Goal: Task Accomplishment & Management: Complete application form

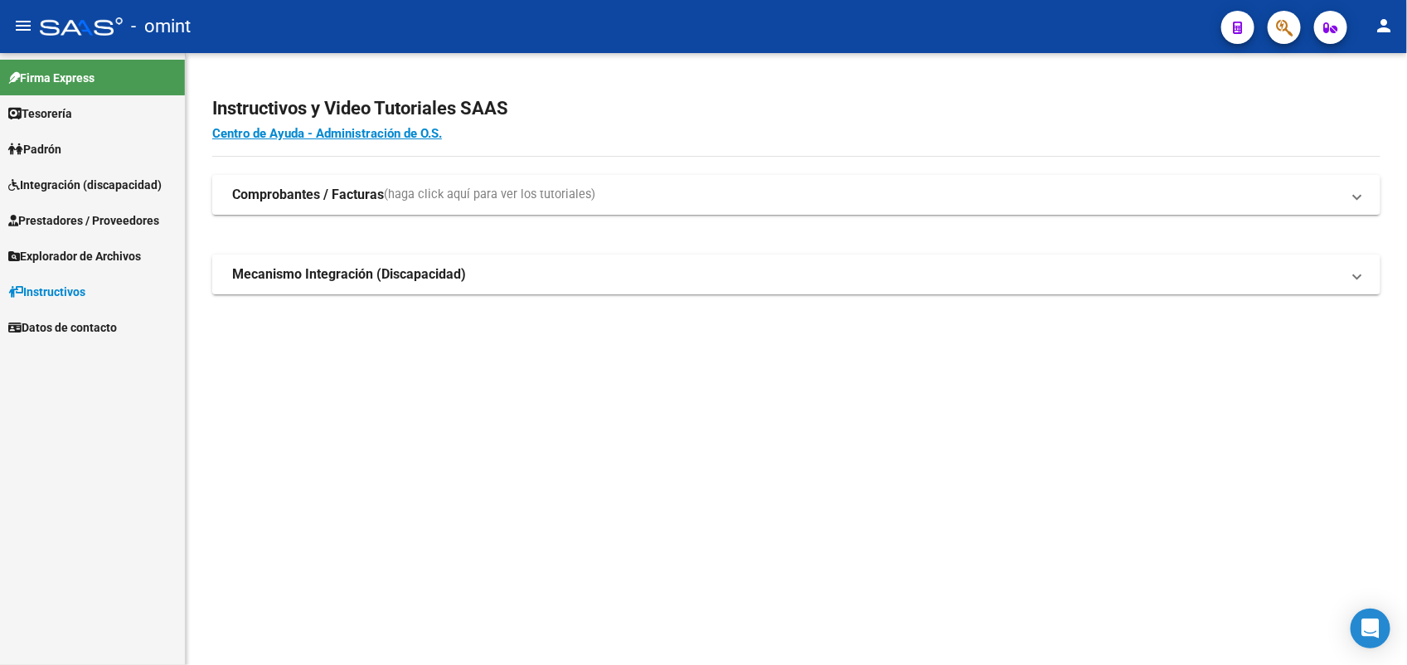
click at [76, 171] on link "Integración (discapacidad)" at bounding box center [92, 185] width 185 height 36
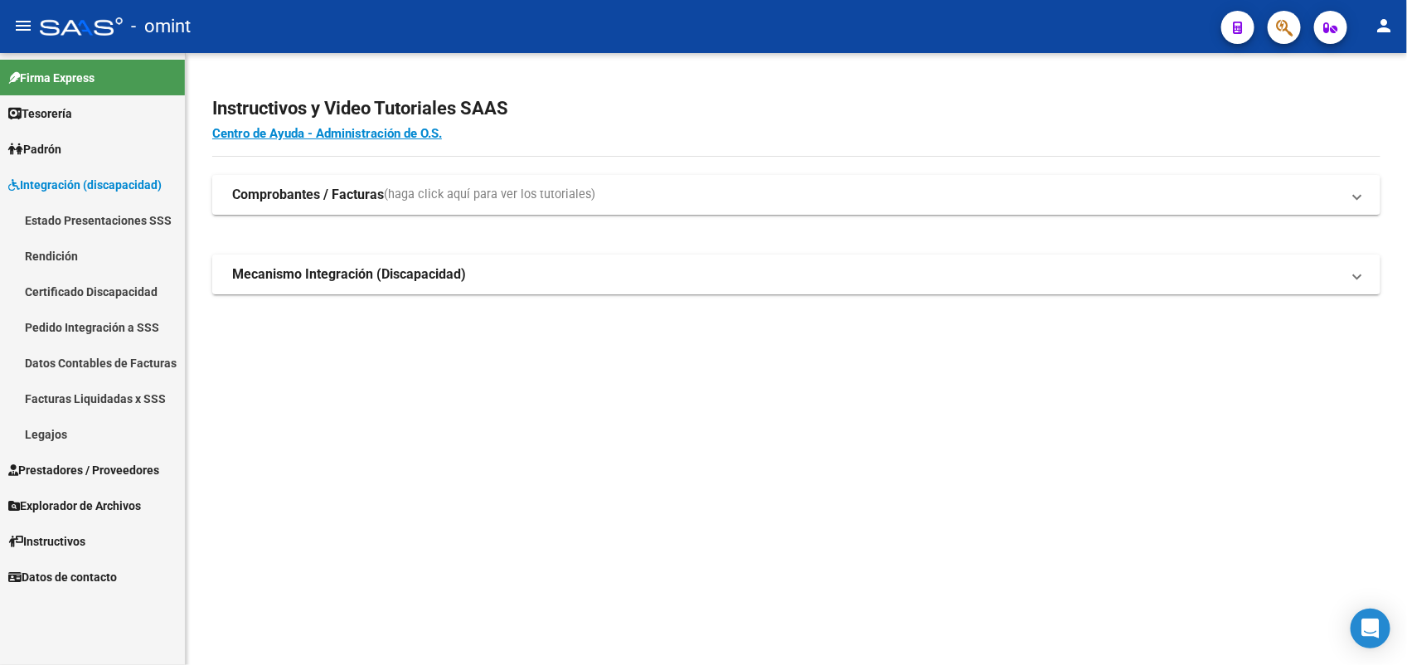
click at [76, 171] on link "Integración (discapacidad)" at bounding box center [92, 185] width 185 height 36
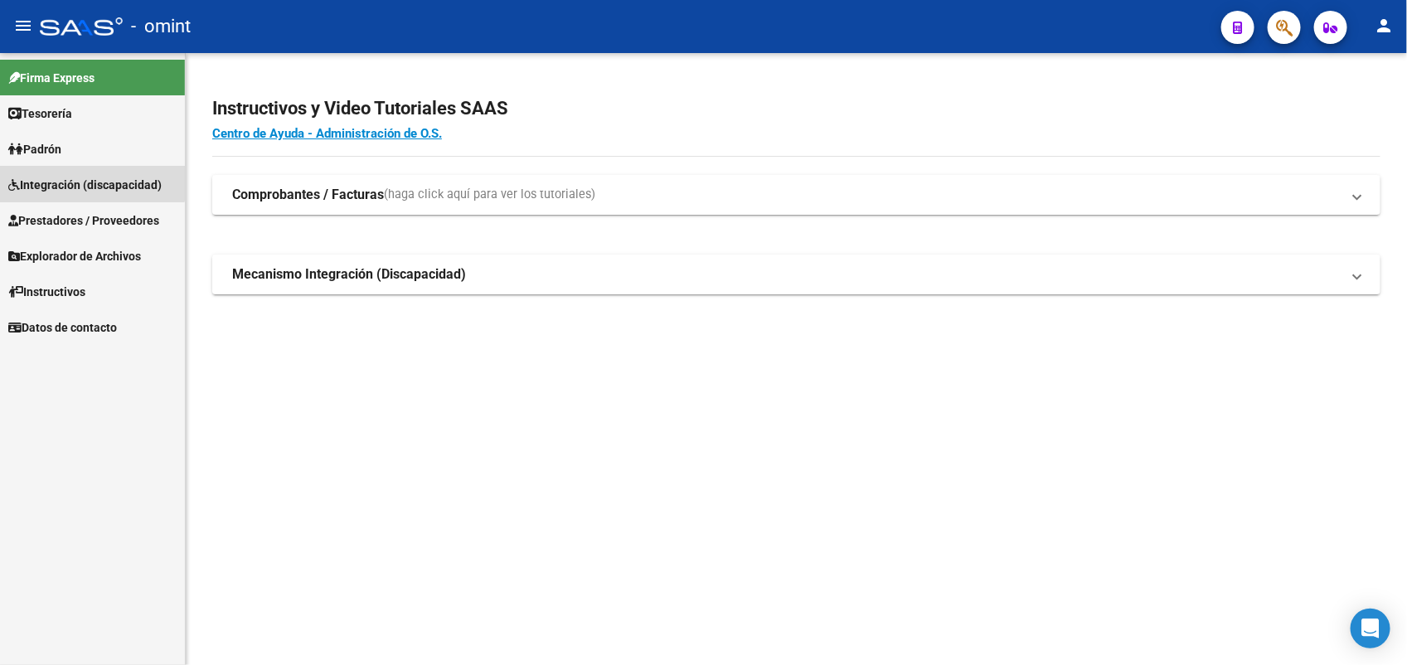
click at [76, 171] on link "Integración (discapacidad)" at bounding box center [92, 185] width 185 height 36
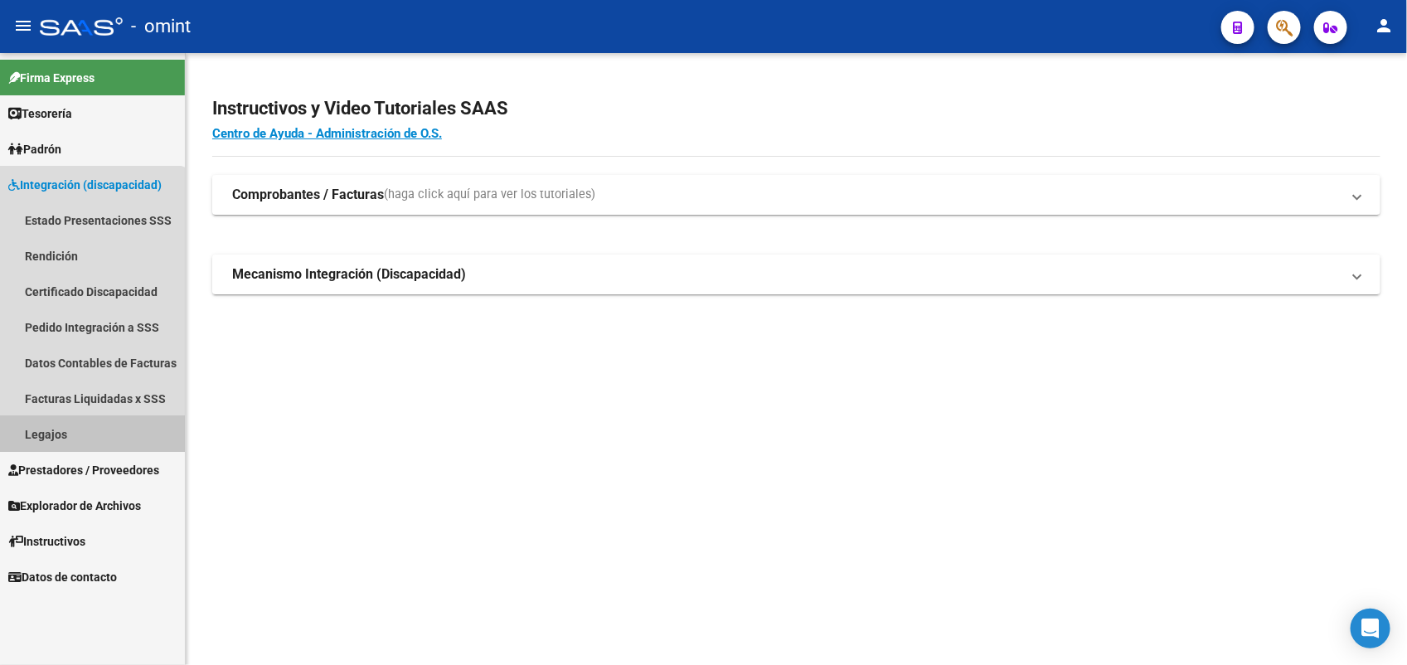
click at [80, 430] on link "Legajos" at bounding box center [92, 434] width 185 height 36
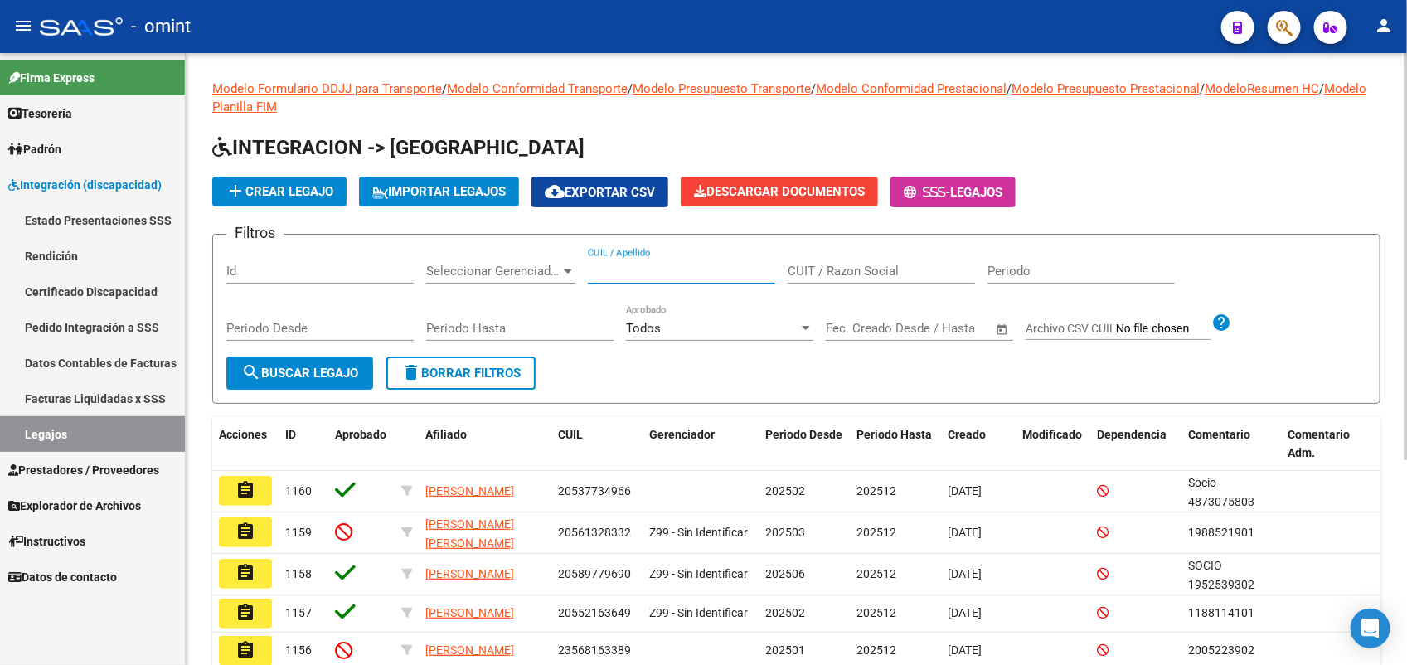
click at [622, 269] on input "CUIL / Apellido" at bounding box center [681, 271] width 187 height 15
type input "[PERSON_NAME]"
click at [318, 366] on span "search Buscar Legajo" at bounding box center [299, 373] width 117 height 15
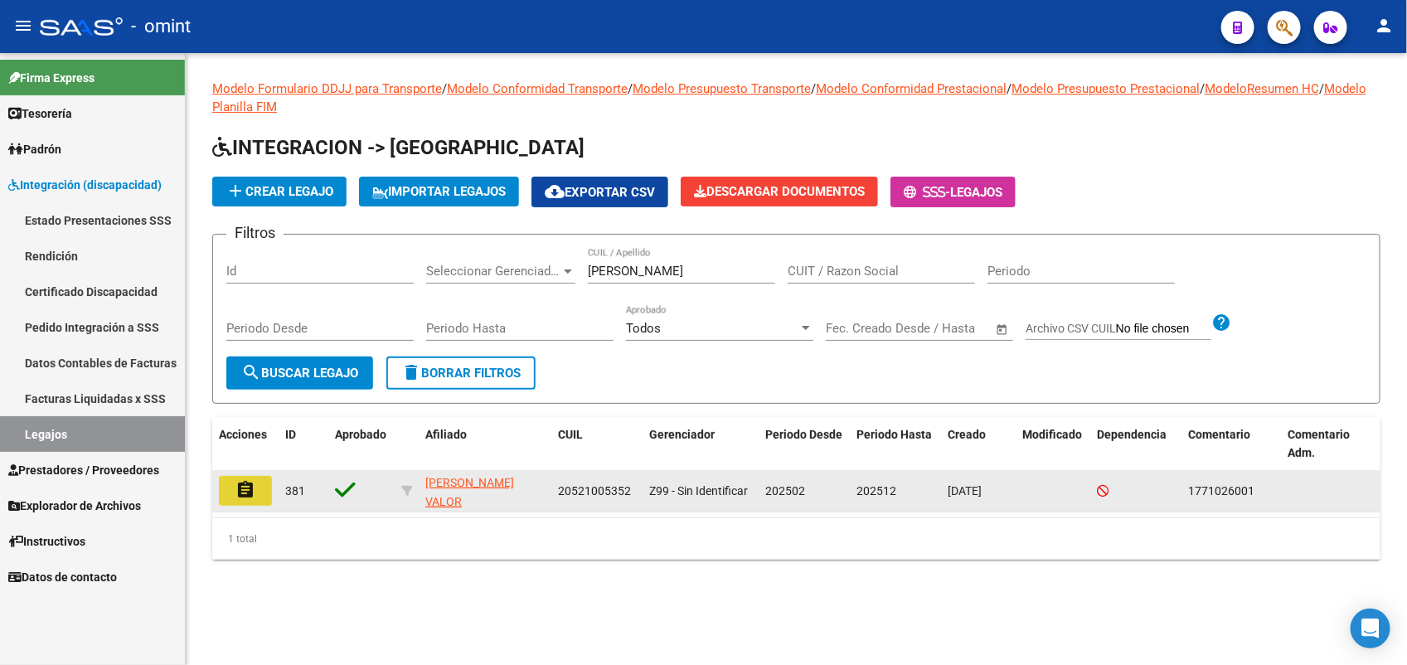
click at [233, 494] on button "assignment" at bounding box center [245, 491] width 53 height 30
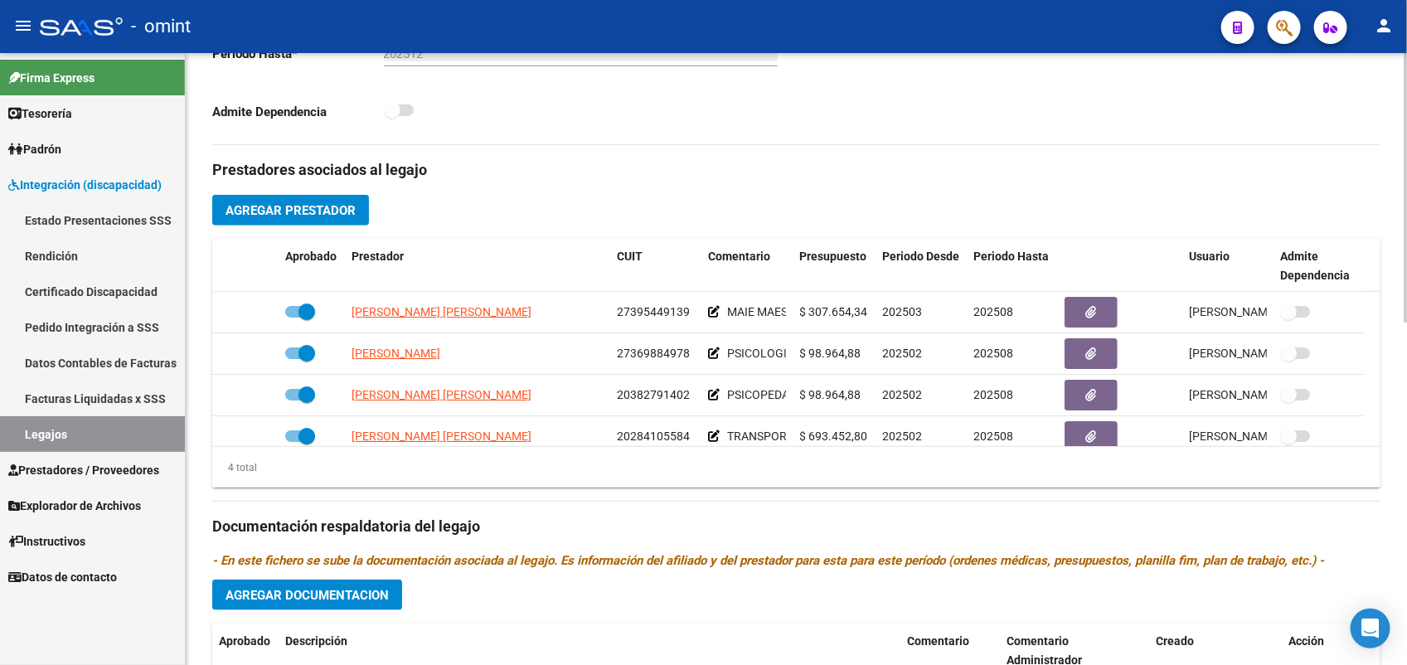
scroll to position [622, 0]
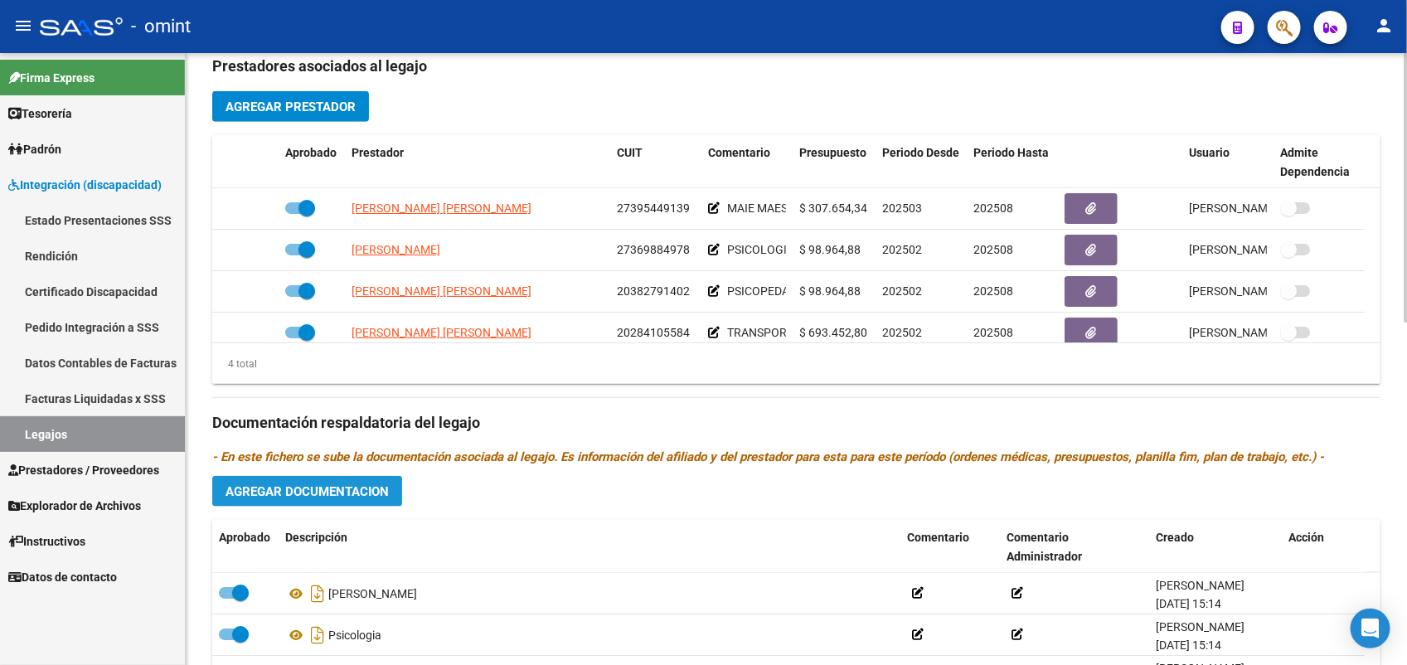
click at [370, 496] on span "Agregar Documentacion" at bounding box center [307, 491] width 163 height 15
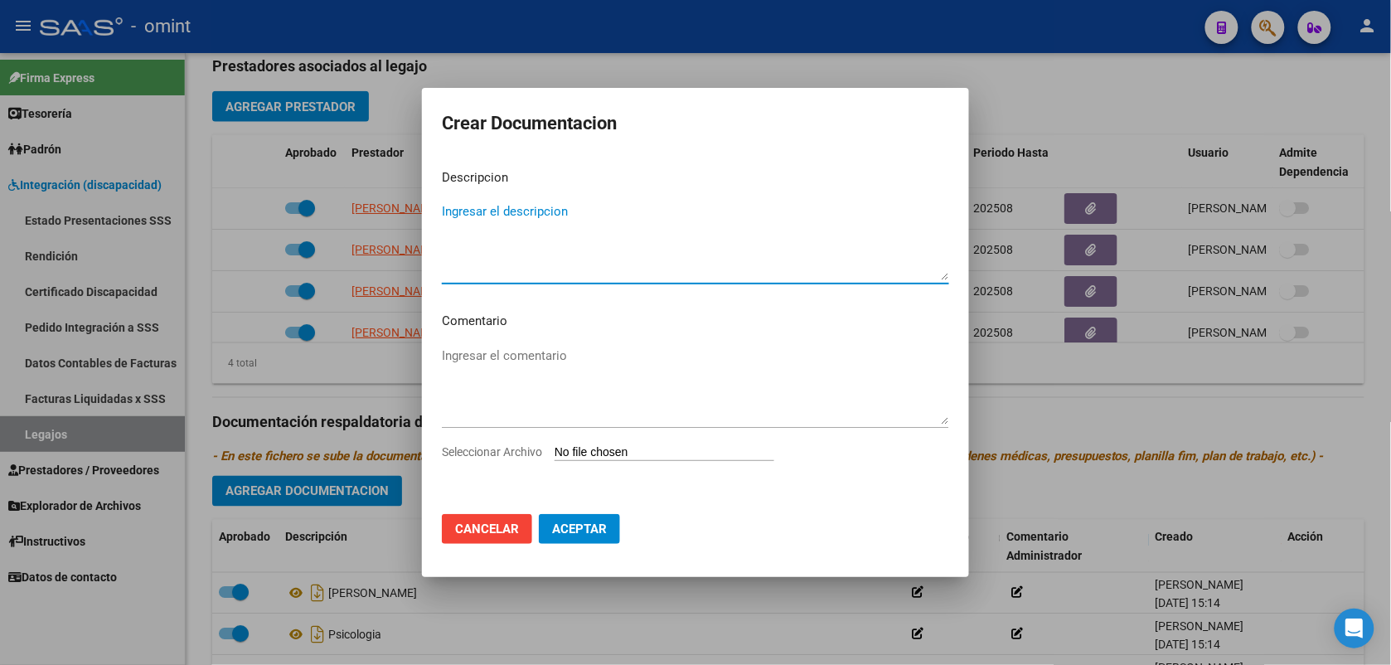
click at [514, 446] on span "Seleccionar Archivo" at bounding box center [492, 451] width 100 height 13
click at [555, 446] on input "Seleccionar Archivo" at bounding box center [665, 453] width 220 height 16
type input "C:\fakepath\1771026001_25072305500_inf-seg-eval-sem.pdf"
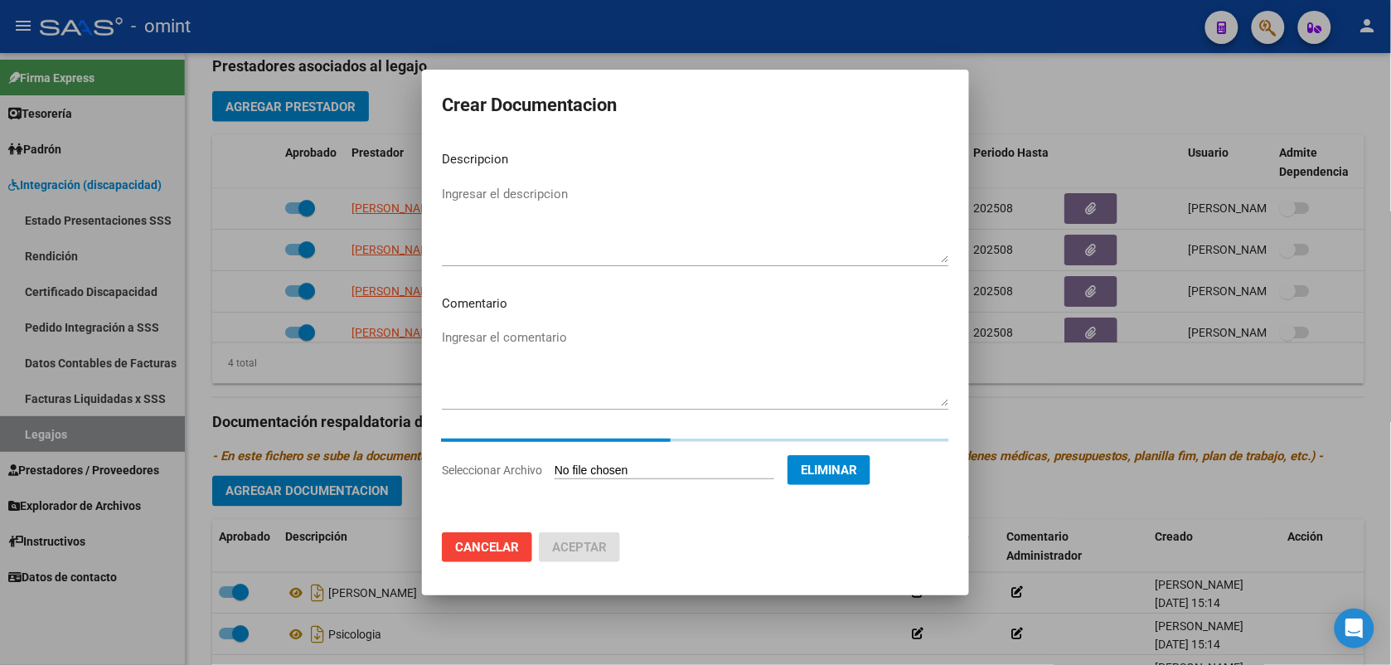
click at [483, 276] on div "Ingresar el descripcion" at bounding box center [695, 232] width 507 height 100
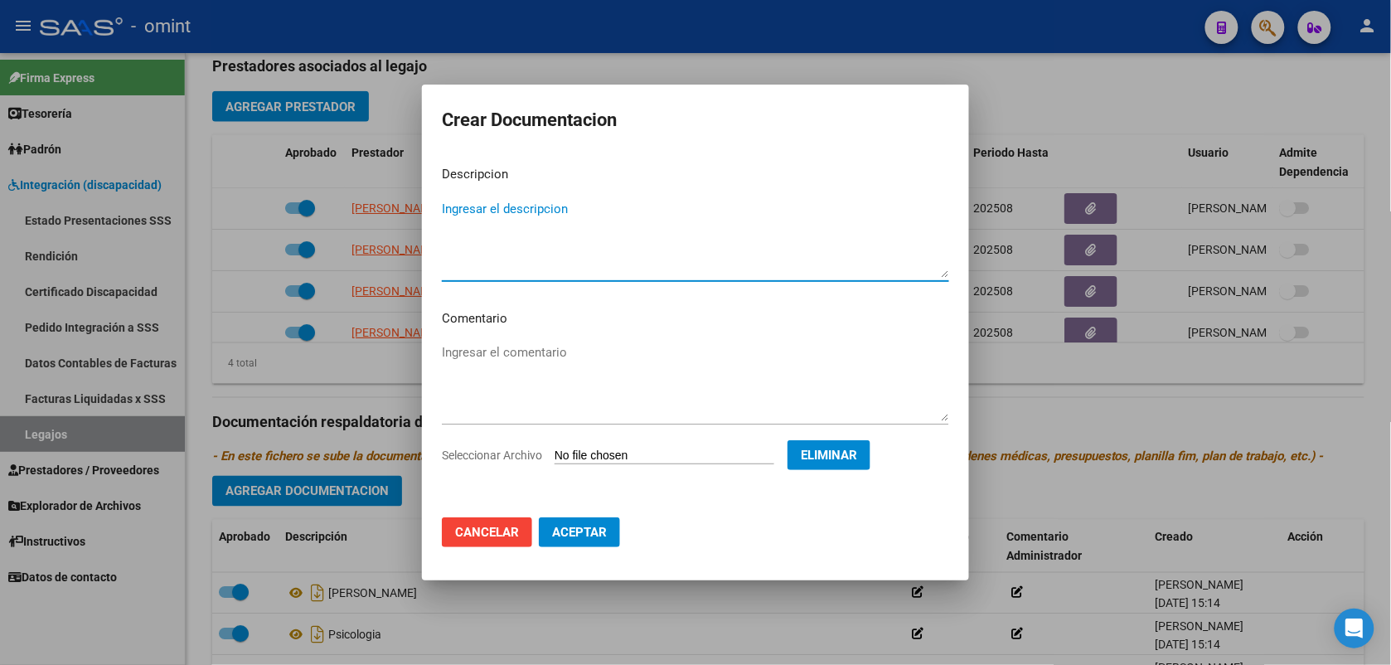
click at [490, 261] on textarea "Ingresar el descripcion" at bounding box center [695, 239] width 507 height 78
type textarea "inf sem maie"
click at [573, 528] on span "Aceptar" at bounding box center [579, 532] width 55 height 15
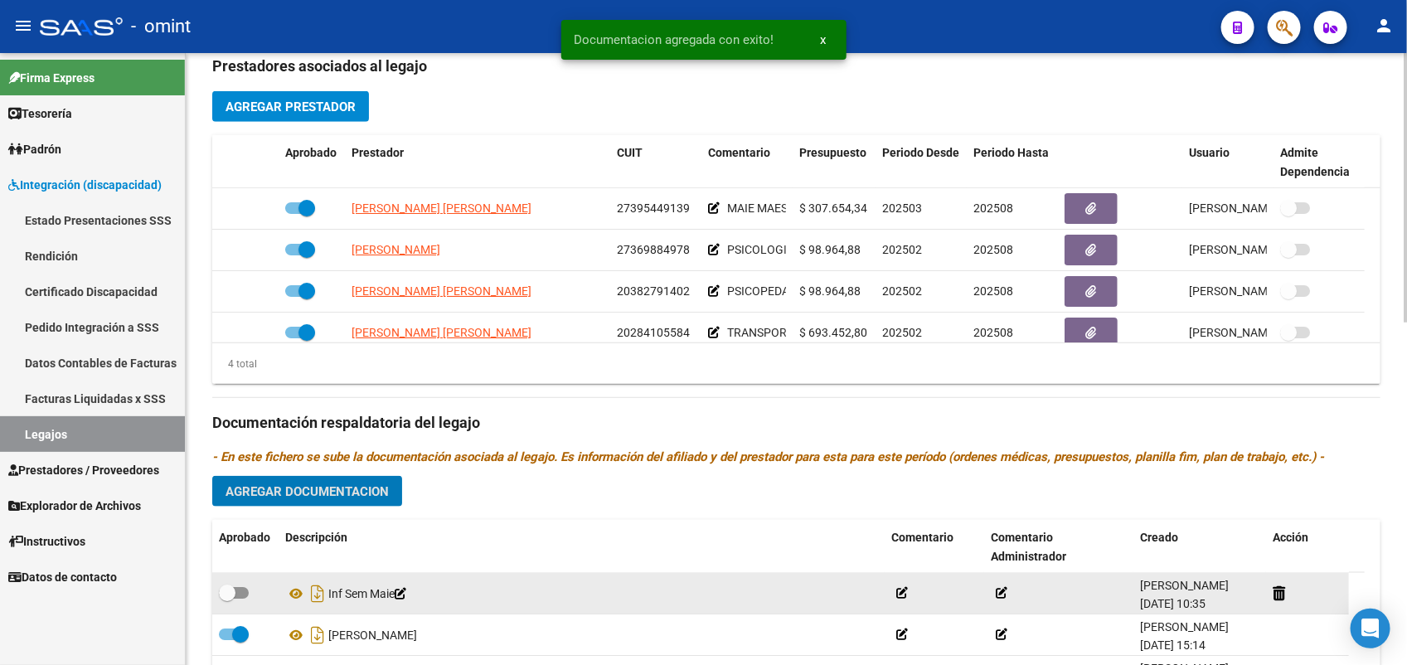
click at [246, 593] on span at bounding box center [234, 593] width 30 height 12
click at [227, 599] on input "checkbox" at bounding box center [226, 599] width 1 height 1
checkbox input "true"
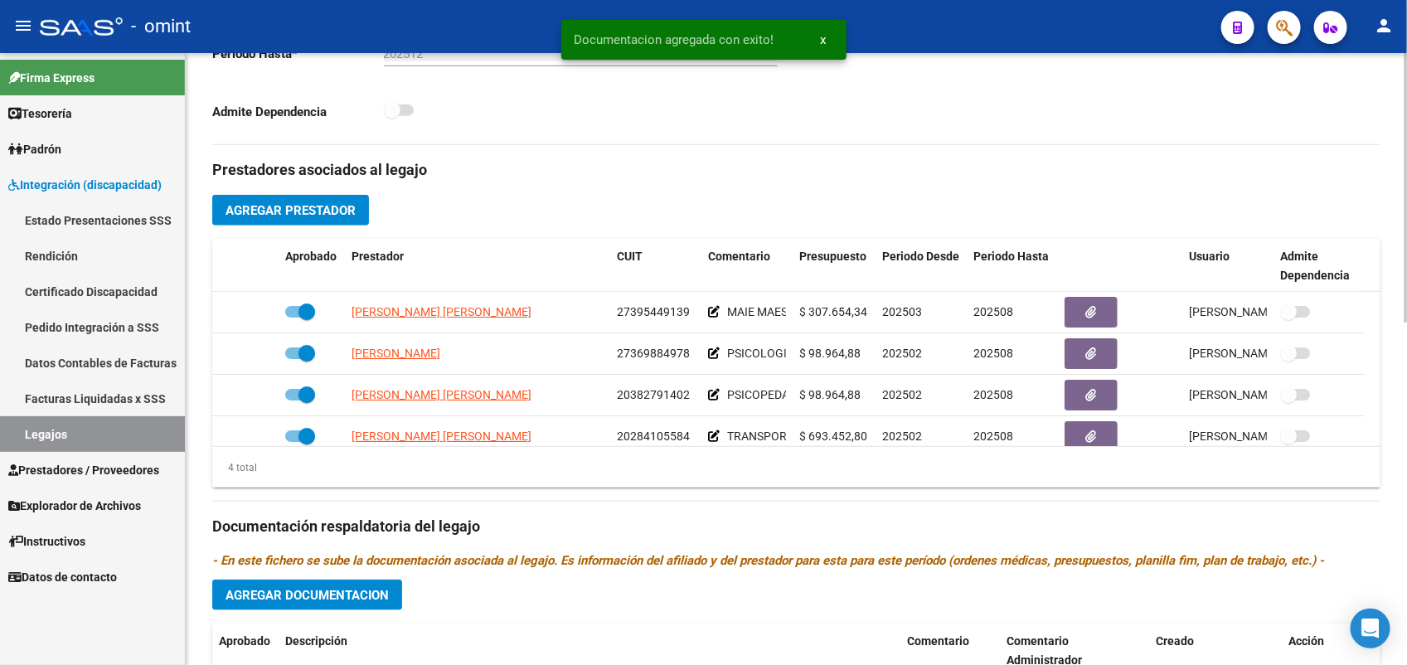
scroll to position [311, 0]
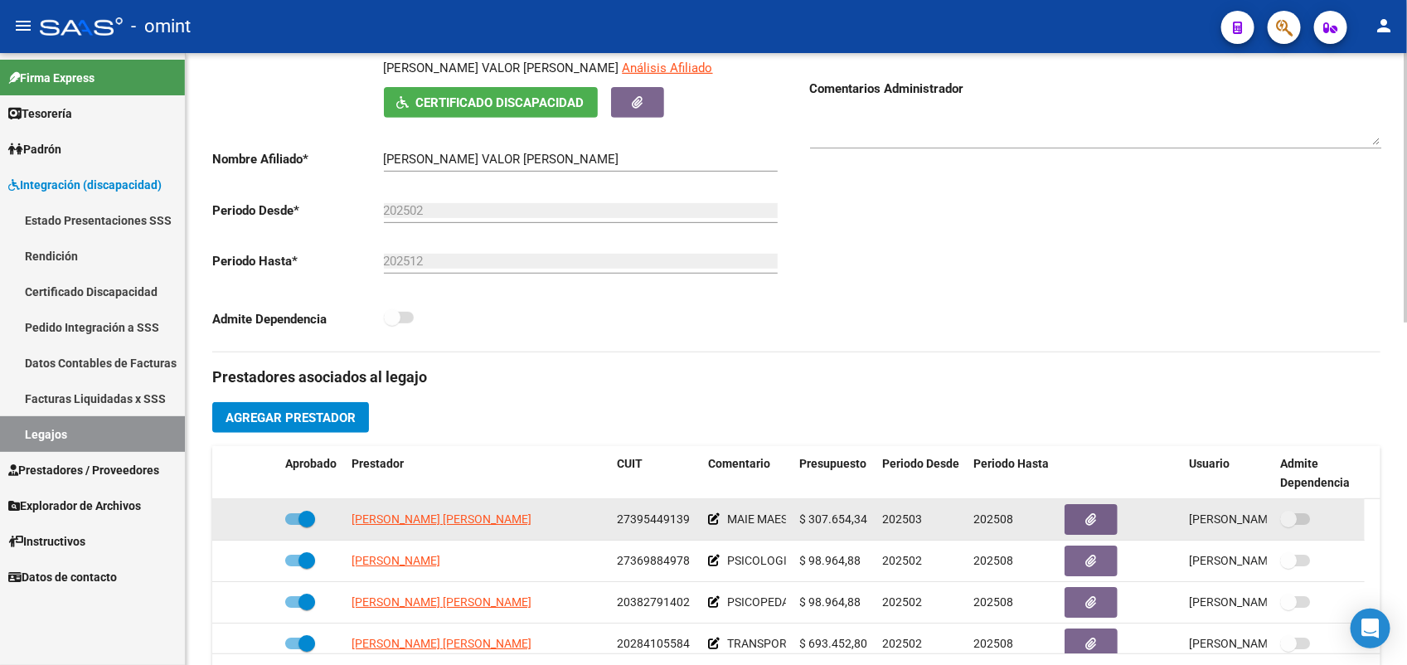
click at [299, 524] on span at bounding box center [307, 519] width 17 height 17
click at [294, 525] on input "checkbox" at bounding box center [293, 525] width 1 height 1
checkbox input "false"
click at [250, 522] on icon at bounding box center [255, 519] width 12 height 12
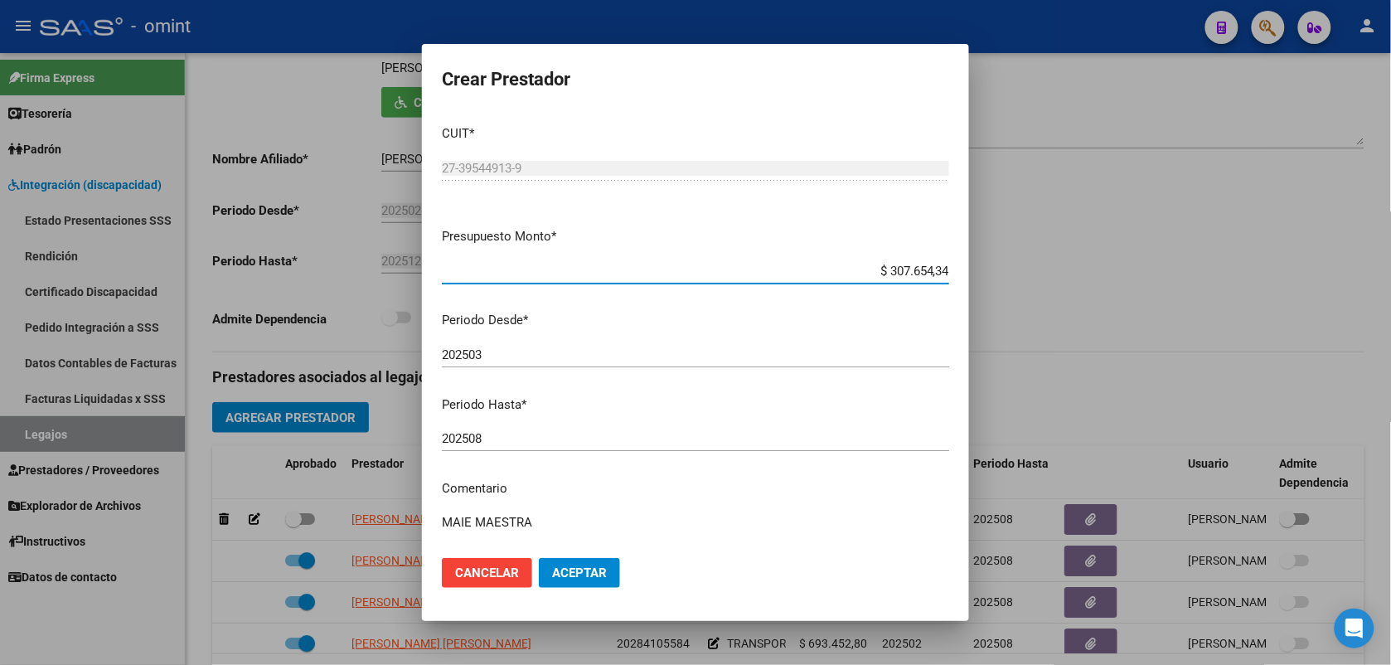
click at [485, 440] on input "202508" at bounding box center [695, 438] width 507 height 15
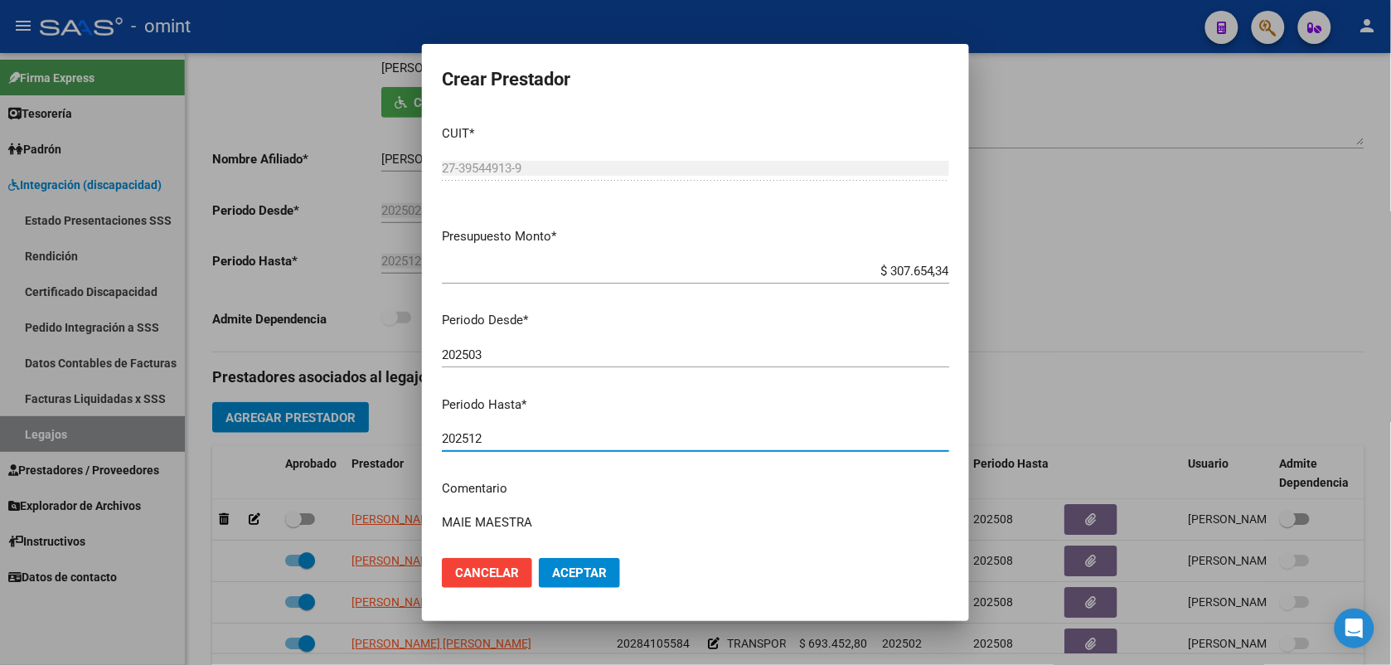
type input "202512"
click at [611, 572] on button "Aceptar" at bounding box center [579, 573] width 81 height 30
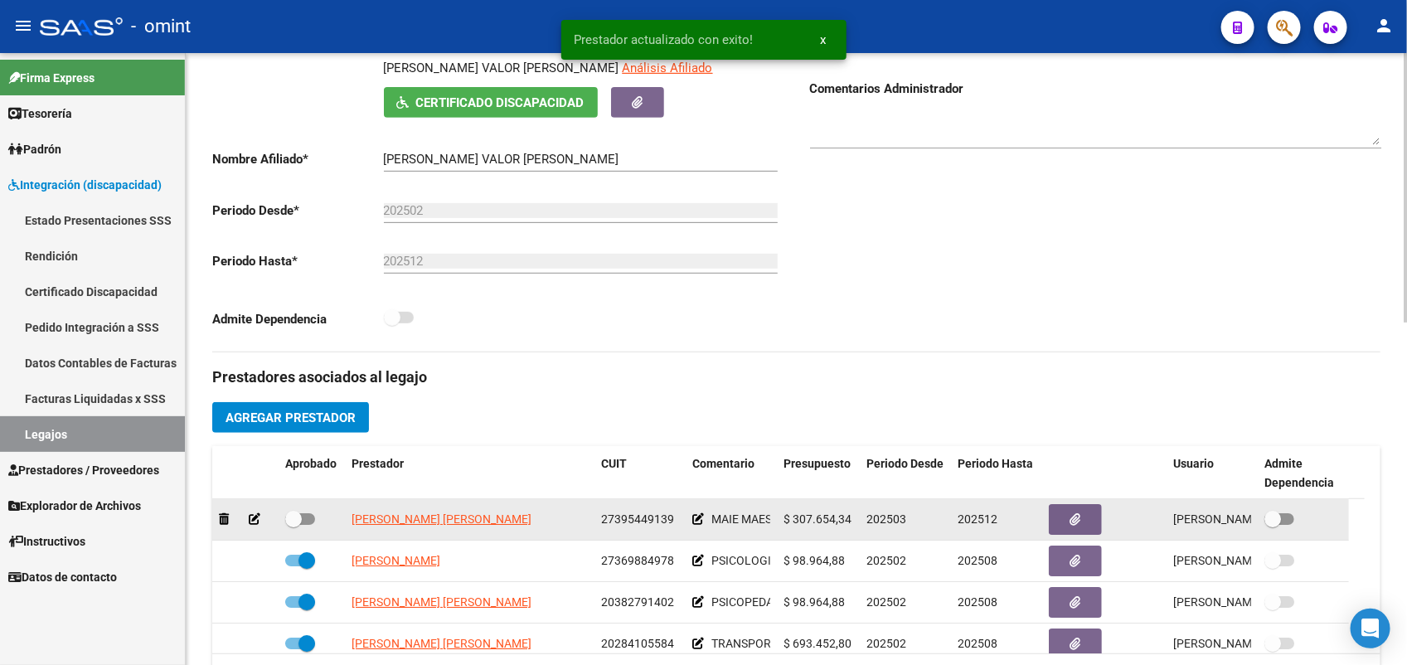
click at [308, 517] on span at bounding box center [300, 519] width 30 height 12
click at [294, 525] on input "checkbox" at bounding box center [293, 525] width 1 height 1
checkbox input "true"
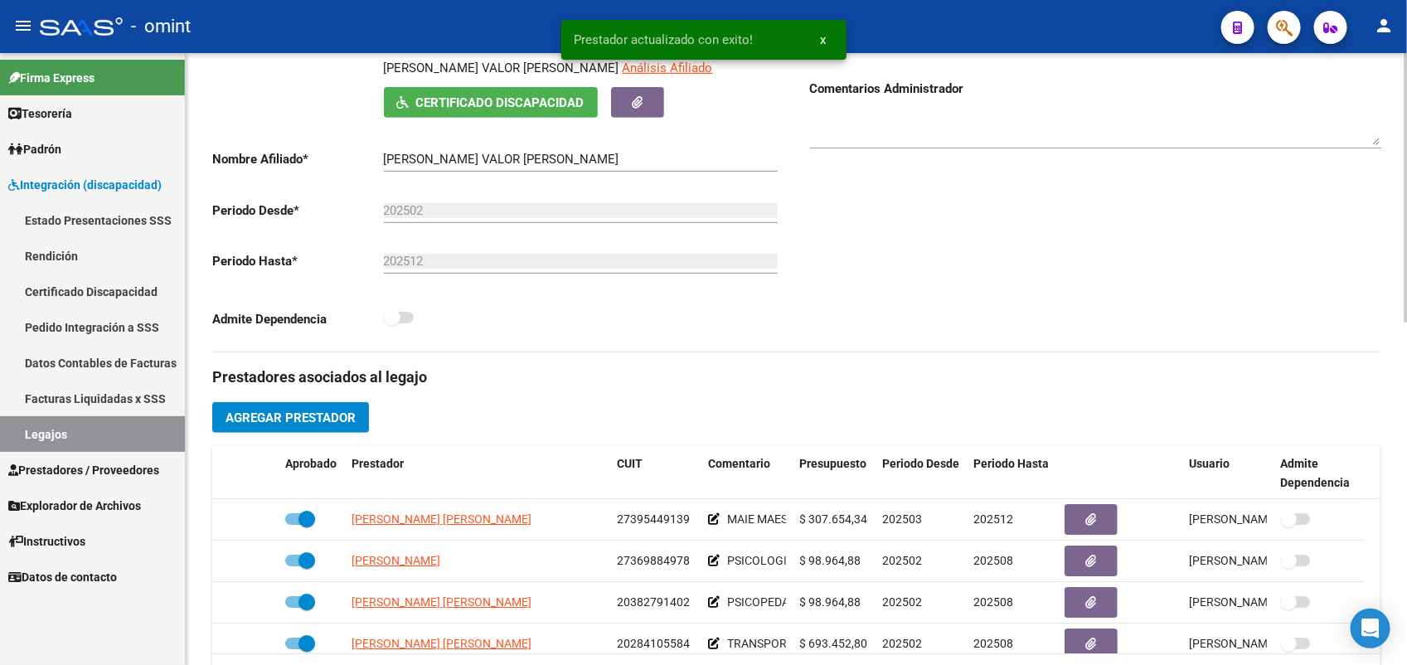
scroll to position [0, 0]
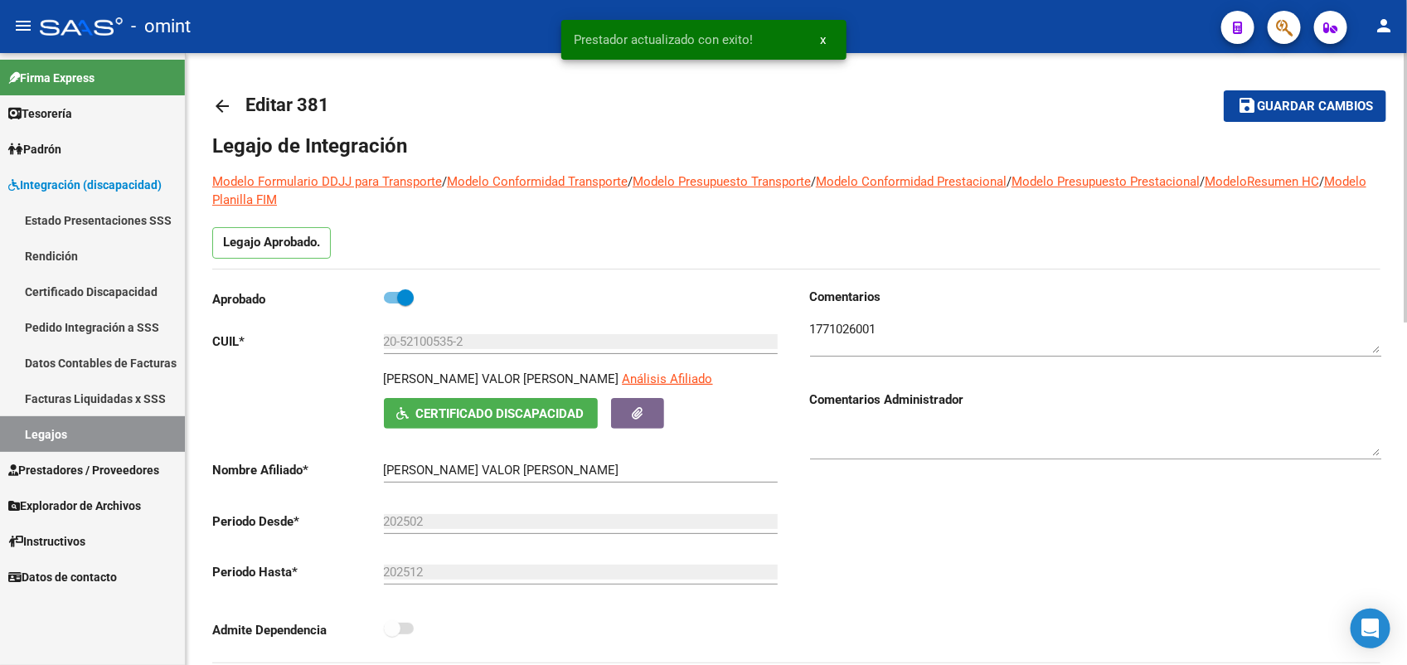
click at [1302, 93] on button "save Guardar cambios" at bounding box center [1305, 105] width 163 height 31
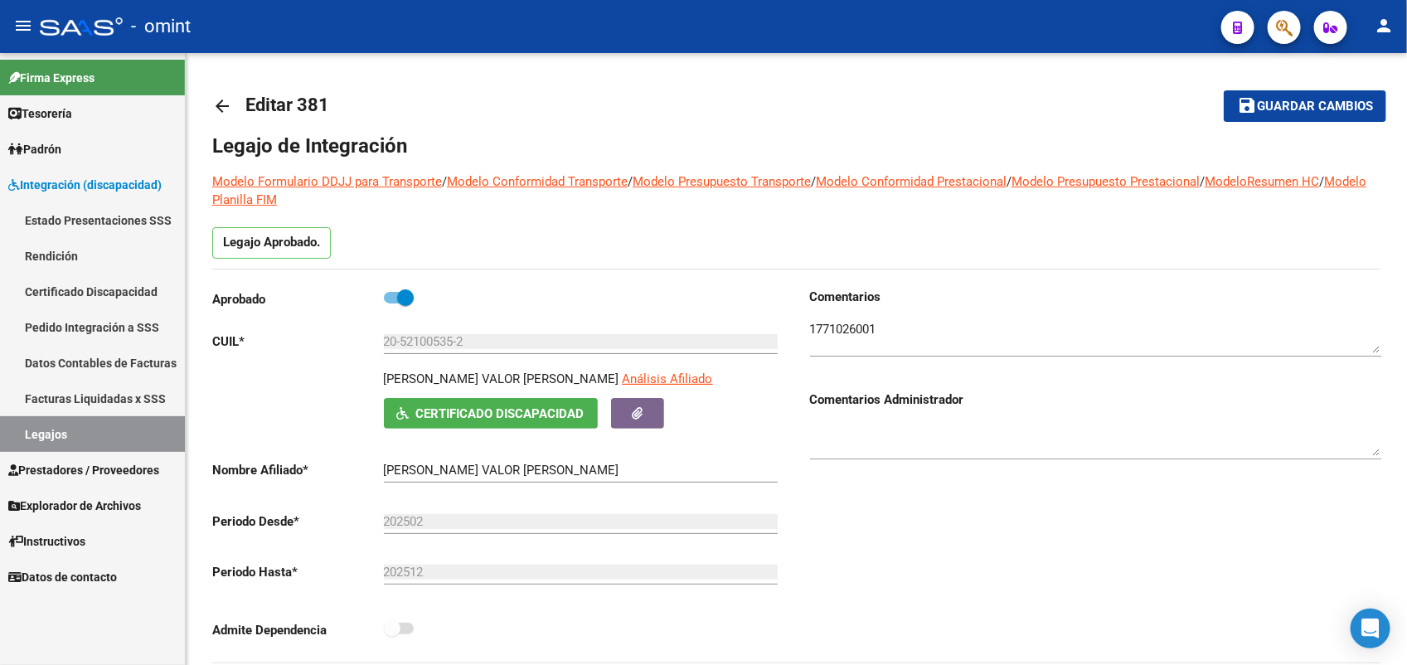
click at [51, 430] on link "Legajos" at bounding box center [92, 434] width 185 height 36
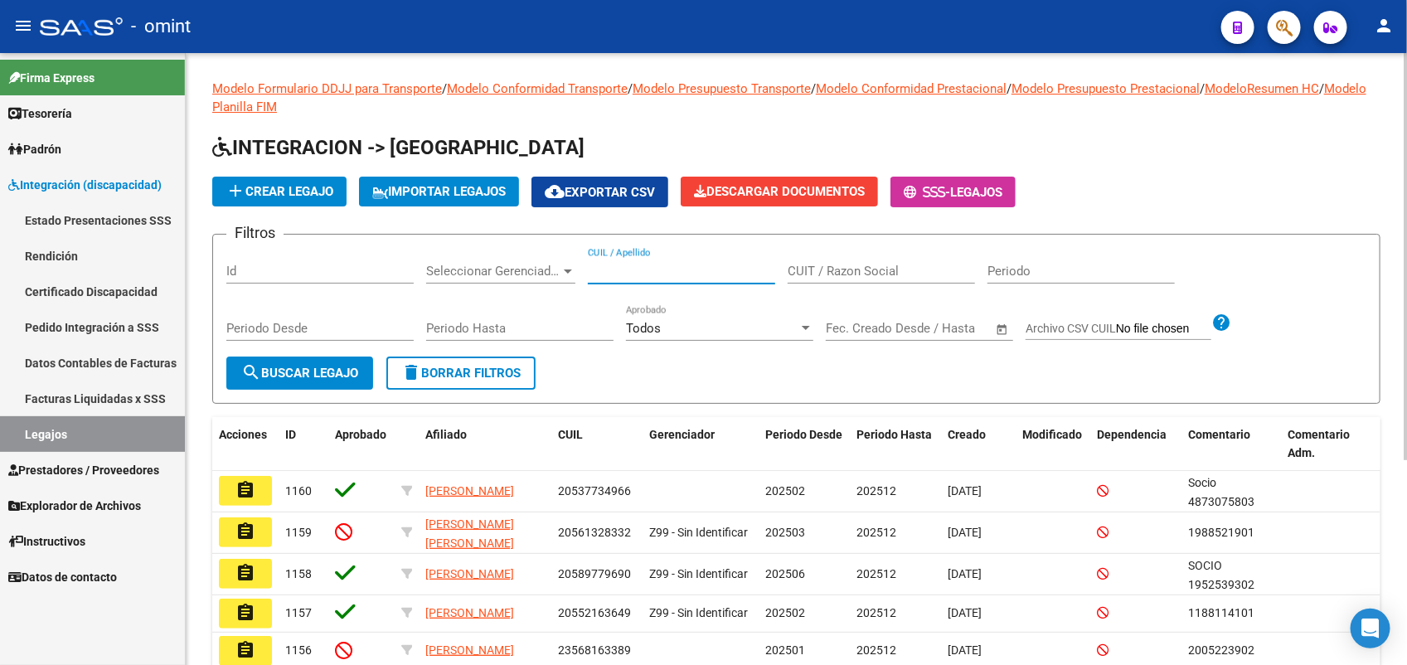
click at [668, 264] on input "CUIL / Apellido" at bounding box center [681, 271] width 187 height 15
type input "[PERSON_NAME]"
click at [319, 367] on span "search Buscar Legajo" at bounding box center [299, 373] width 117 height 15
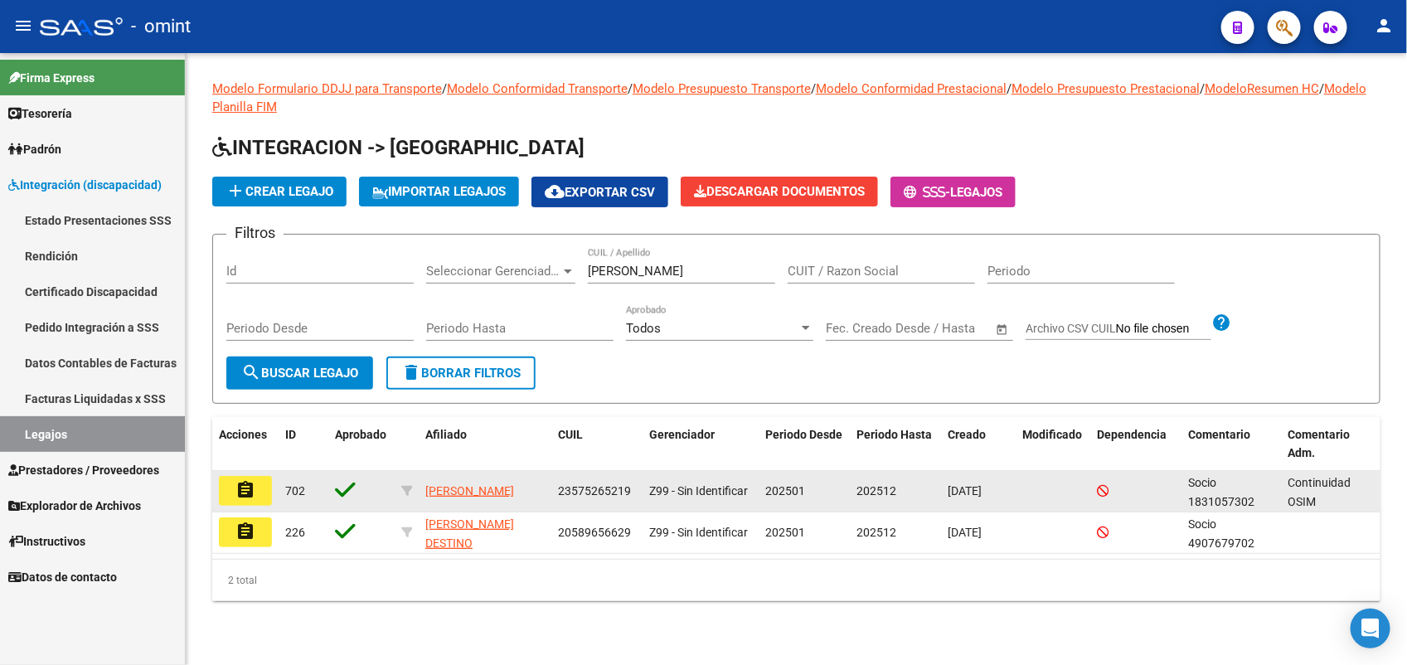
click at [247, 487] on mat-icon "assignment" at bounding box center [245, 490] width 20 height 20
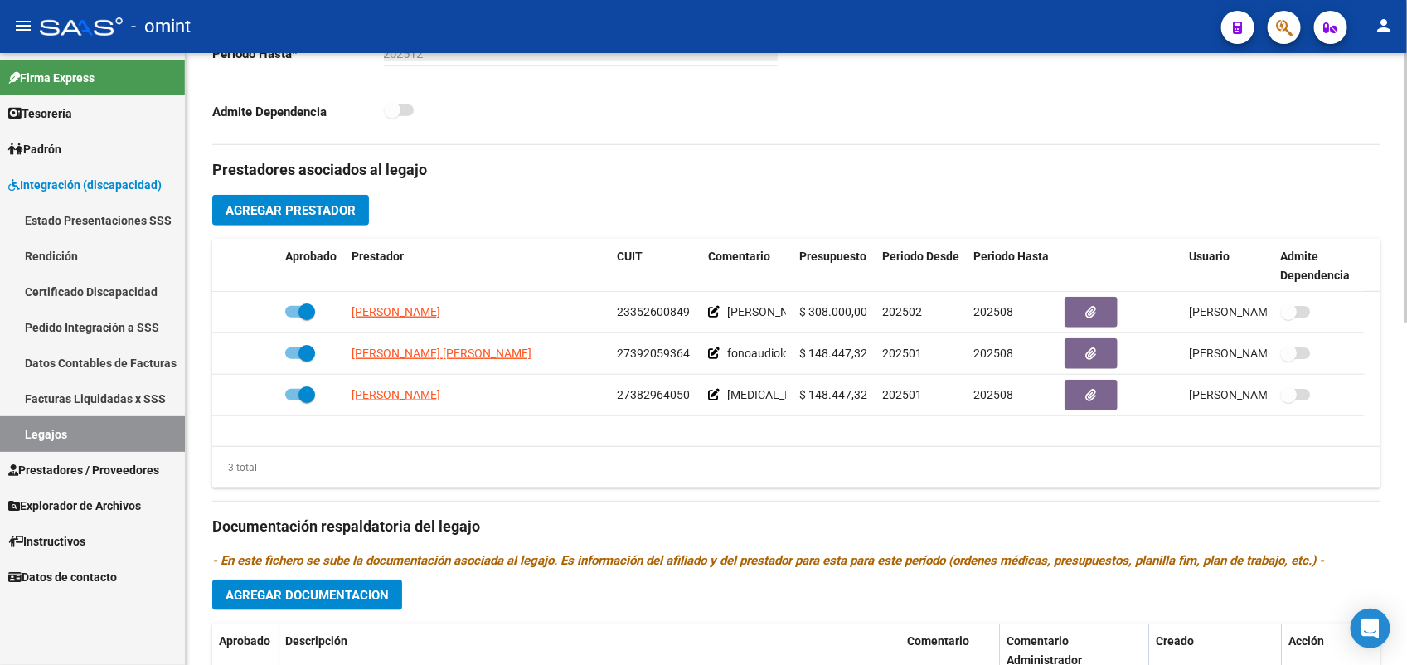
scroll to position [726, 0]
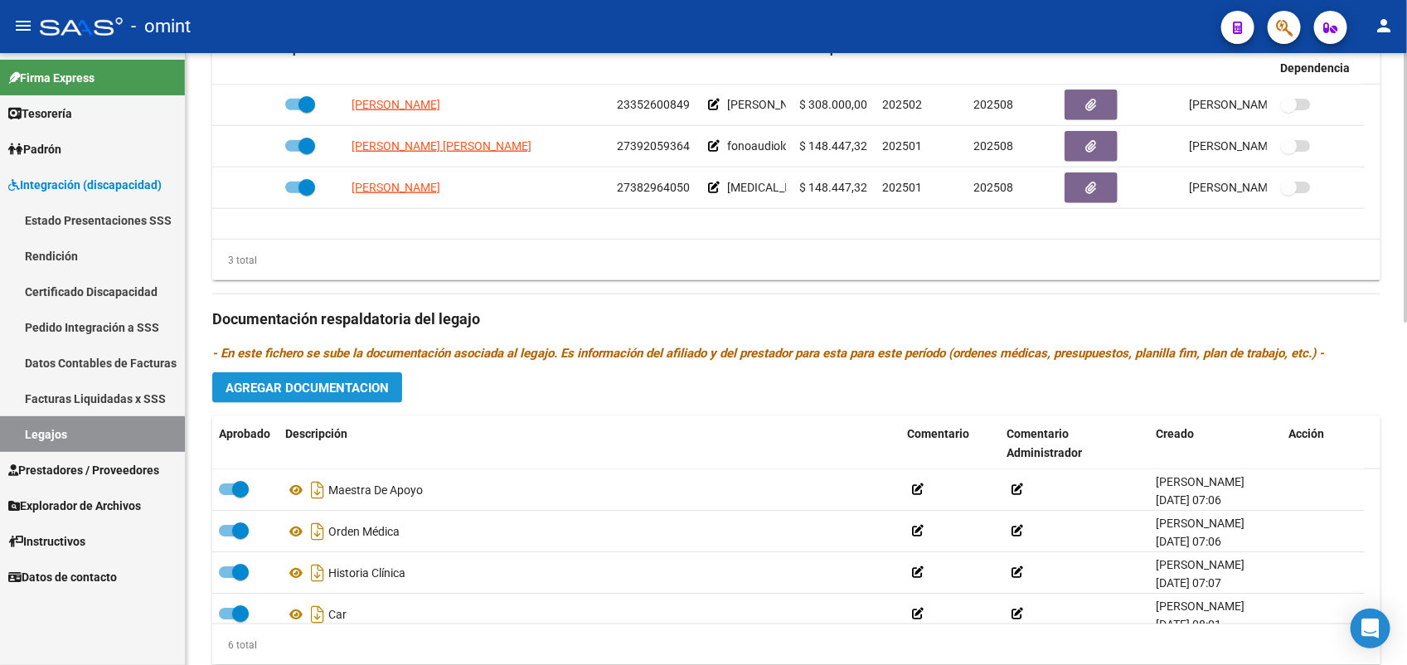
click at [266, 394] on span "Agregar Documentacion" at bounding box center [307, 388] width 163 height 15
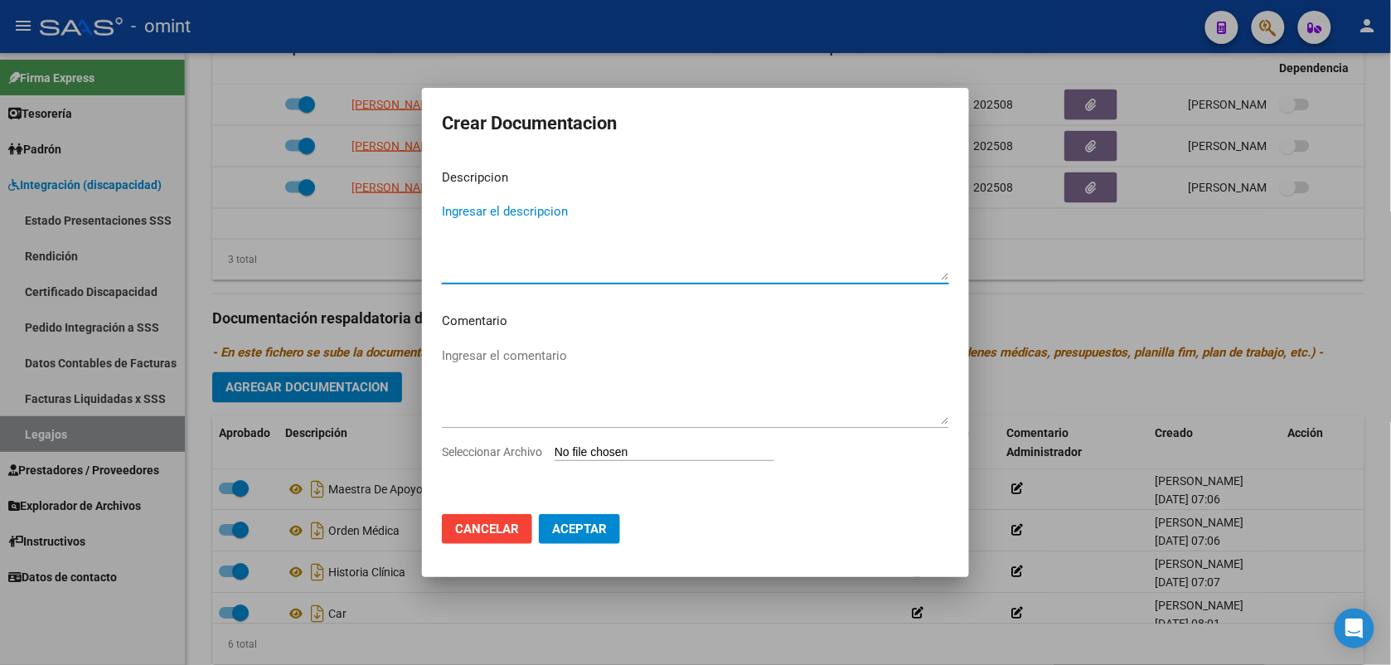
click at [524, 452] on span "Seleccionar Archivo" at bounding box center [492, 451] width 100 height 13
click at [555, 452] on input "Seleccionar Archivo" at bounding box center [665, 453] width 220 height 16
type input "C:\fakepath\INFORME SEMESTRAL DE M..I.E.MAESTRA 2025.pdf"
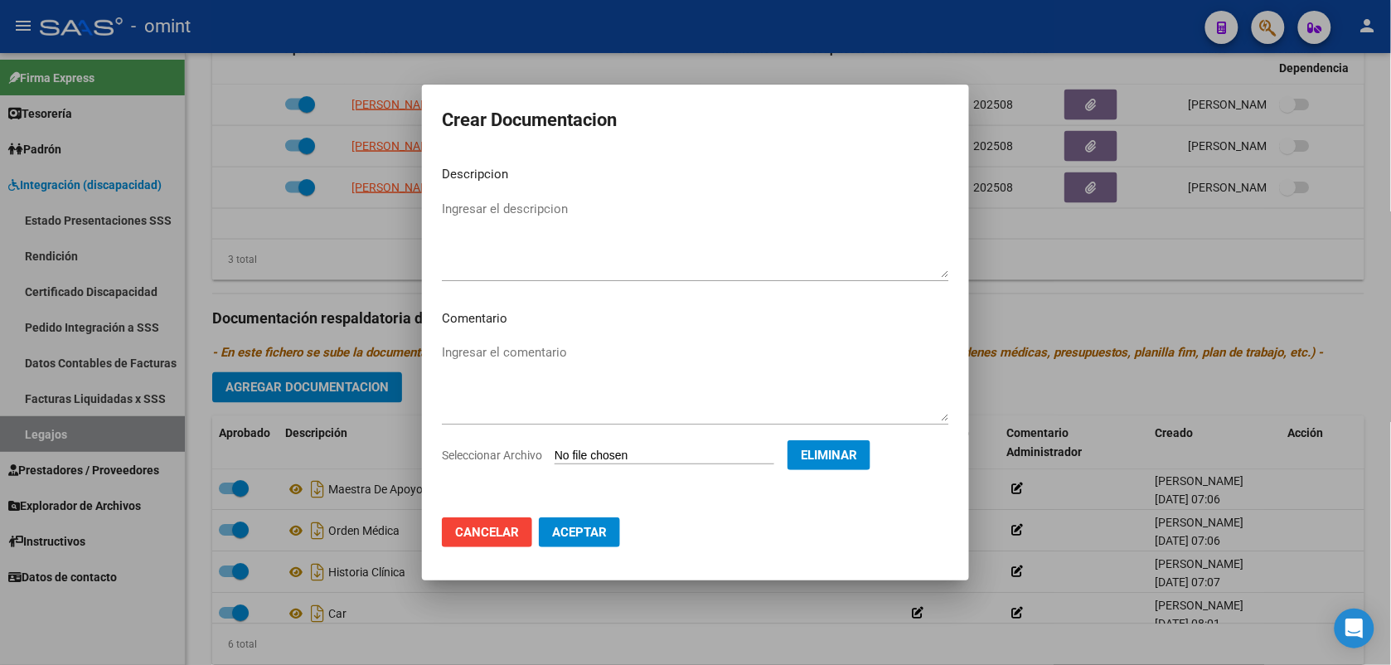
click at [586, 241] on textarea "Ingresar el descripcion" at bounding box center [695, 239] width 507 height 78
type textarea "inf sem maie"
click at [580, 529] on span "Aceptar" at bounding box center [579, 532] width 55 height 15
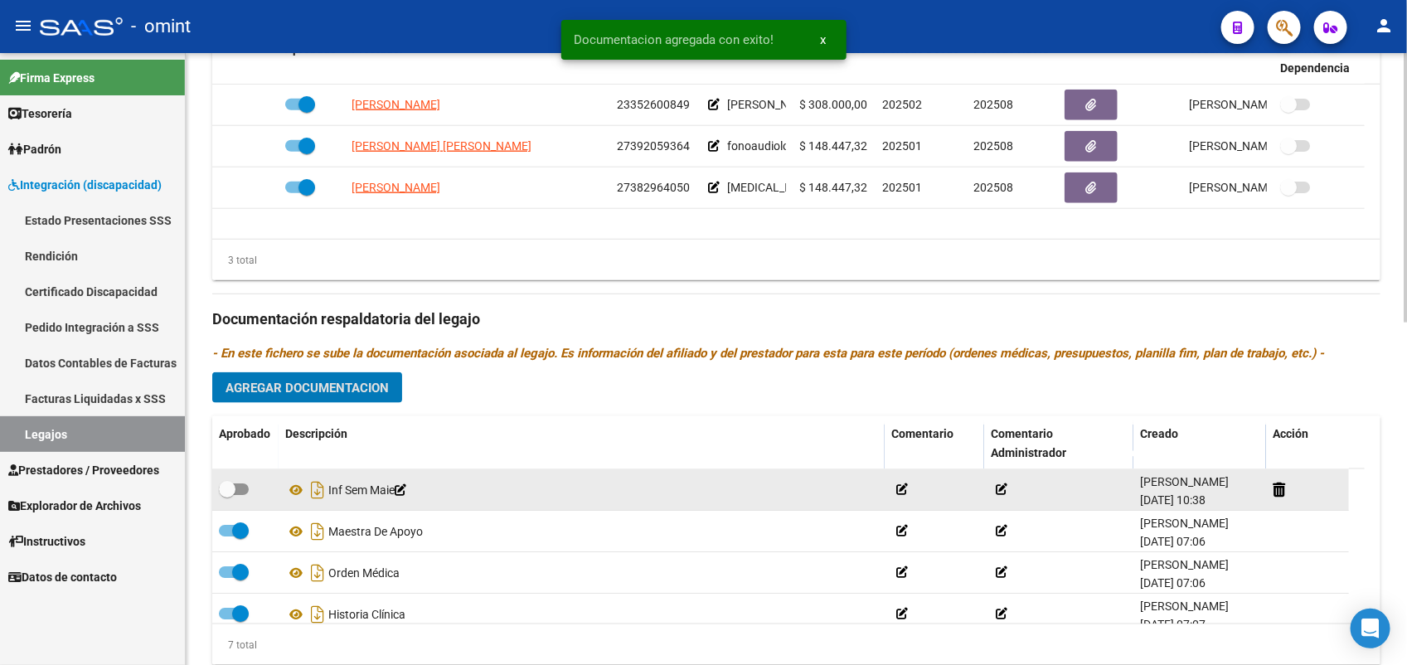
click at [238, 488] on span at bounding box center [234, 489] width 30 height 12
click at [227, 495] on input "checkbox" at bounding box center [226, 495] width 1 height 1
checkbox input "true"
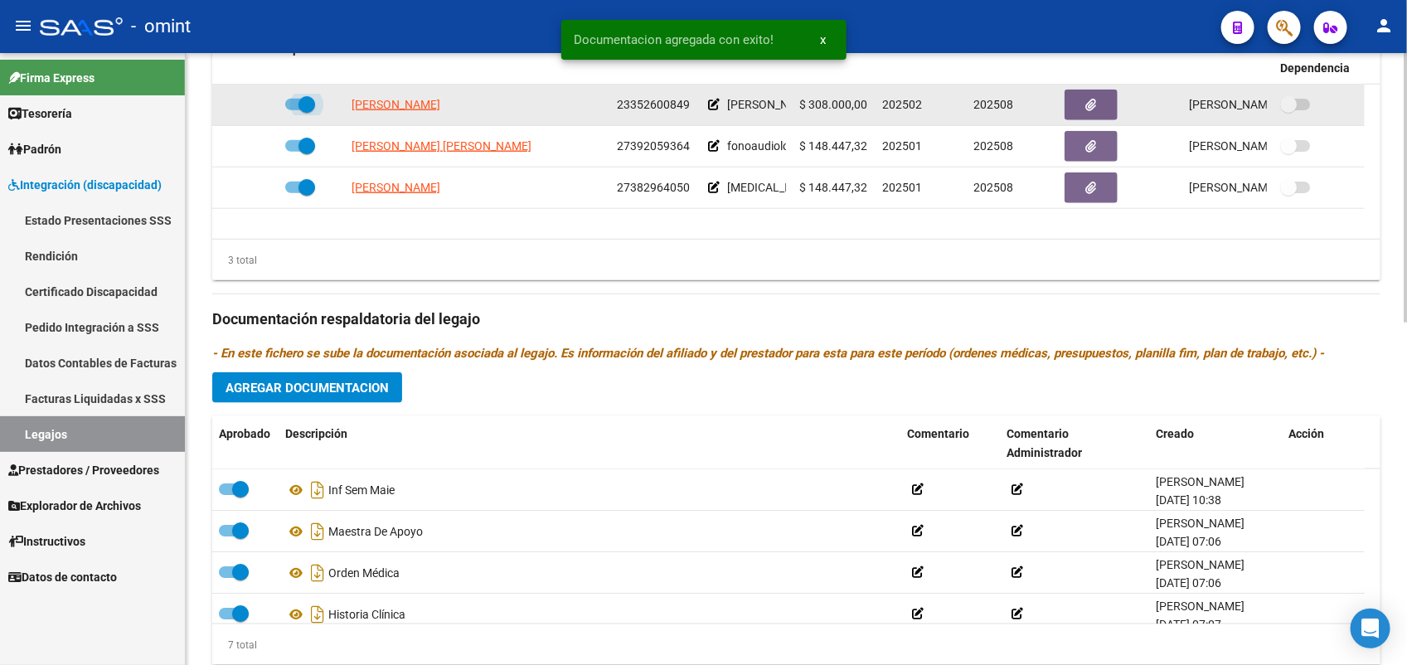
click at [294, 105] on span at bounding box center [300, 105] width 30 height 12
click at [294, 110] on input "checkbox" at bounding box center [293, 110] width 1 height 1
checkbox input "false"
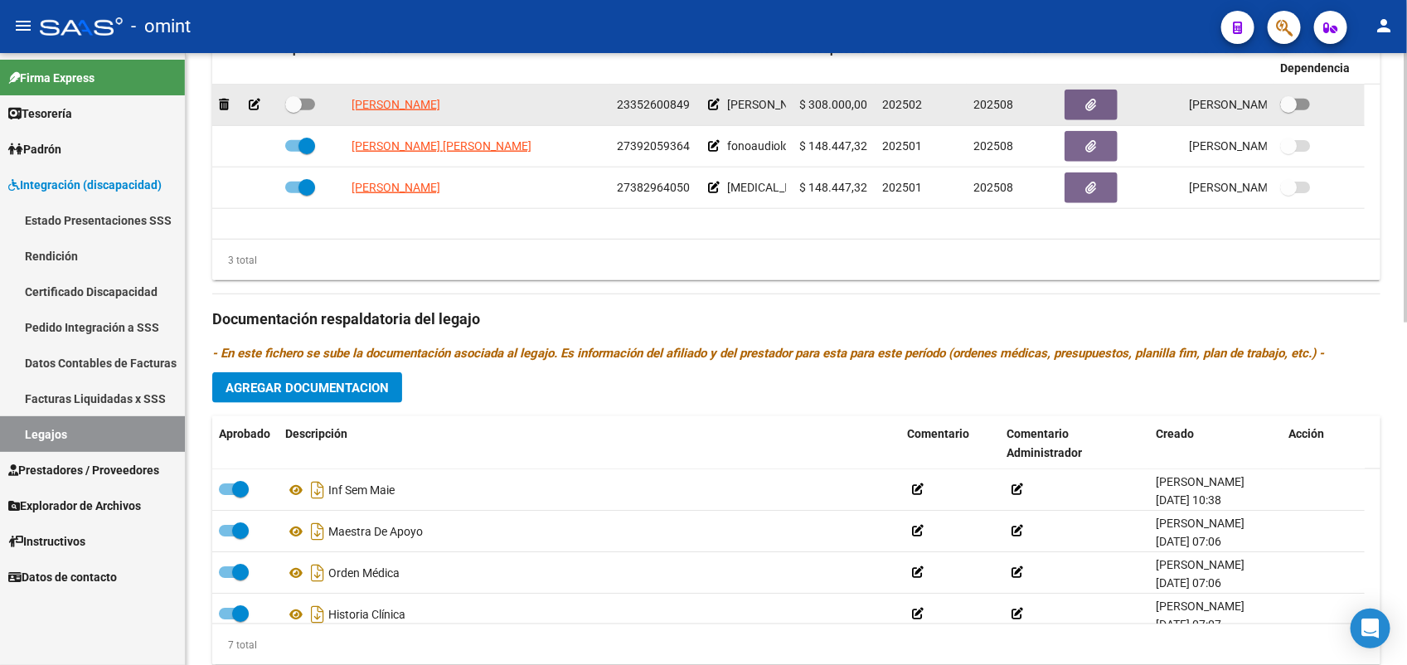
click at [255, 100] on icon at bounding box center [255, 105] width 12 height 12
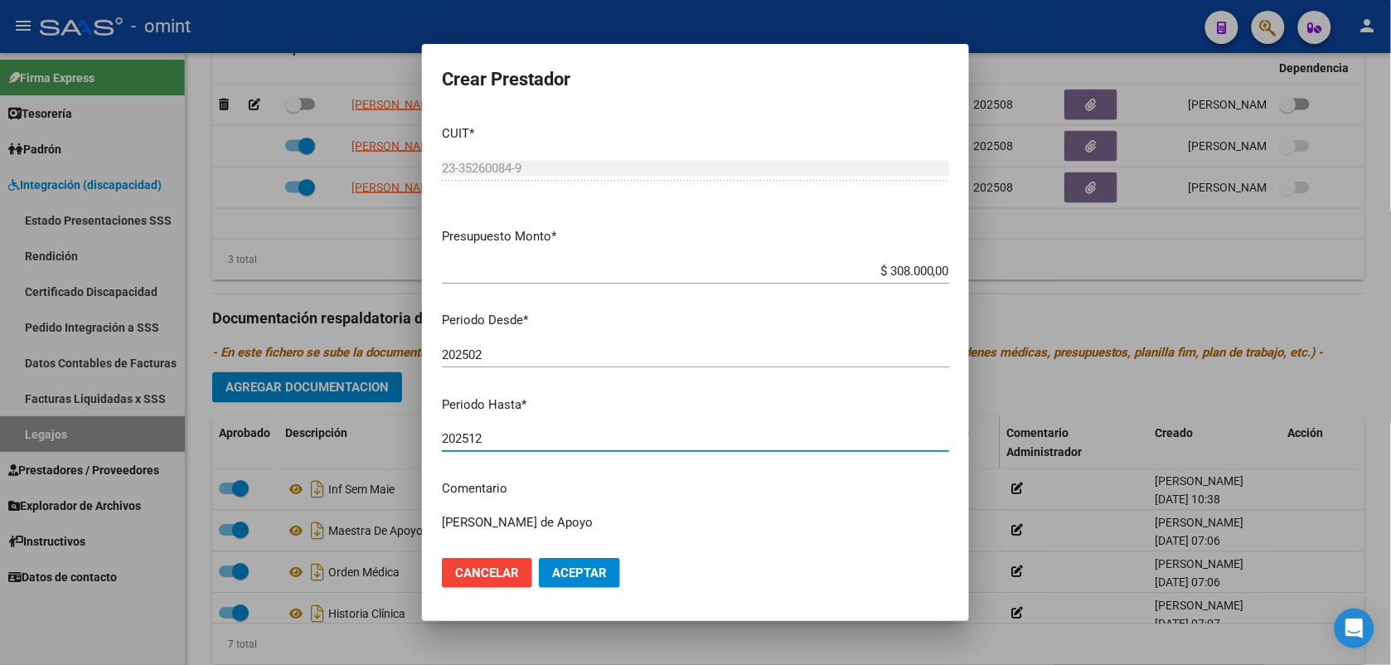
drag, startPoint x: 504, startPoint y: 437, endPoint x: 524, endPoint y: 487, distance: 53.6
click at [506, 438] on input "202512" at bounding box center [695, 438] width 507 height 15
type input "202512"
click at [562, 582] on button "Aceptar" at bounding box center [579, 573] width 81 height 30
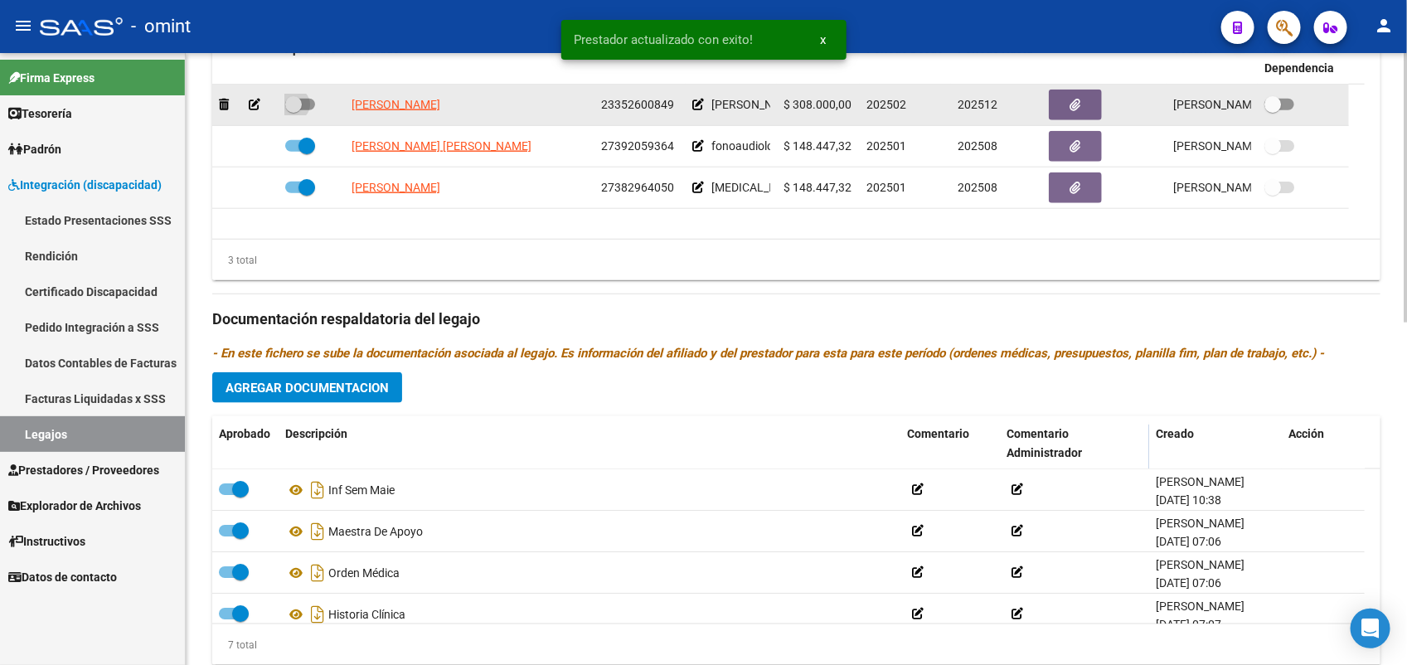
click at [311, 104] on span at bounding box center [300, 105] width 30 height 12
click at [294, 110] on input "checkbox" at bounding box center [293, 110] width 1 height 1
checkbox input "true"
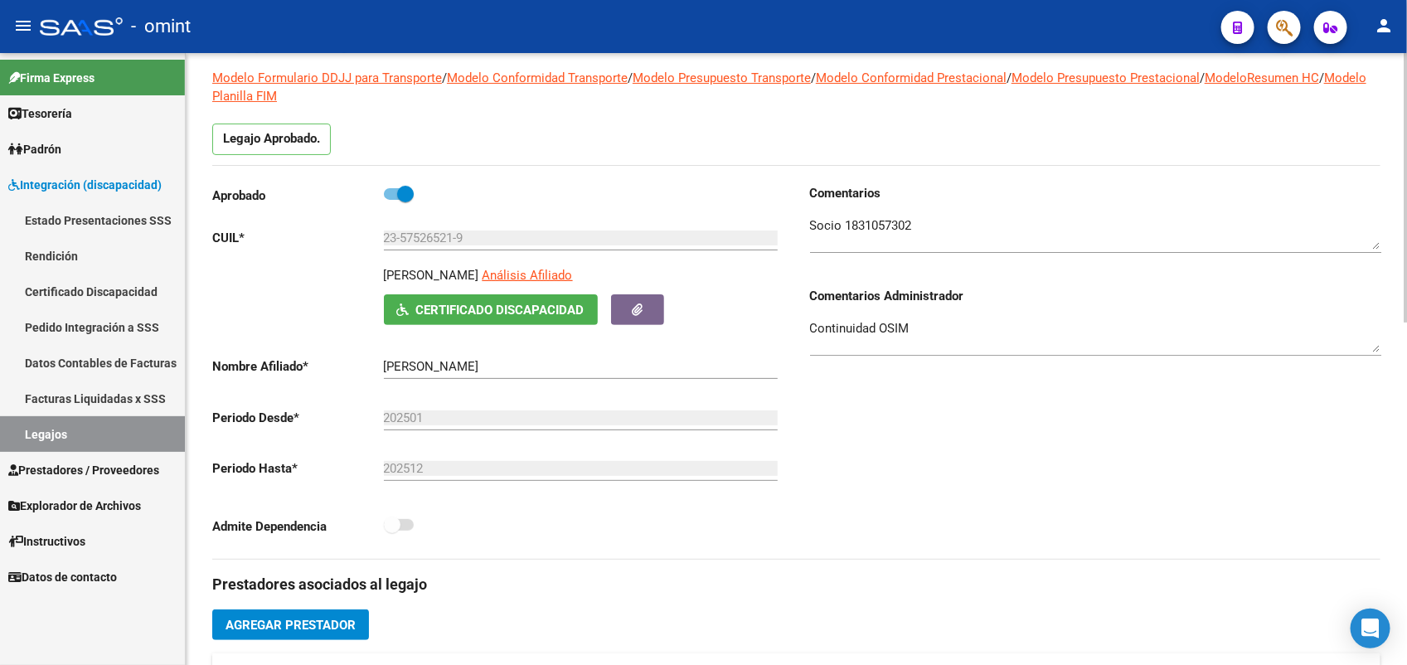
scroll to position [0, 0]
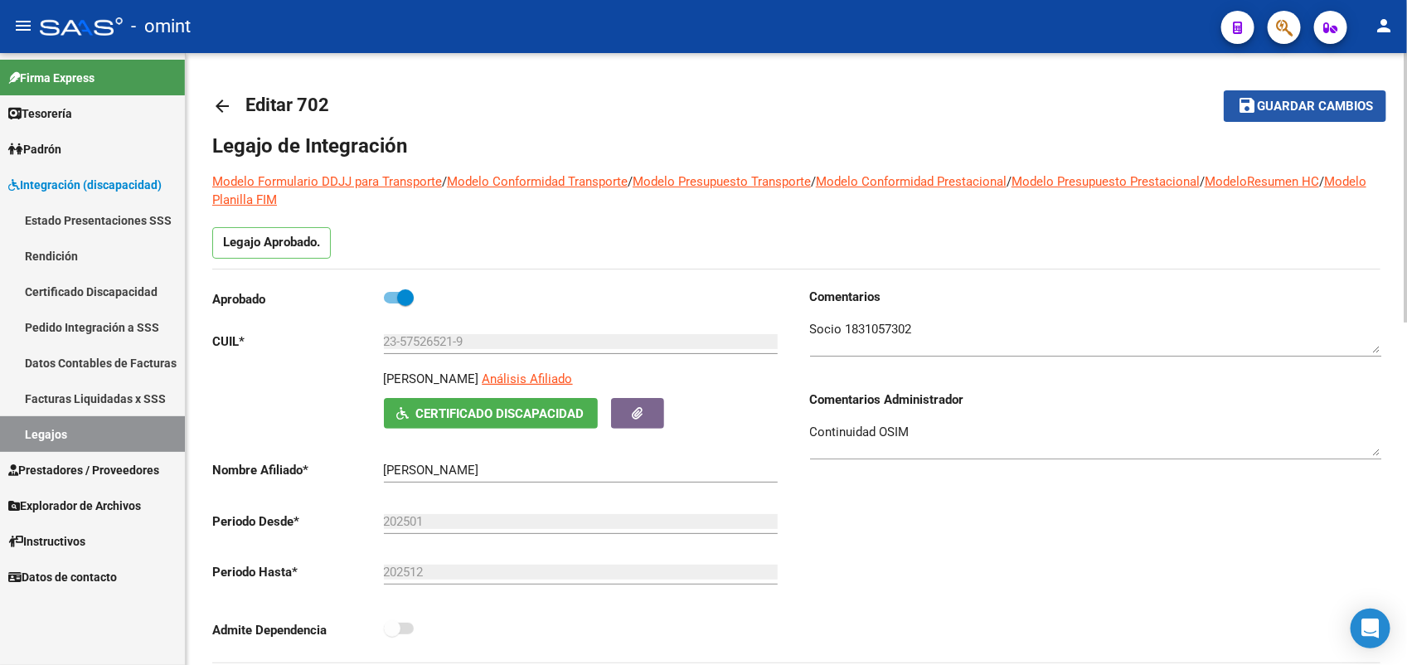
click at [1283, 104] on span "Guardar cambios" at bounding box center [1315, 107] width 116 height 15
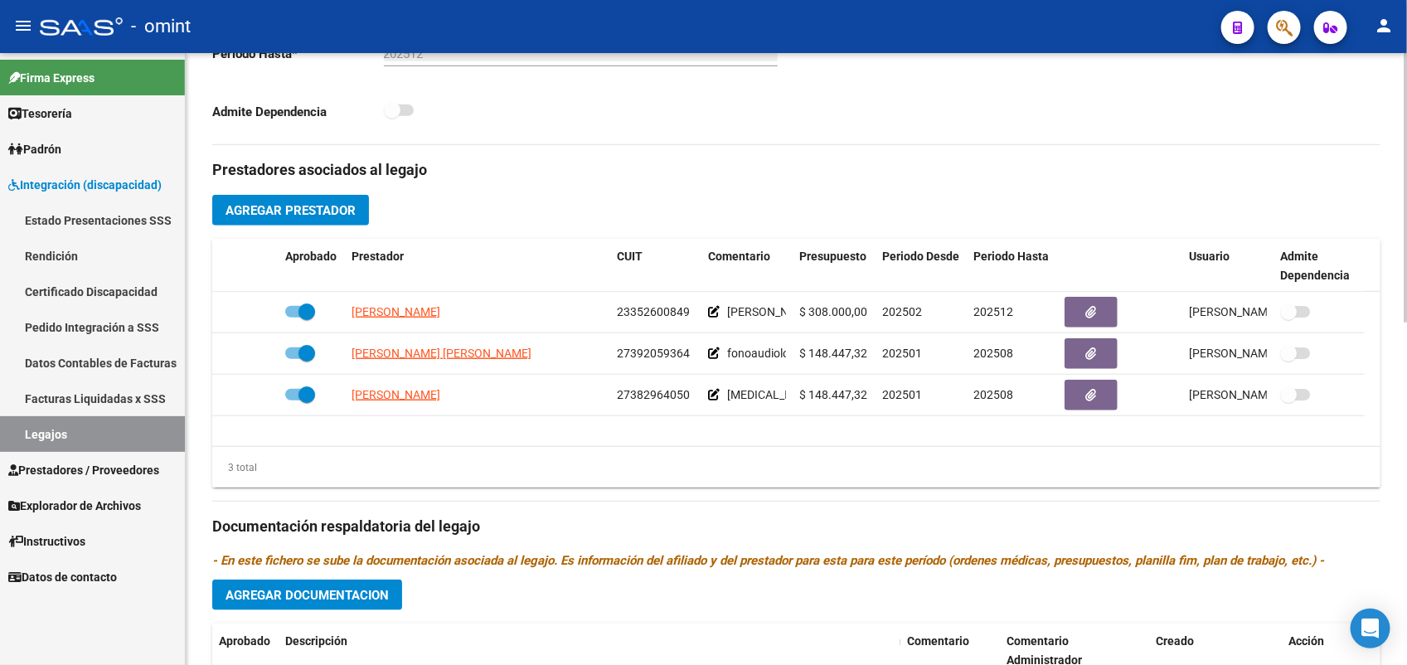
scroll to position [777, 0]
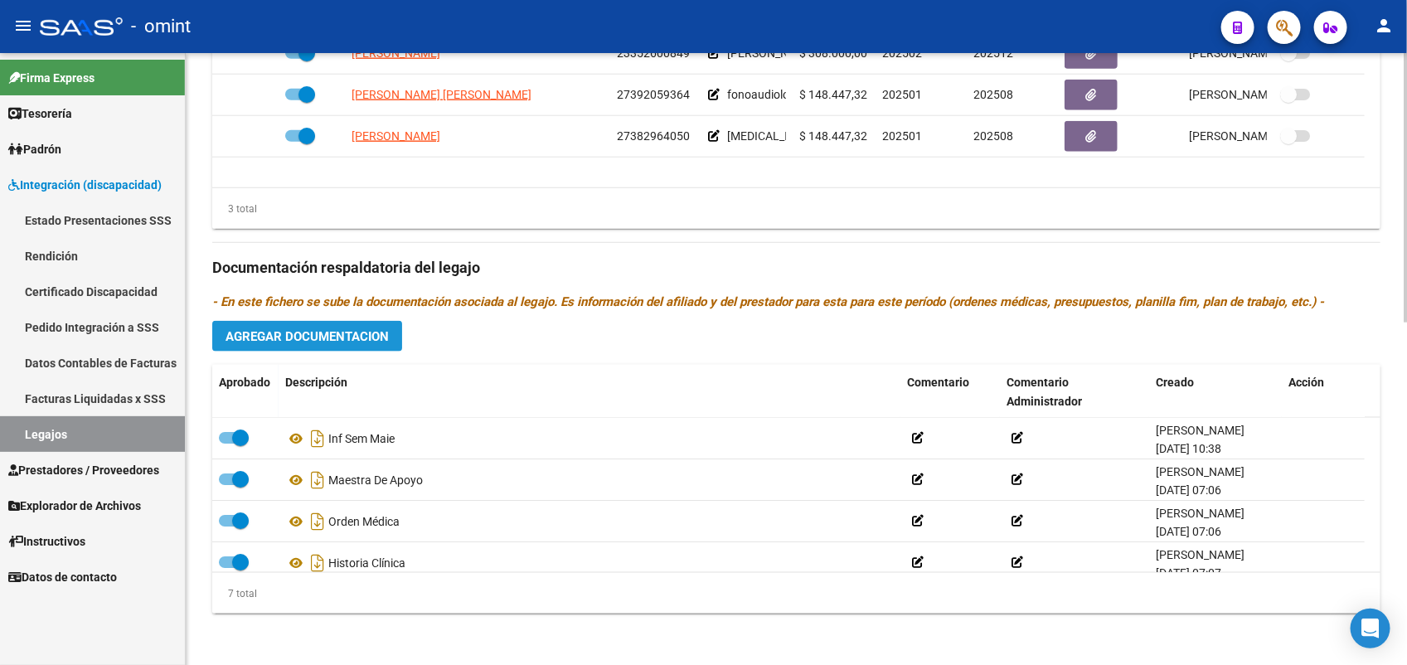
click at [245, 340] on span "Agregar Documentacion" at bounding box center [307, 336] width 163 height 15
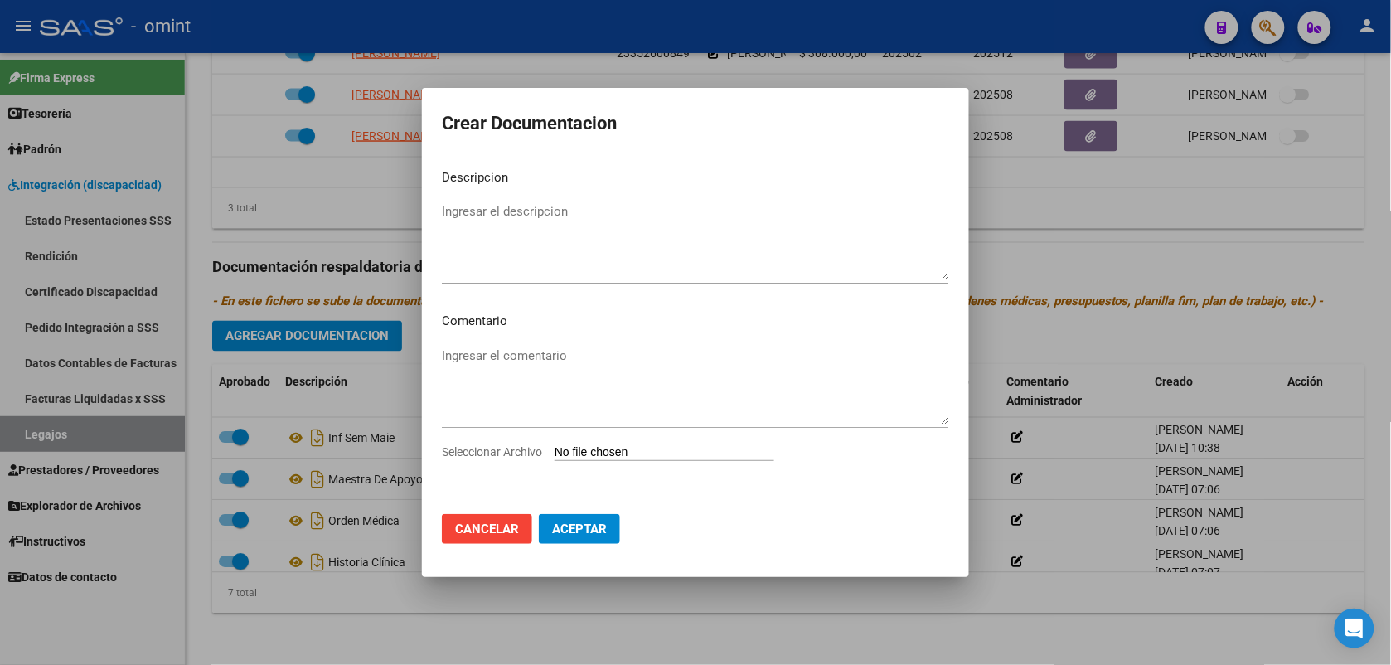
click at [520, 450] on span "Seleccionar Archivo" at bounding box center [492, 451] width 100 height 13
click at [555, 450] on input "Seleccionar Archivo" at bounding box center [665, 453] width 220 height 16
type input "C:\fakepath\1831057302_25072310110_form048.pdf"
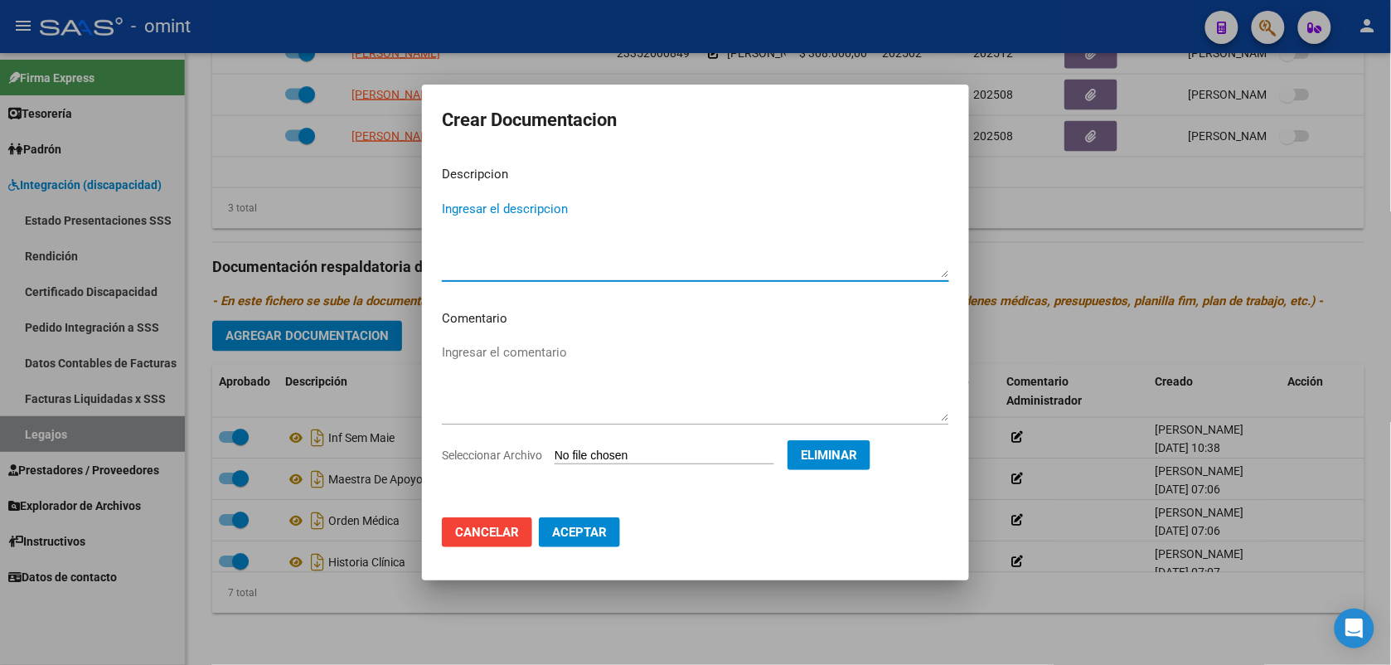
click at [536, 231] on textarea "Ingresar el descripcion" at bounding box center [695, 239] width 507 height 78
type textarea "inf sem psm"
click at [575, 535] on span "Aceptar" at bounding box center [579, 532] width 55 height 15
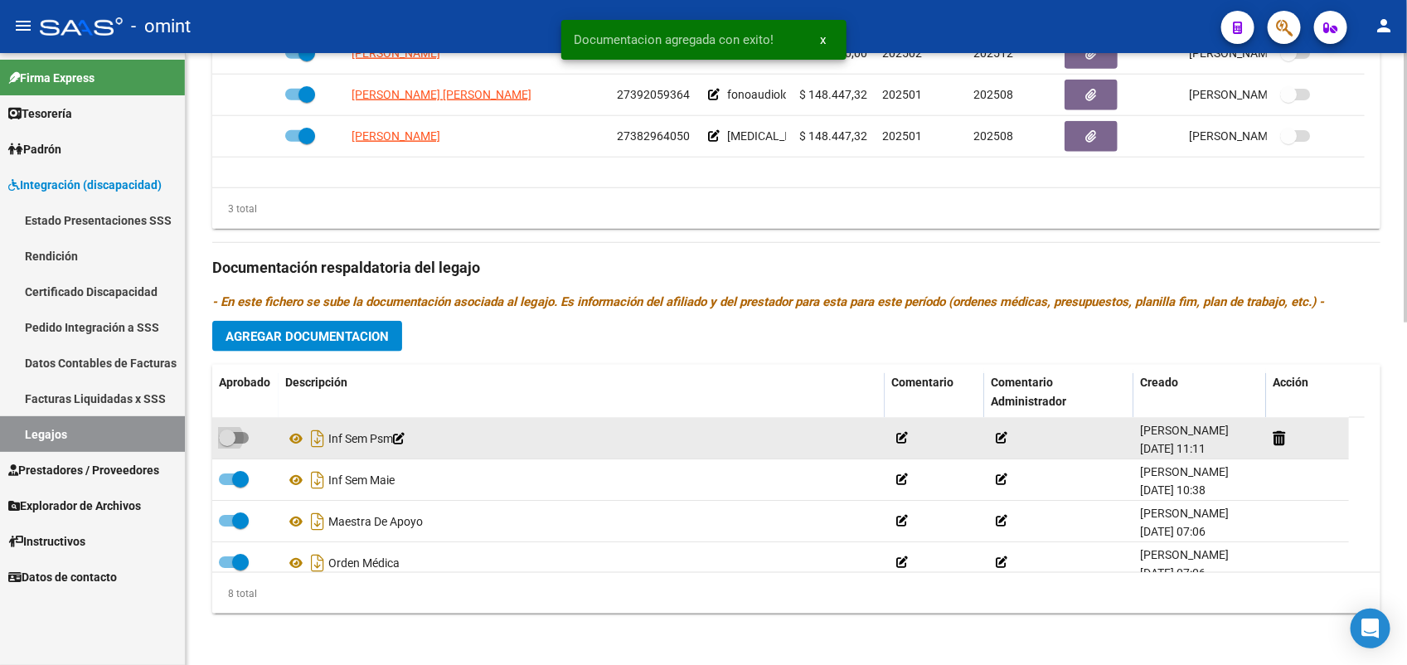
click at [240, 441] on span at bounding box center [234, 438] width 30 height 12
click at [227, 444] on input "checkbox" at bounding box center [226, 444] width 1 height 1
checkbox input "true"
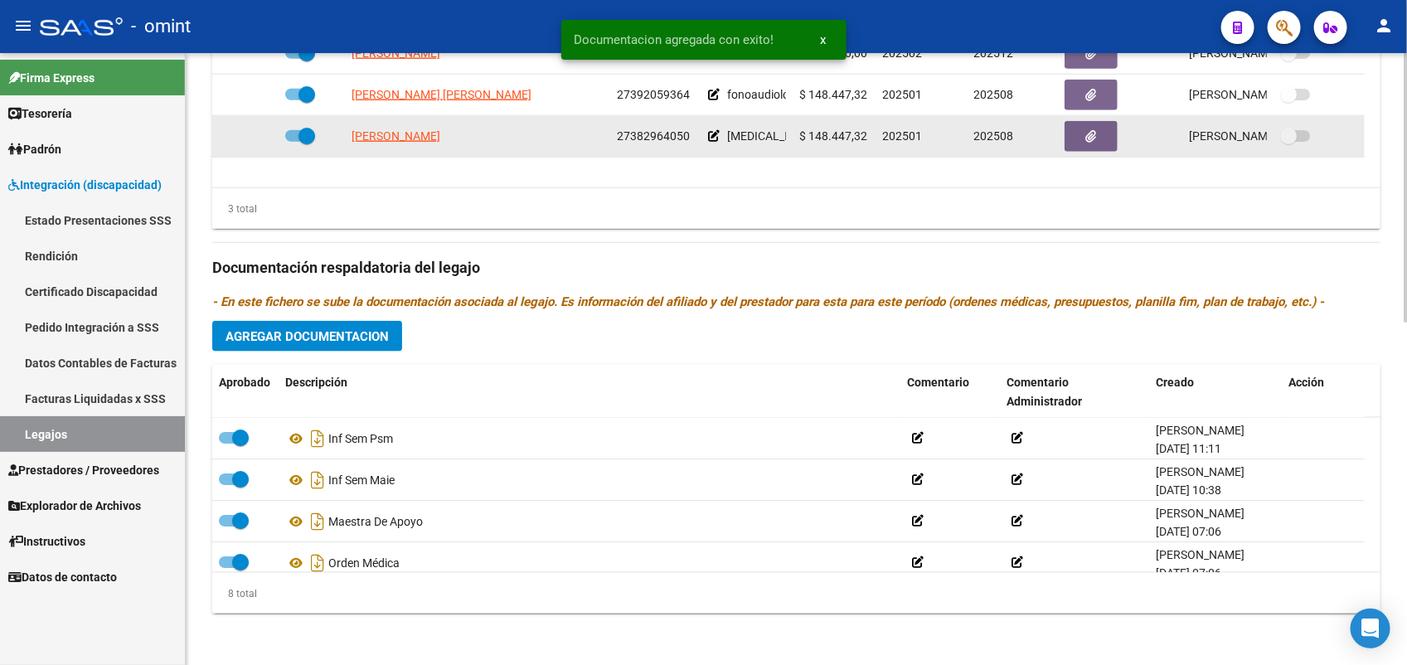
click at [294, 137] on span at bounding box center [300, 136] width 30 height 12
click at [294, 142] on input "checkbox" at bounding box center [293, 142] width 1 height 1
checkbox input "false"
click at [249, 141] on app-integracion-expediente-add-prestador at bounding box center [255, 135] width 12 height 13
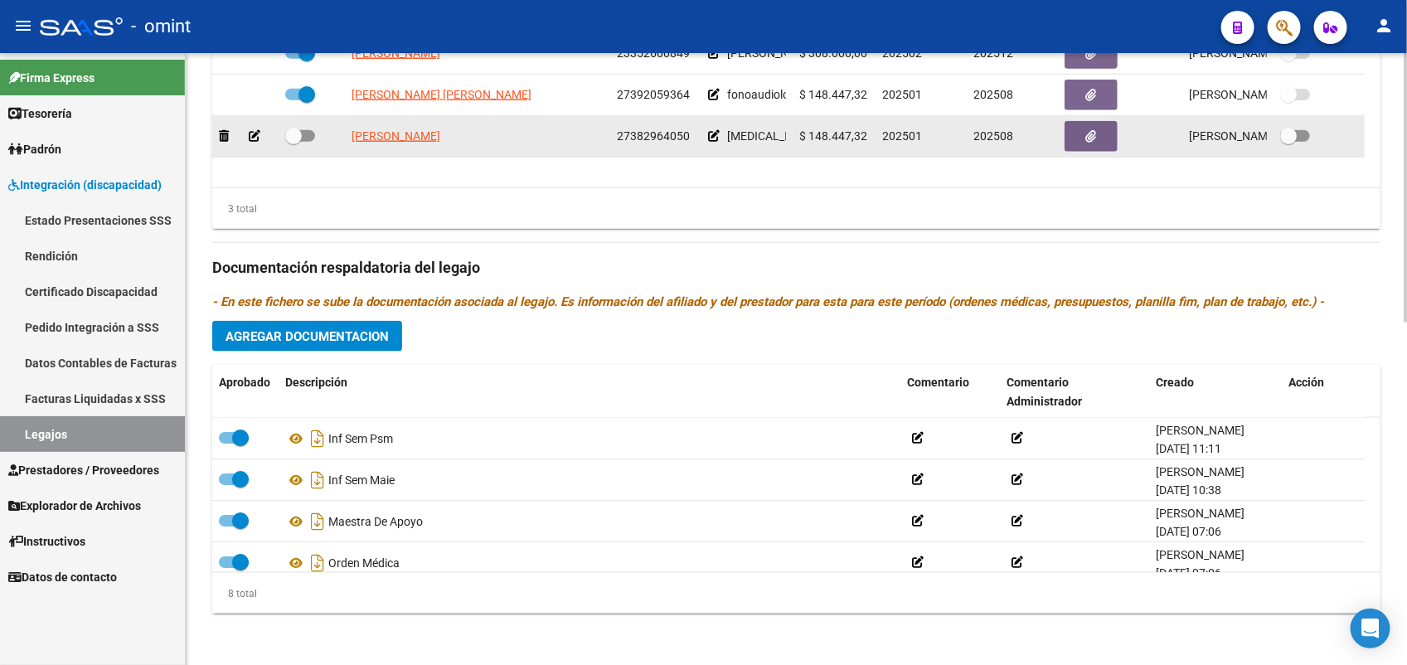
click at [255, 135] on icon at bounding box center [255, 136] width 12 height 12
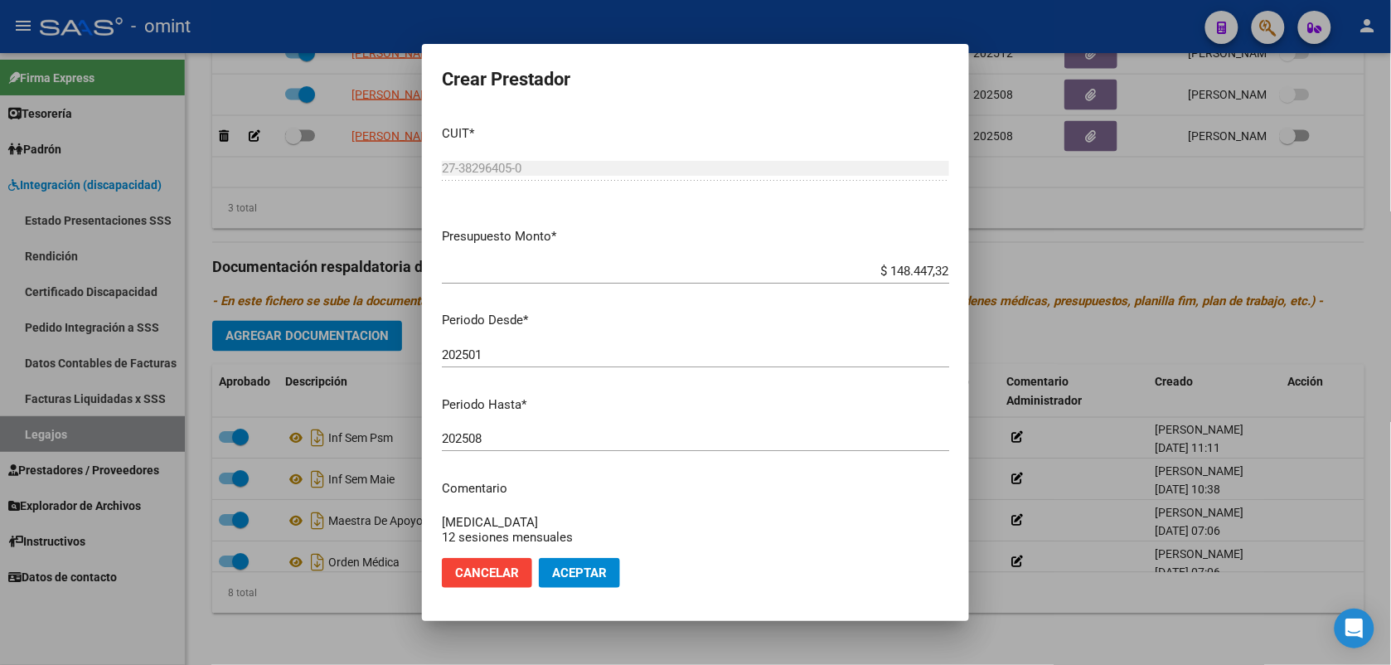
click at [504, 449] on div "202508 Ingresar el periodo" at bounding box center [695, 438] width 507 height 25
click at [492, 434] on input "202508" at bounding box center [695, 438] width 507 height 15
type input "202512"
click at [595, 572] on span "Aceptar" at bounding box center [579, 573] width 55 height 15
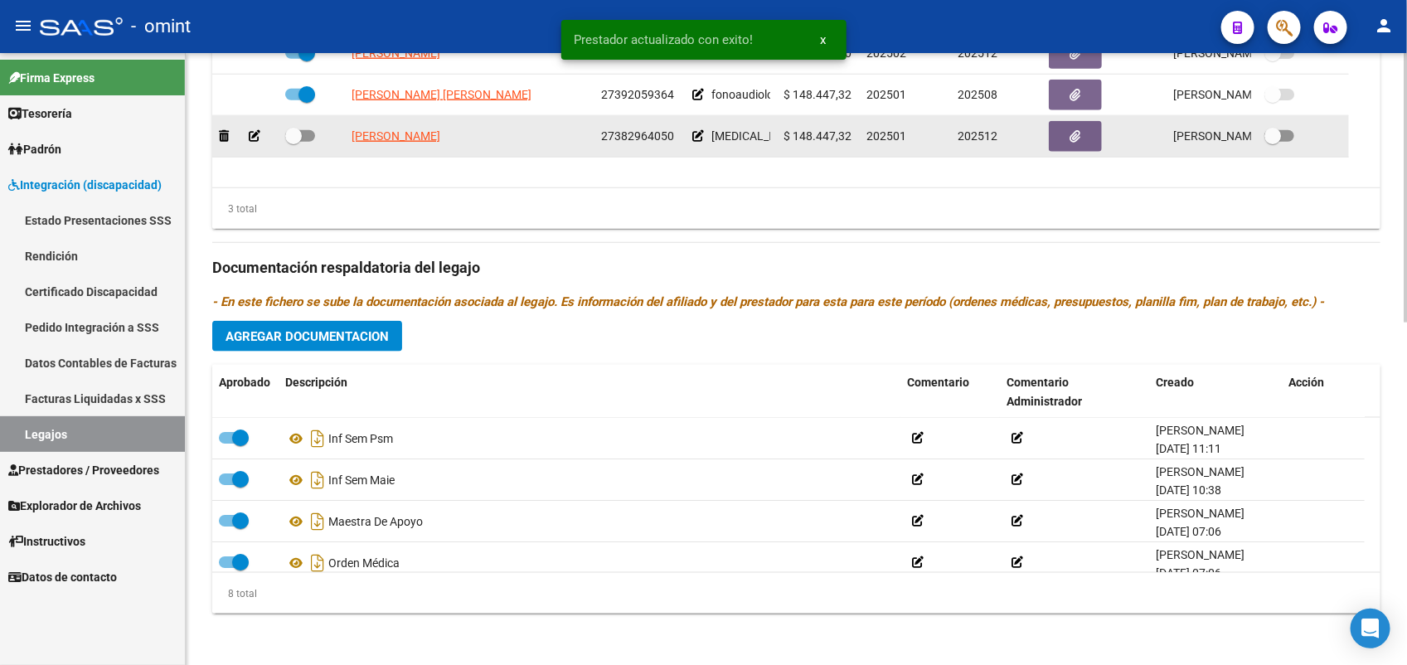
click at [313, 139] on label at bounding box center [300, 136] width 30 height 20
click at [294, 142] on input "checkbox" at bounding box center [293, 142] width 1 height 1
checkbox input "true"
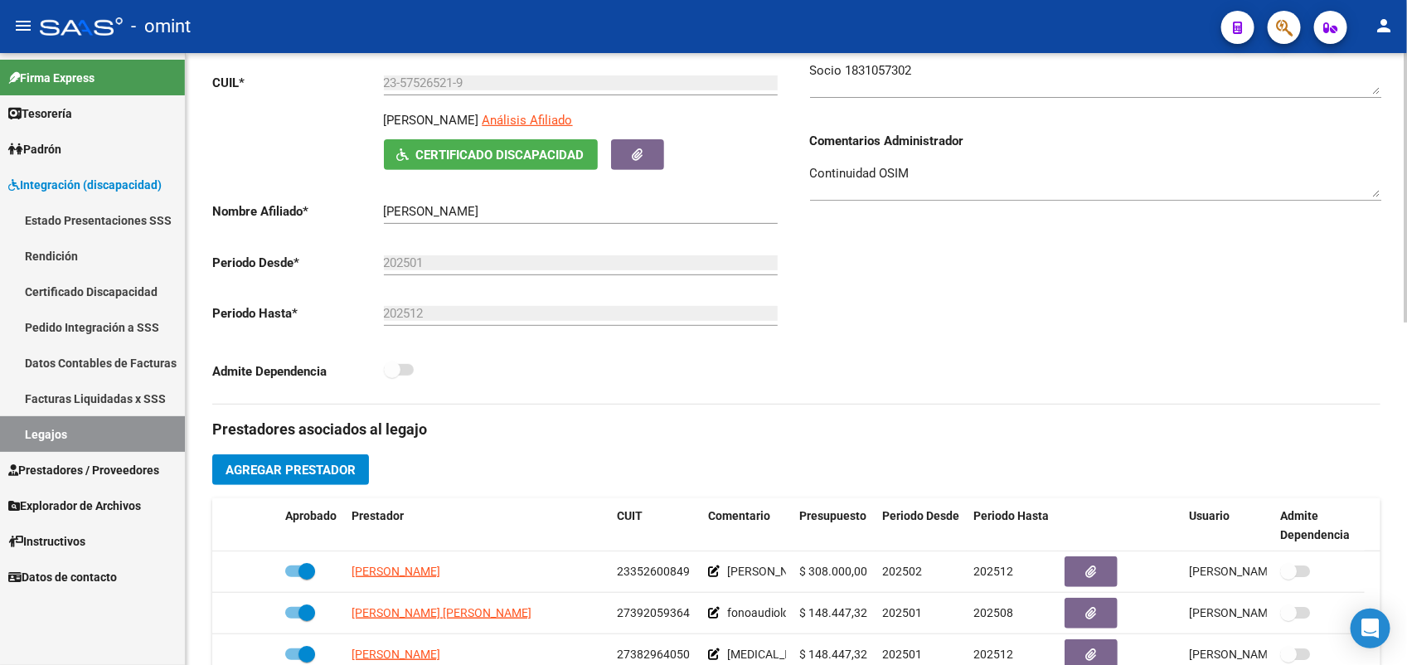
scroll to position [0, 0]
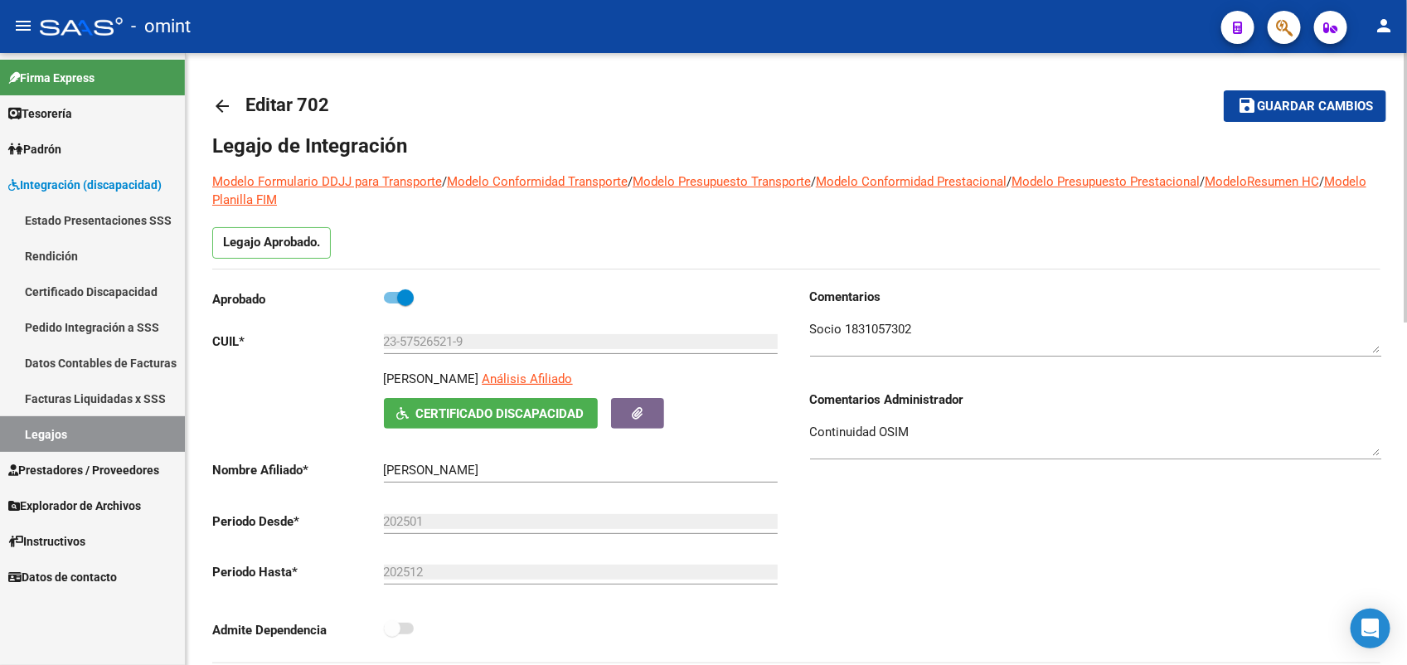
click at [1294, 90] on button "save Guardar cambios" at bounding box center [1305, 105] width 163 height 31
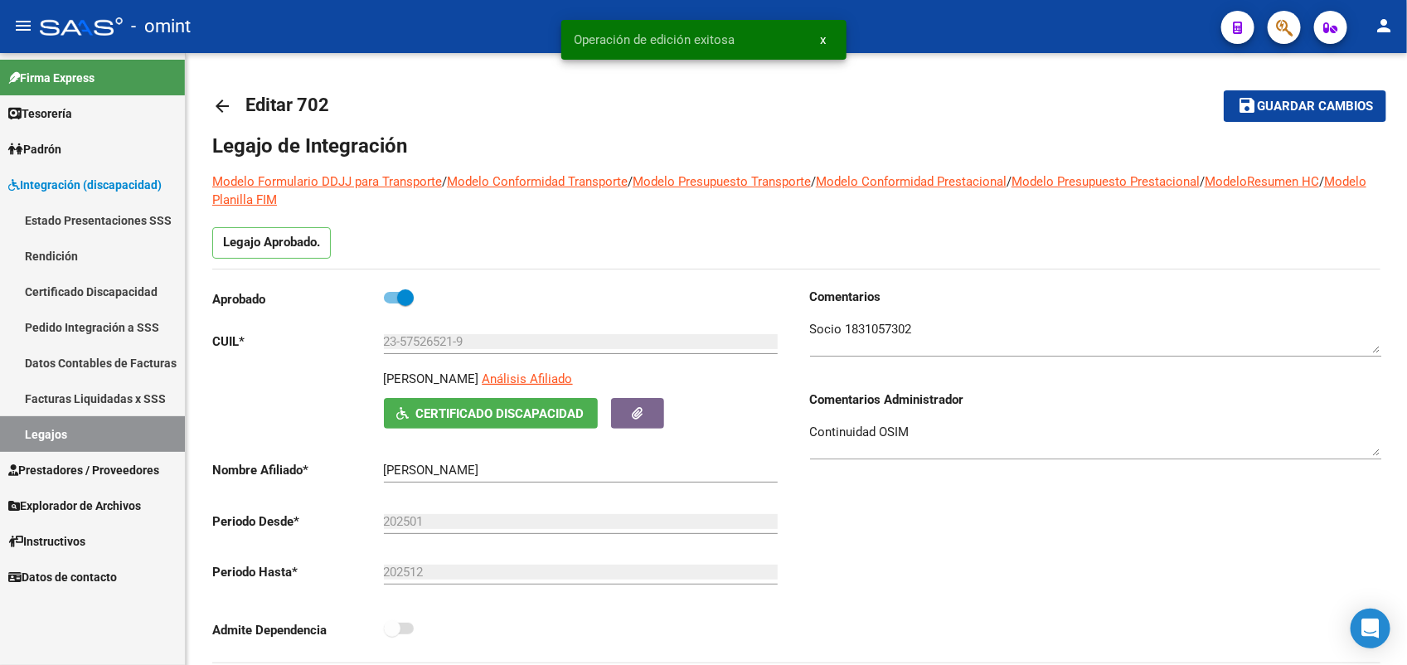
click at [41, 440] on link "Legajos" at bounding box center [92, 434] width 185 height 36
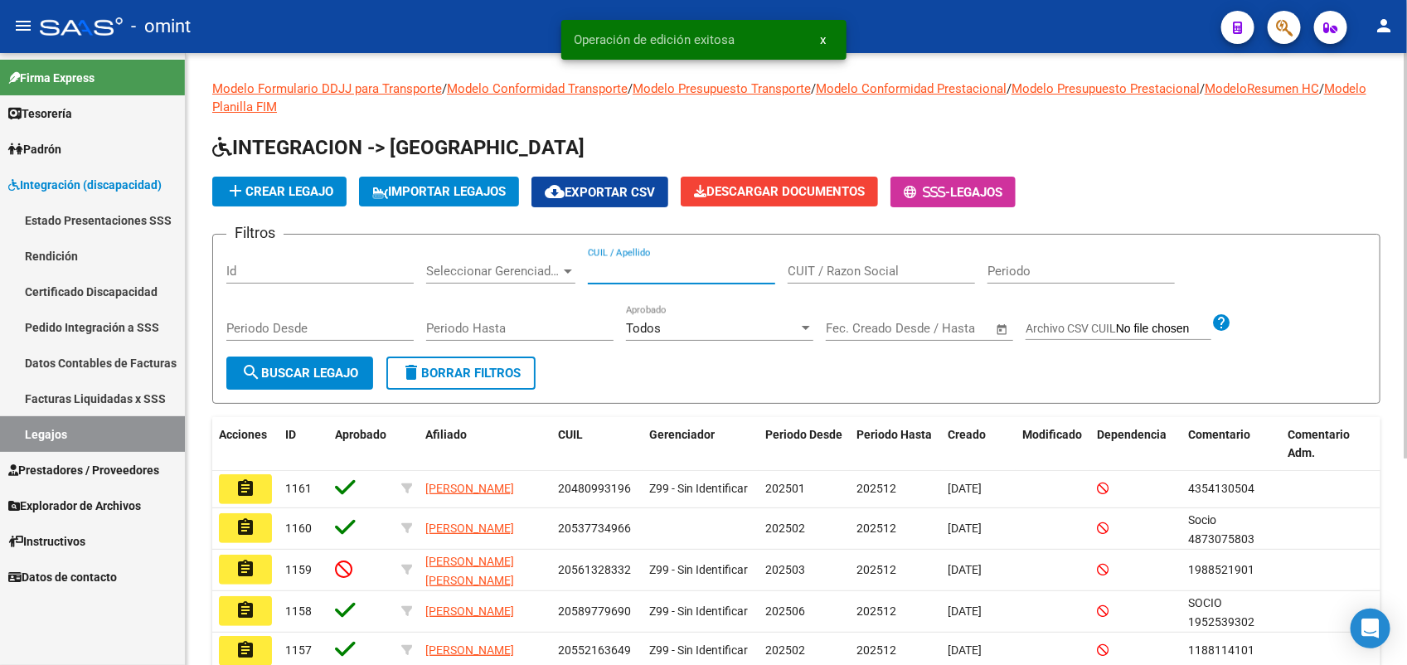
click at [609, 265] on input "CUIL / Apellido" at bounding box center [681, 271] width 187 height 15
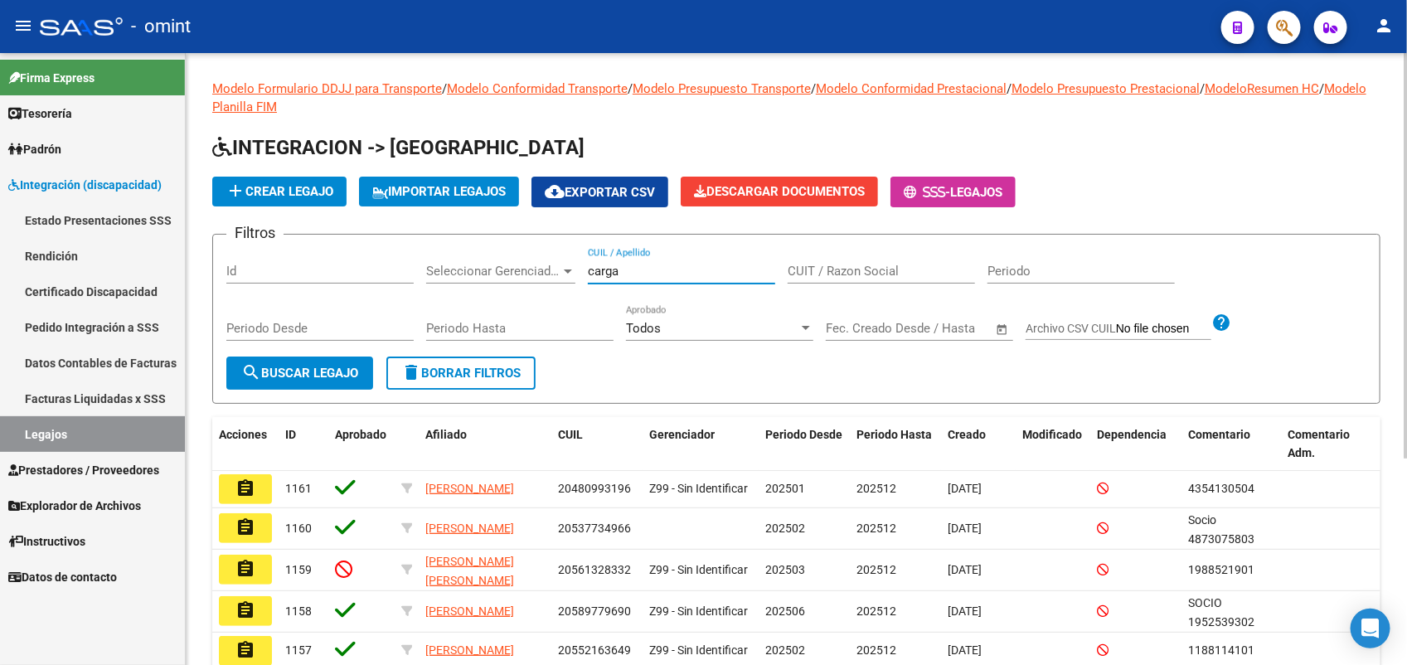
type input "carga"
click at [299, 366] on span "search Buscar Legajo" at bounding box center [299, 373] width 117 height 15
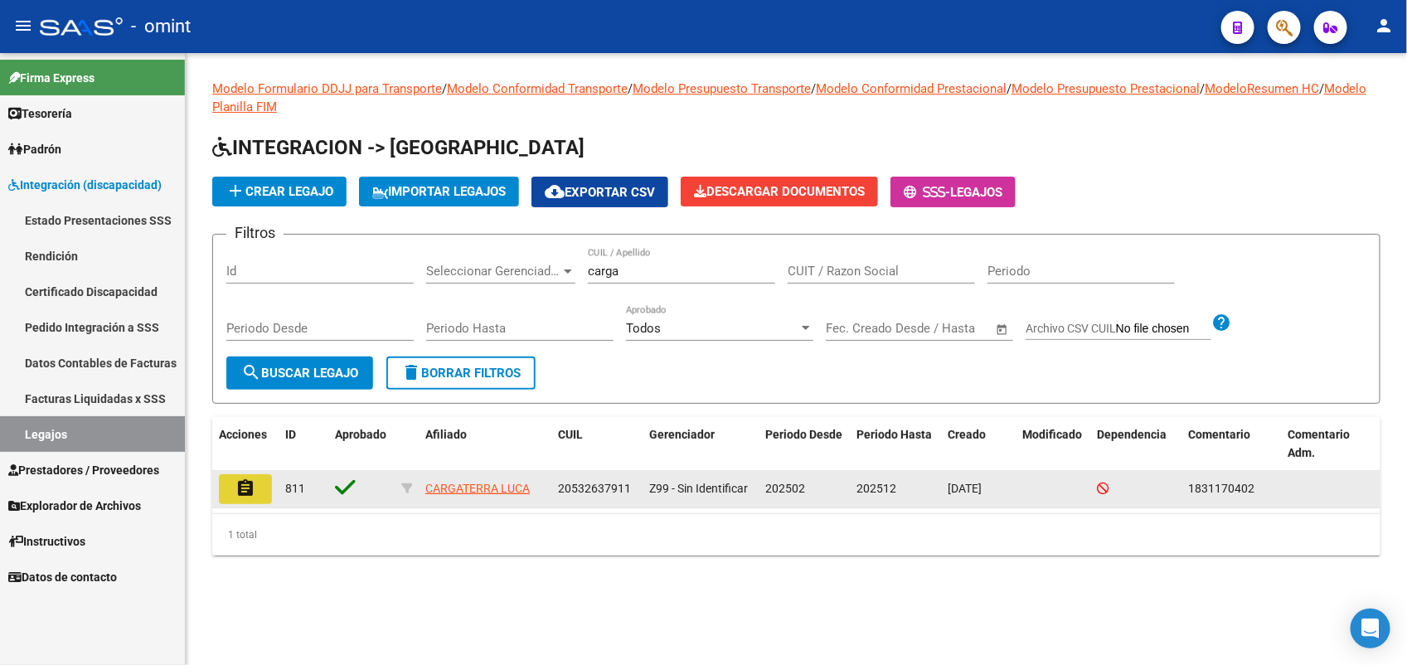
click at [245, 486] on mat-icon "assignment" at bounding box center [245, 488] width 20 height 20
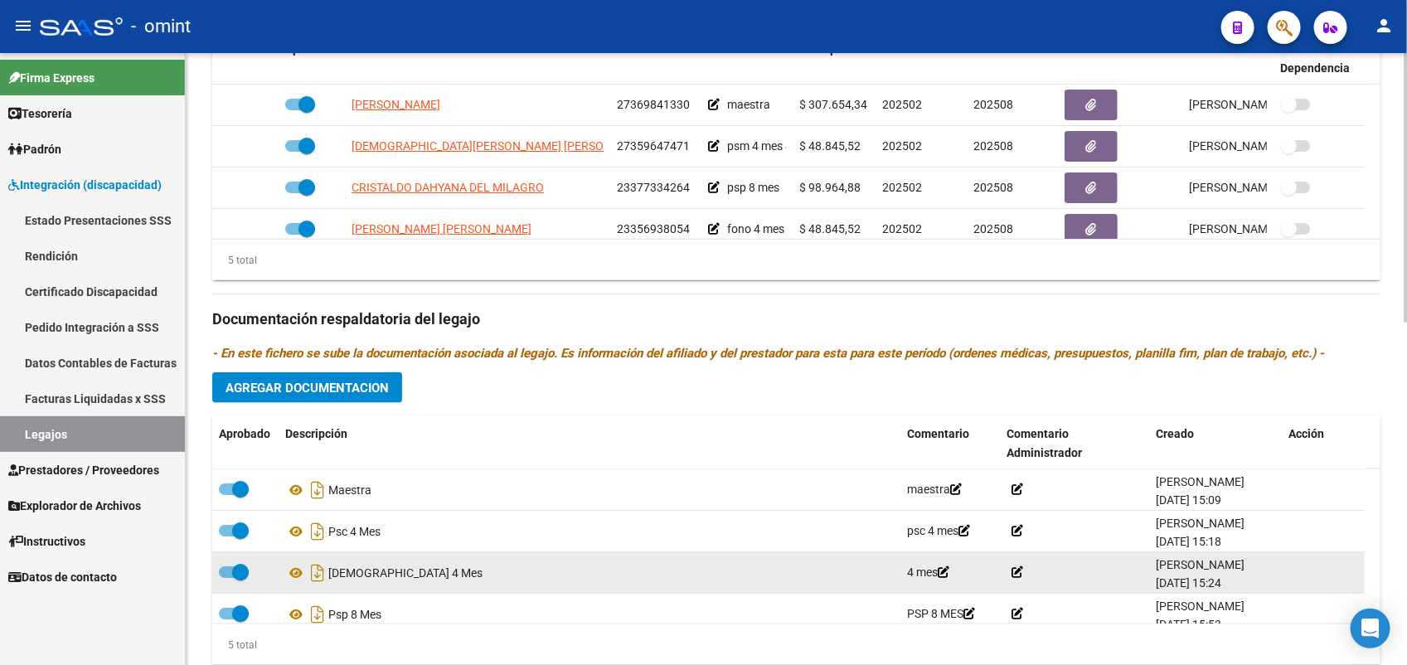
scroll to position [59, 0]
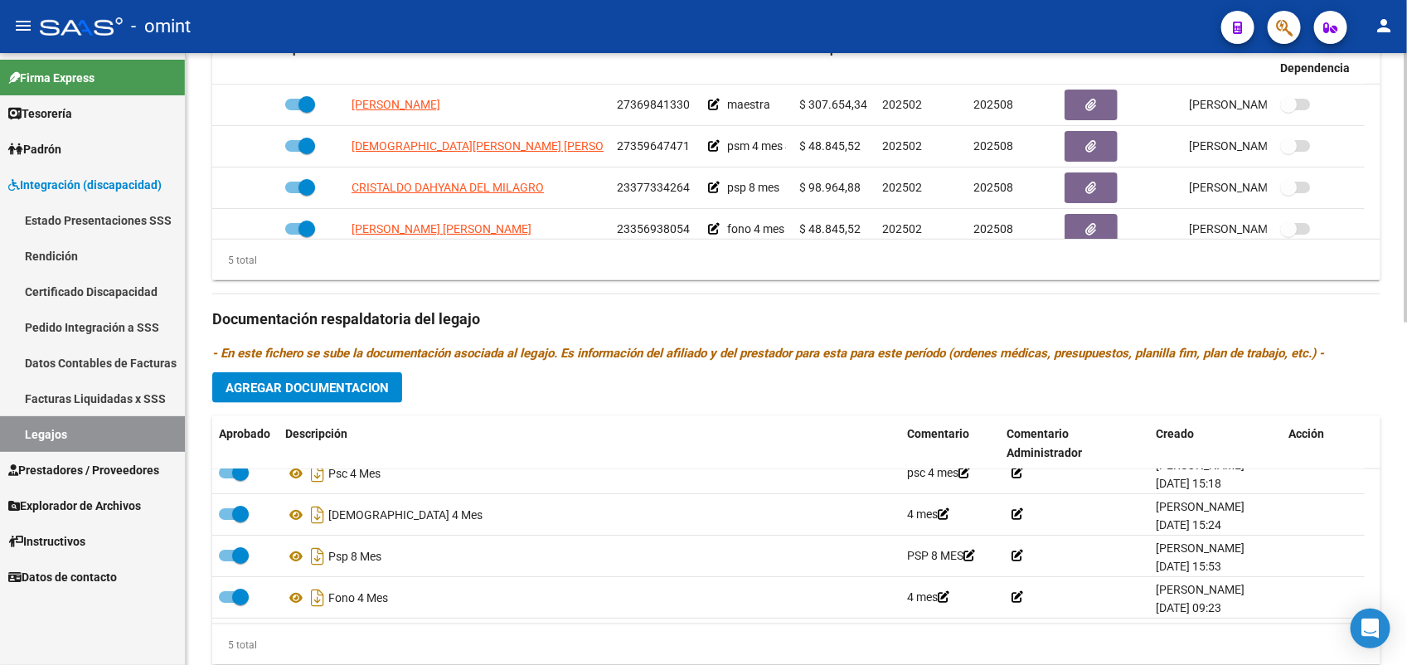
click at [370, 386] on span "Agregar Documentacion" at bounding box center [307, 388] width 163 height 15
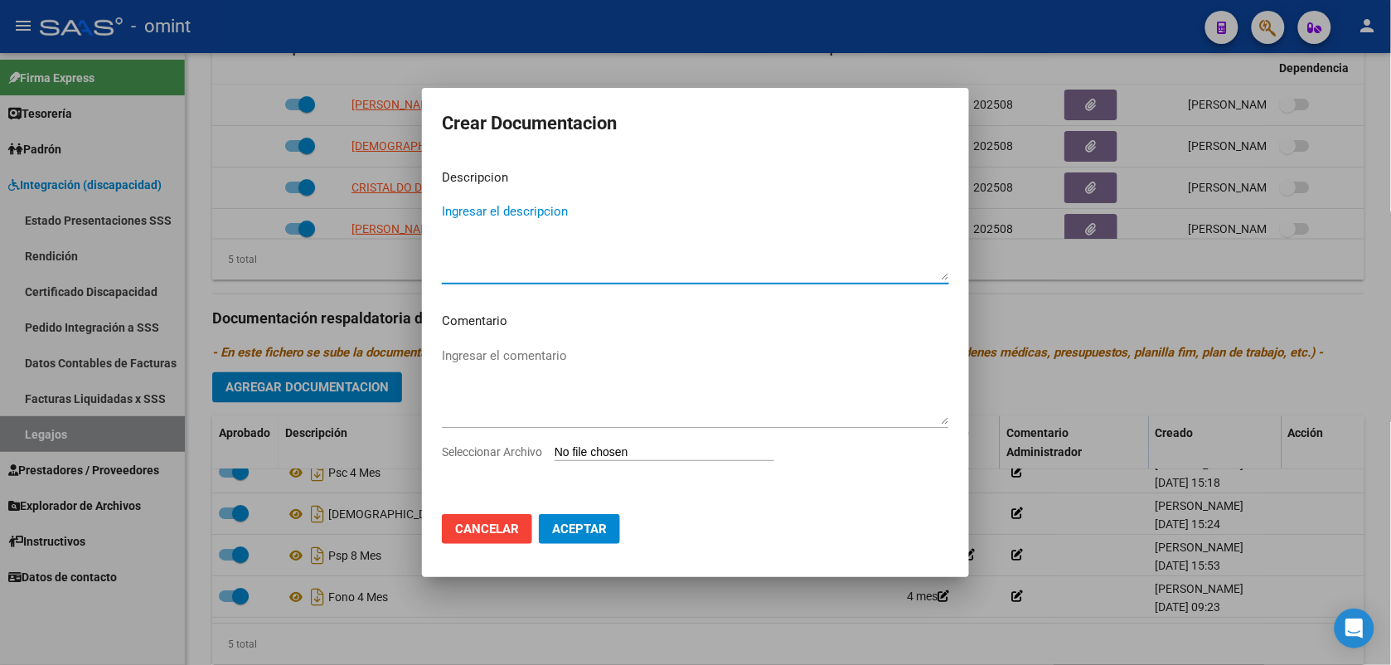
click at [528, 456] on span "Seleccionar Archivo" at bounding box center [492, 451] width 100 height 13
click at [555, 456] on input "Seleccionar Archivo" at bounding box center [665, 453] width 220 height 16
type input "C:\fakepath\informe semestral [MEDICAL_DATA].pdf"
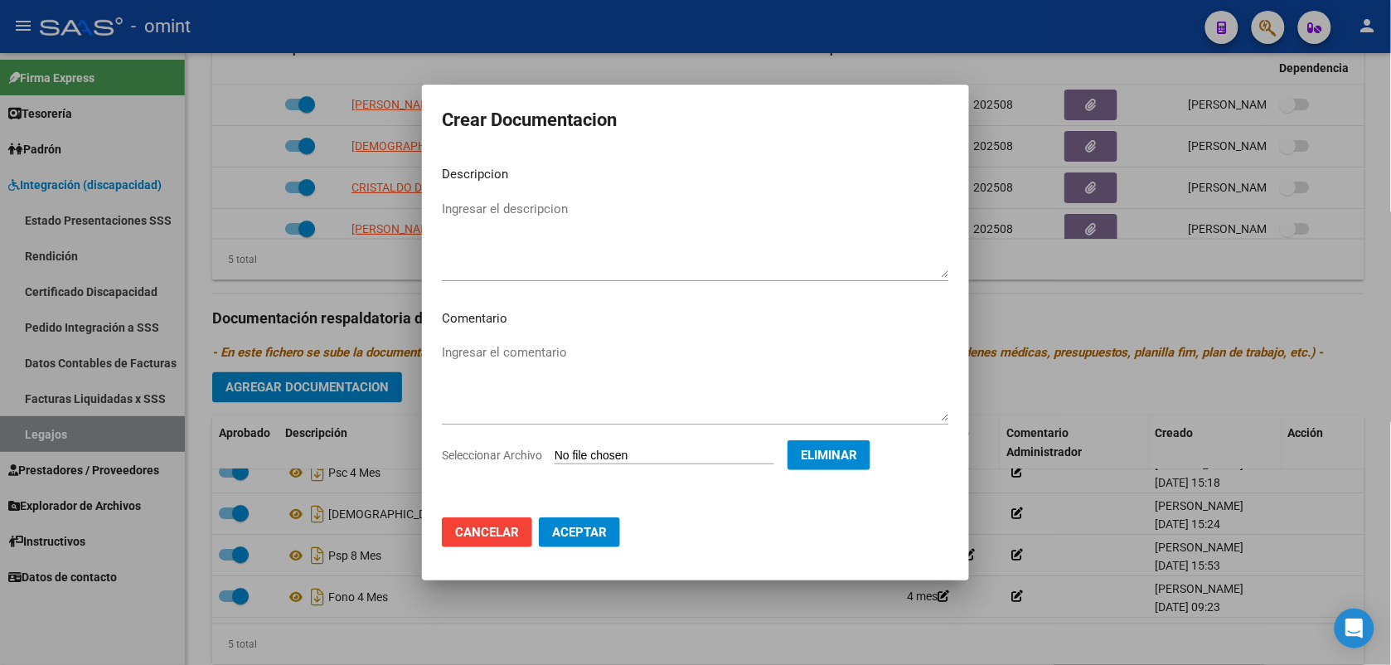
click at [498, 232] on textarea "Ingresar el descripcion" at bounding box center [695, 239] width 507 height 78
type textarea "inf sem psm"
click at [606, 520] on button "Aceptar" at bounding box center [579, 532] width 81 height 30
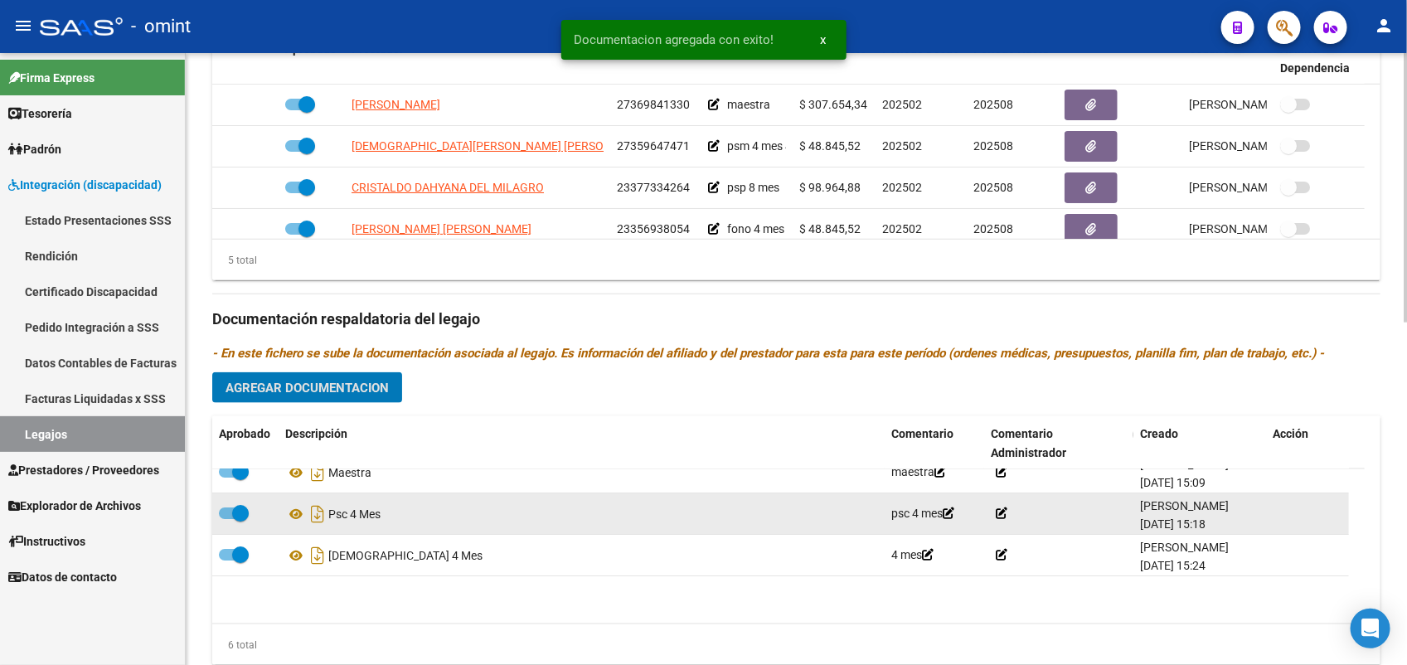
scroll to position [0, 0]
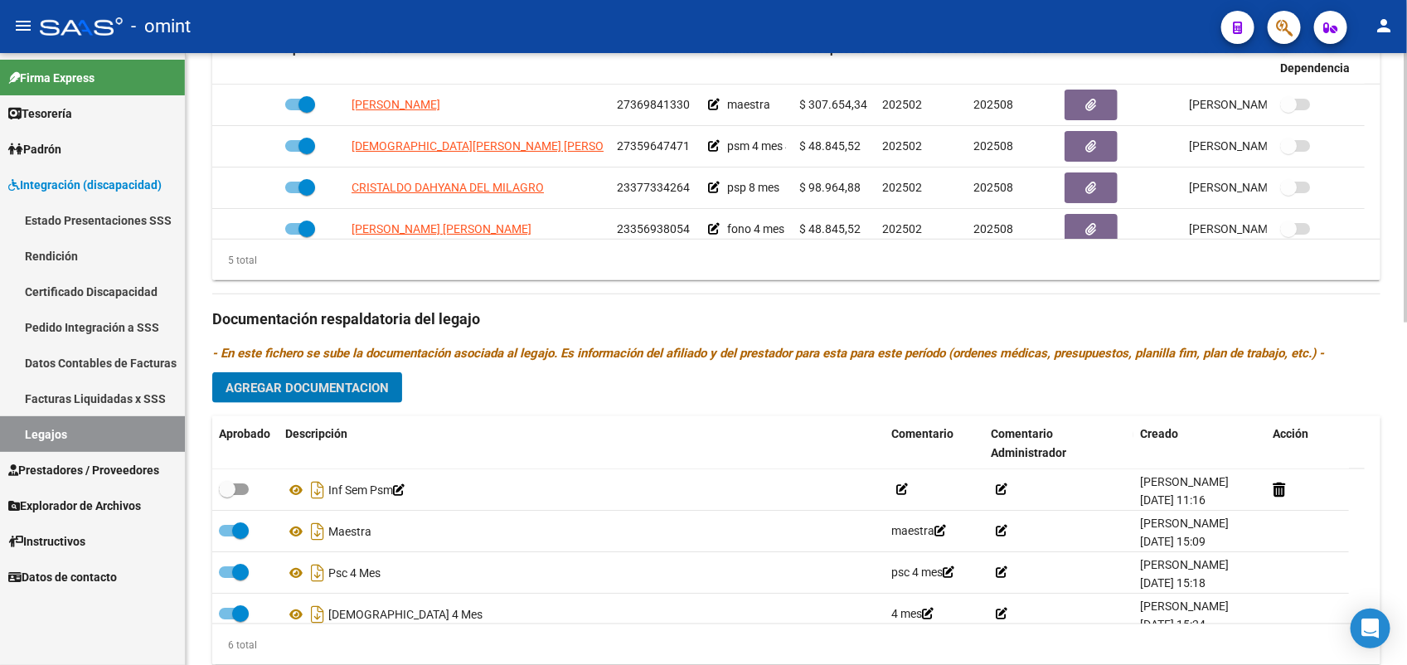
click at [258, 387] on span "Agregar Documentacion" at bounding box center [307, 388] width 163 height 15
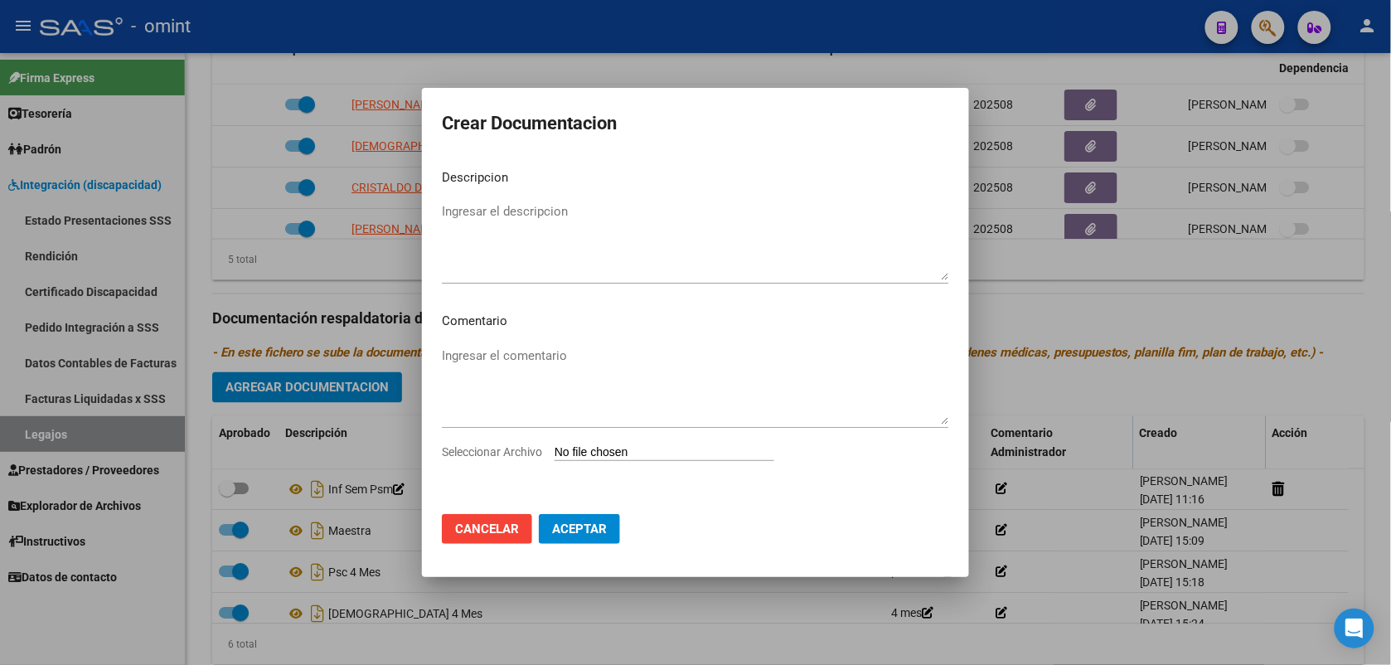
click at [521, 449] on span "Seleccionar Archivo" at bounding box center [492, 451] width 100 height 13
click at [555, 449] on input "Seleccionar Archivo" at bounding box center [665, 453] width 220 height 16
type input "C:\fakepath\informe semestral fono.pdf"
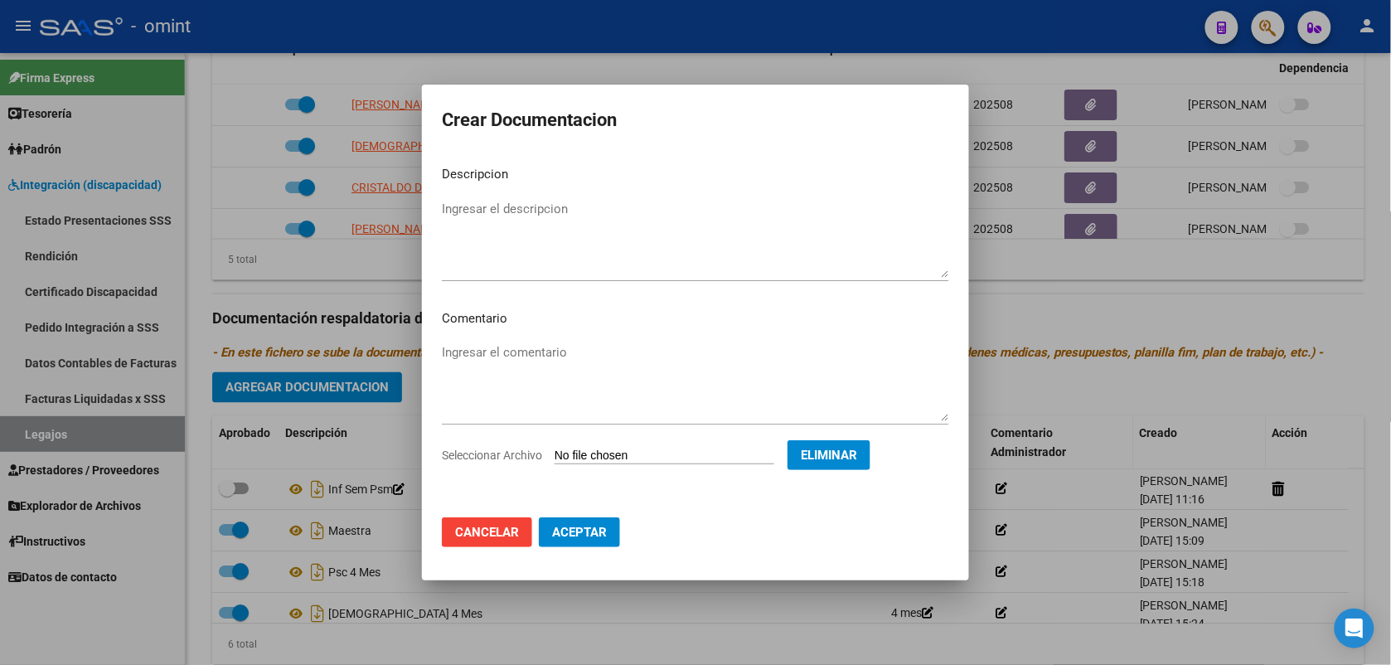
click at [558, 242] on textarea "Ingresar el descripcion" at bounding box center [695, 239] width 507 height 78
type textarea "inf se fono"
click at [585, 532] on span "Aceptar" at bounding box center [579, 532] width 55 height 15
checkbox input "false"
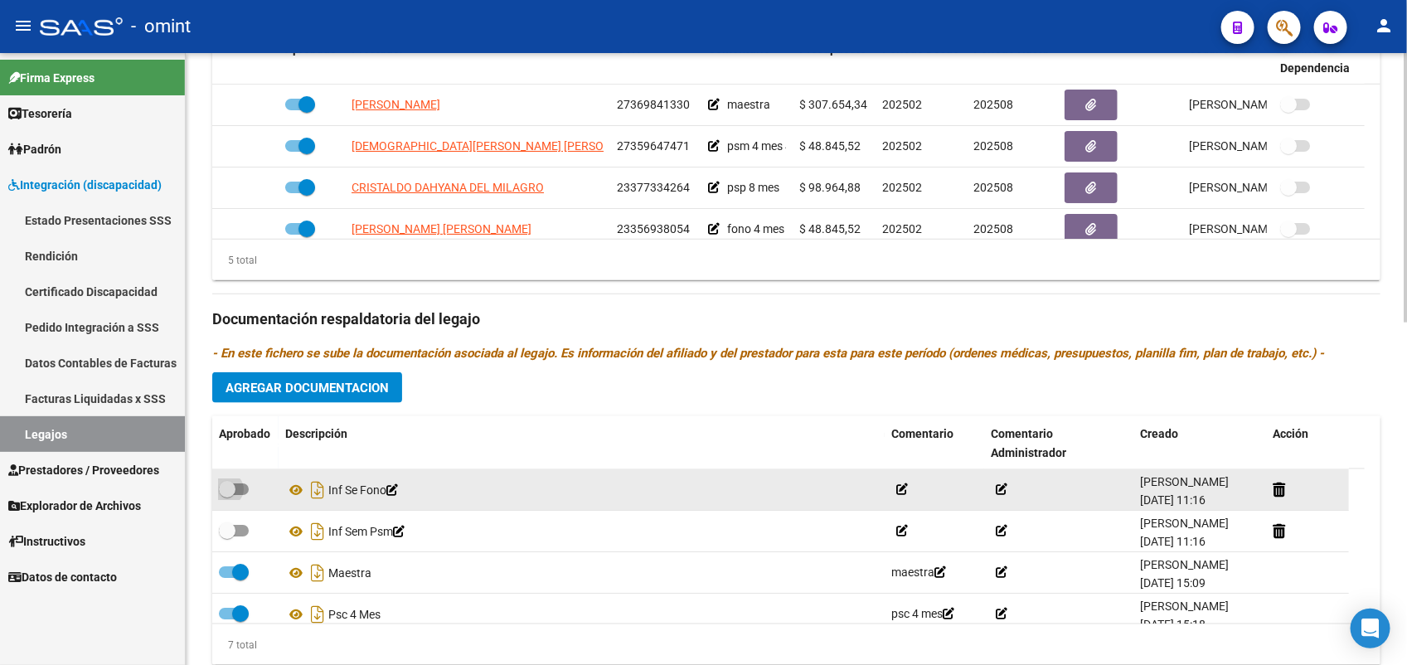
click at [243, 483] on span at bounding box center [234, 489] width 30 height 12
click at [227, 495] on input "checkbox" at bounding box center [226, 495] width 1 height 1
checkbox input "true"
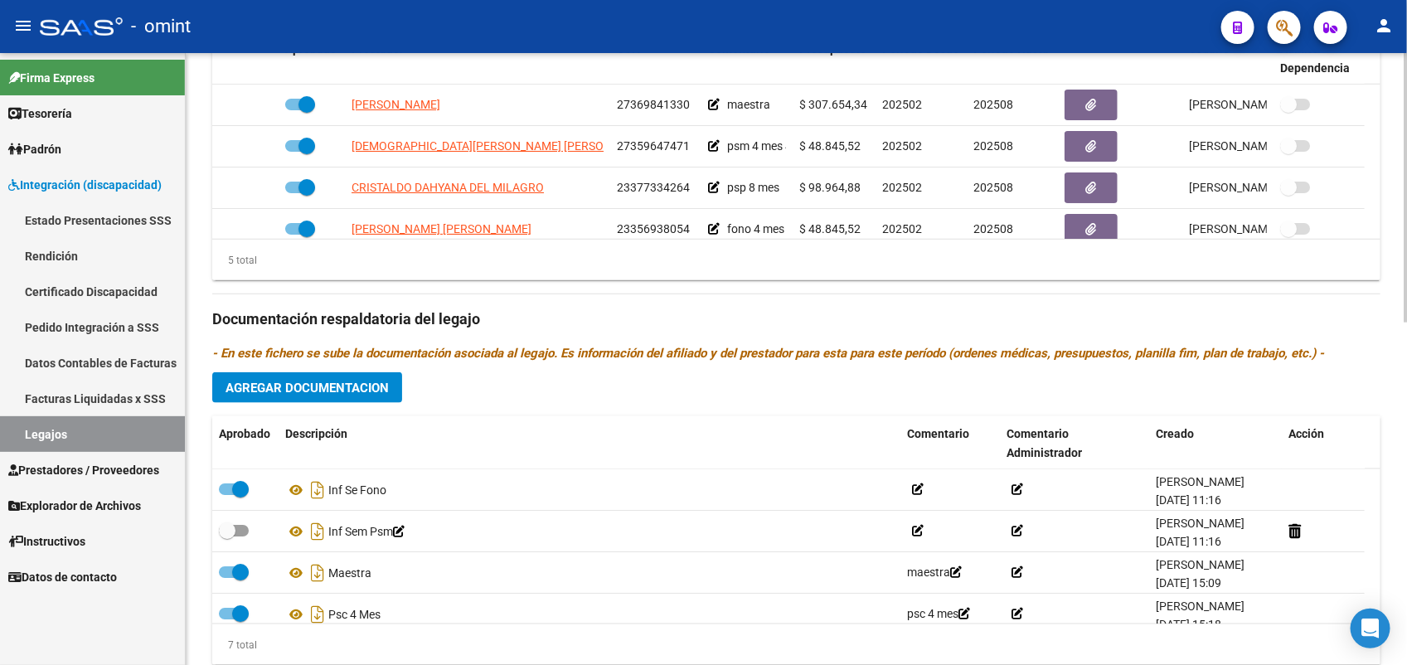
scroll to position [622, 0]
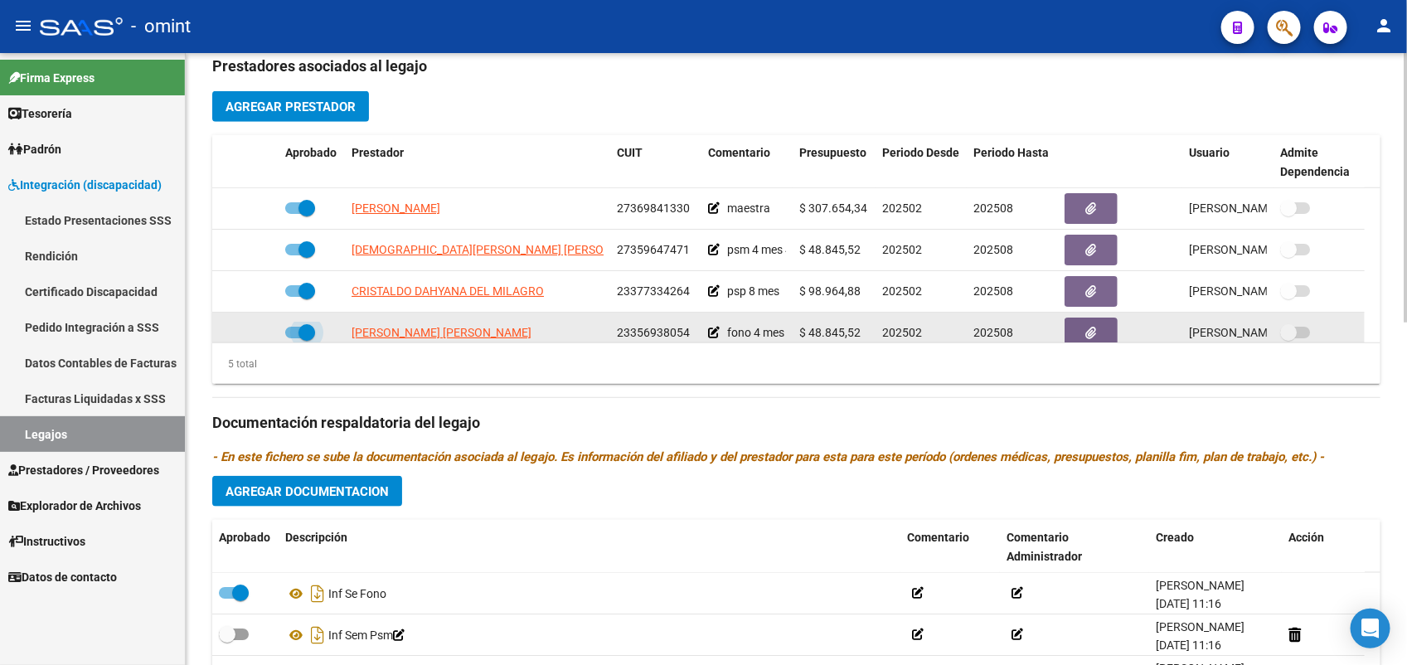
click at [288, 327] on span at bounding box center [300, 333] width 30 height 12
click at [293, 338] on input "checkbox" at bounding box center [293, 338] width 1 height 1
checkbox input "false"
click at [250, 329] on icon at bounding box center [255, 333] width 12 height 12
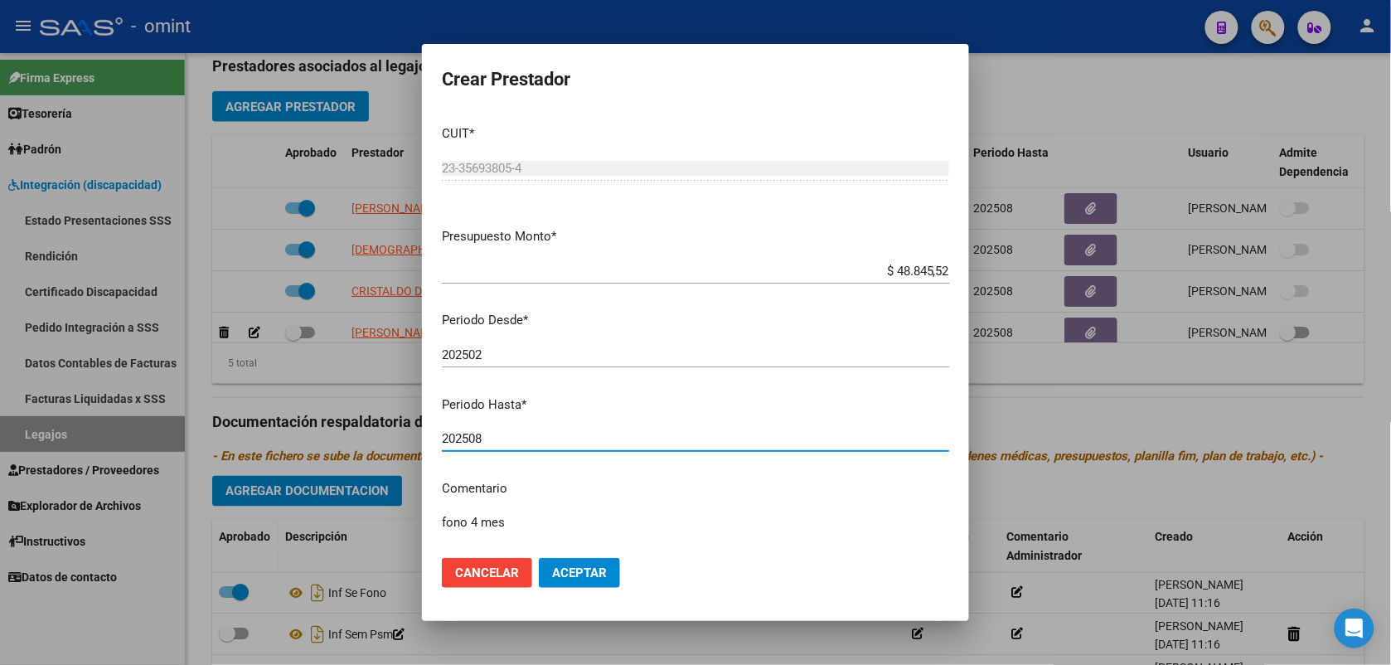
click at [508, 439] on input "202508" at bounding box center [695, 438] width 507 height 15
type input "202512"
click at [591, 577] on span "Aceptar" at bounding box center [579, 573] width 55 height 15
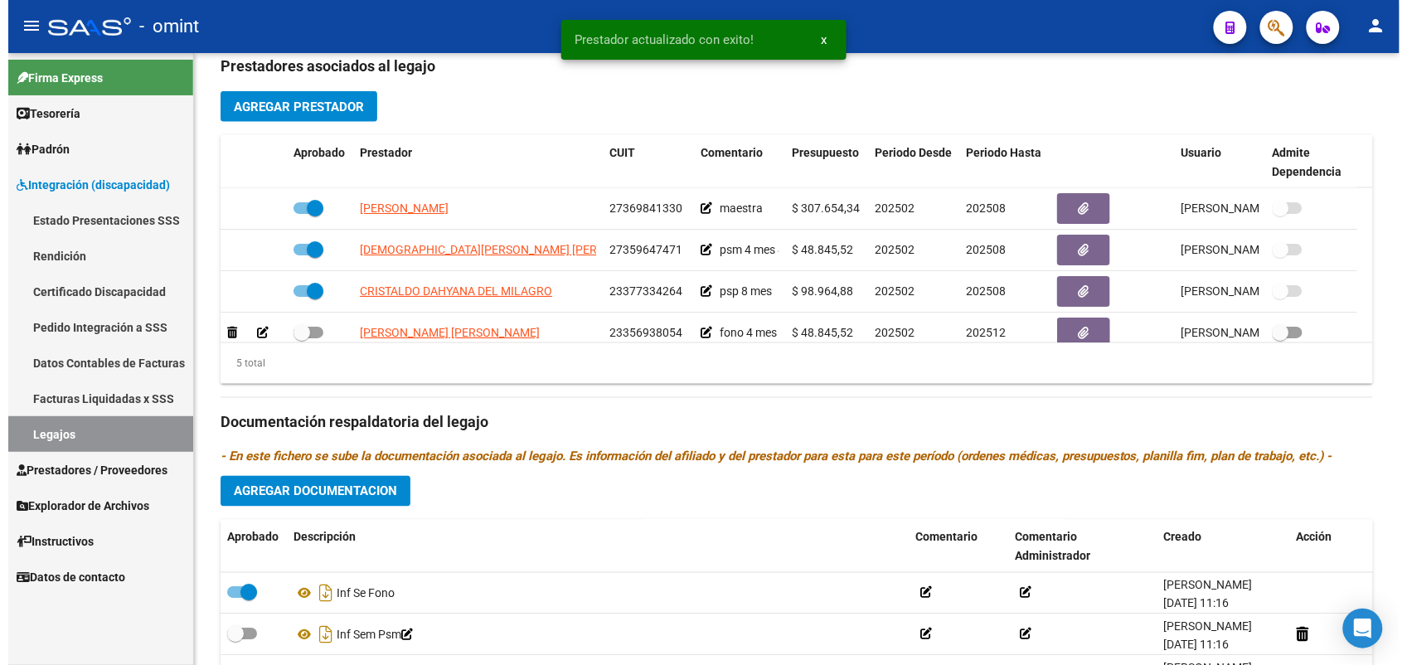
scroll to position [10, 0]
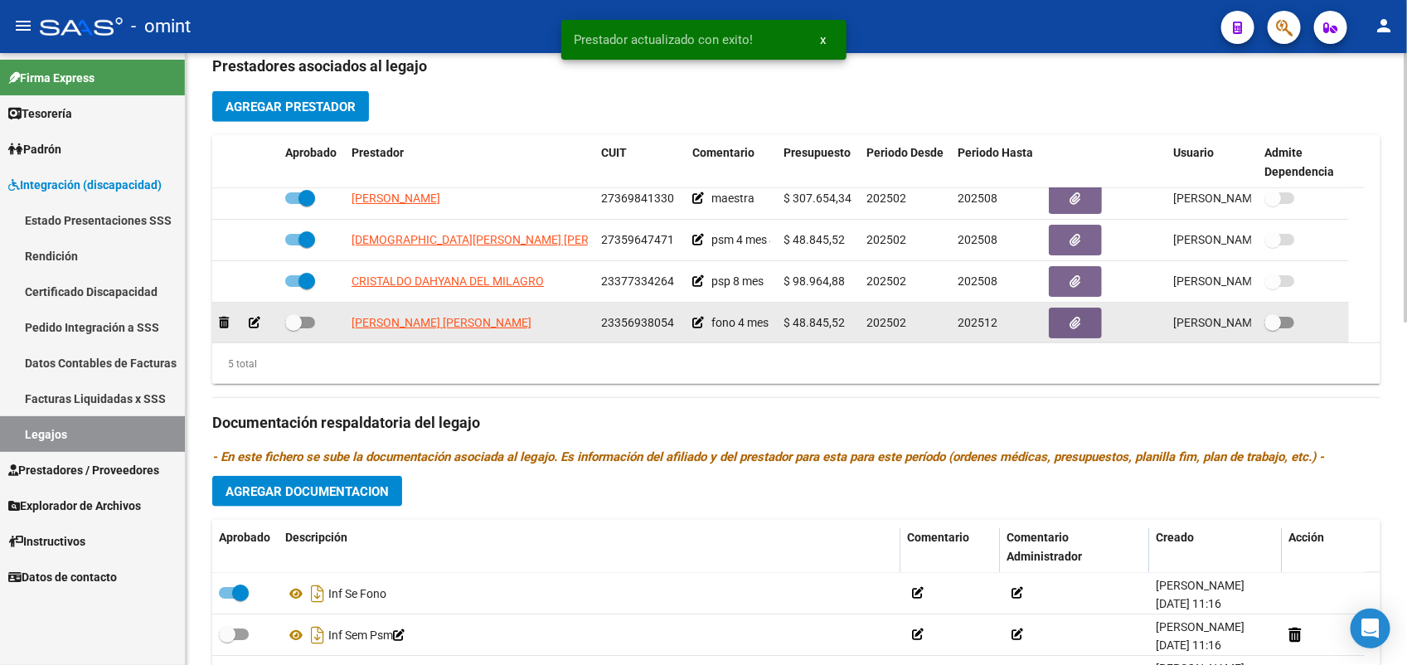
click at [312, 324] on span at bounding box center [300, 323] width 30 height 12
click at [294, 328] on input "checkbox" at bounding box center [293, 328] width 1 height 1
checkbox input "true"
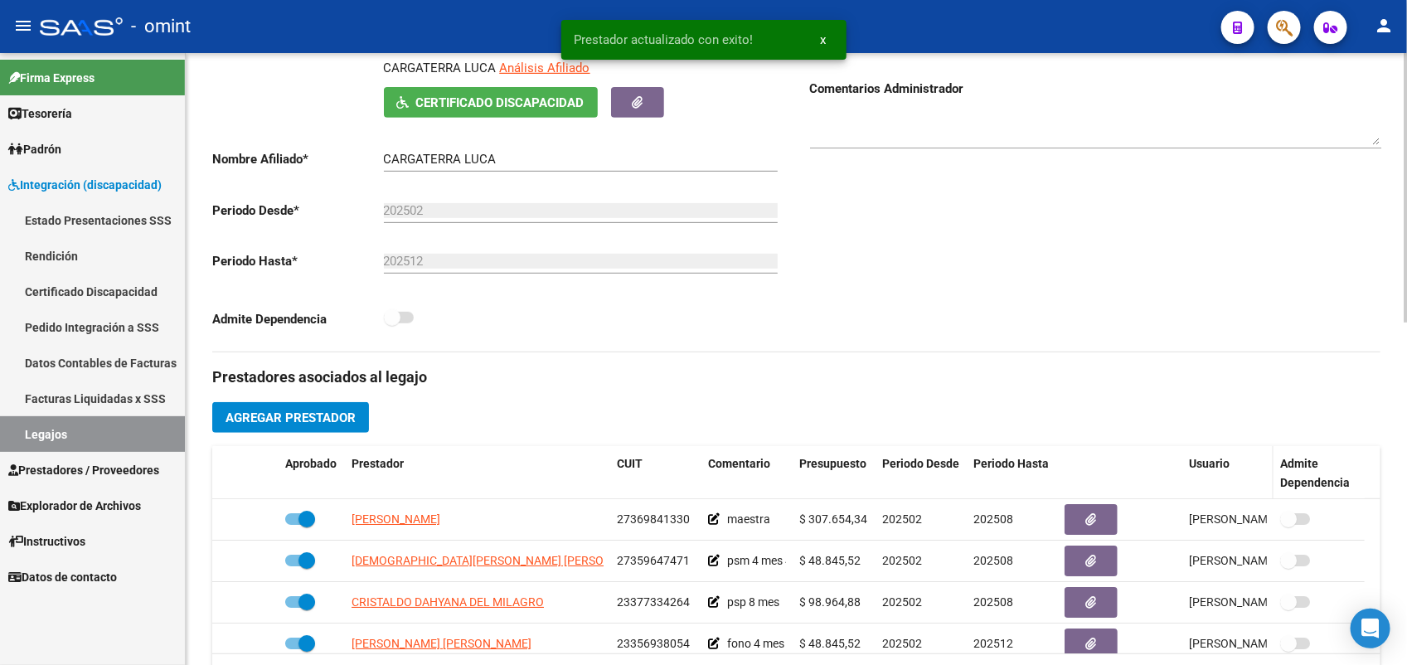
scroll to position [0, 0]
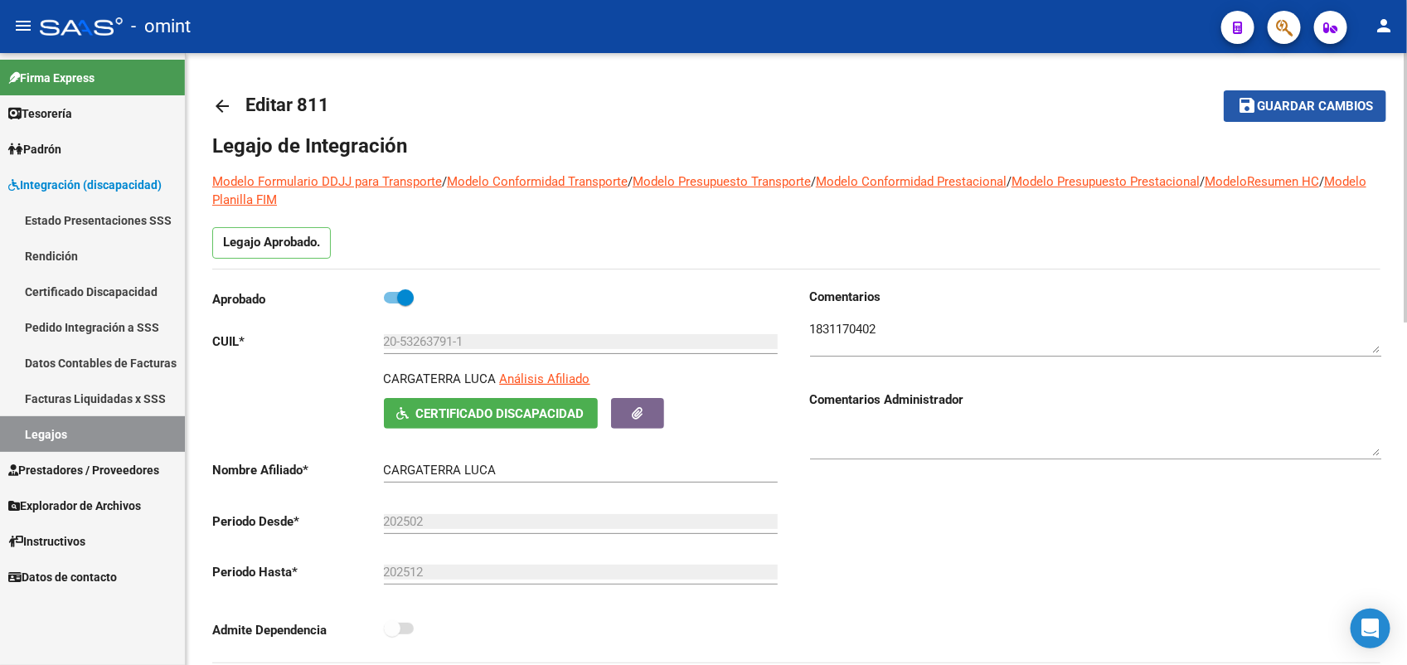
click at [1289, 101] on span "Guardar cambios" at bounding box center [1315, 107] width 116 height 15
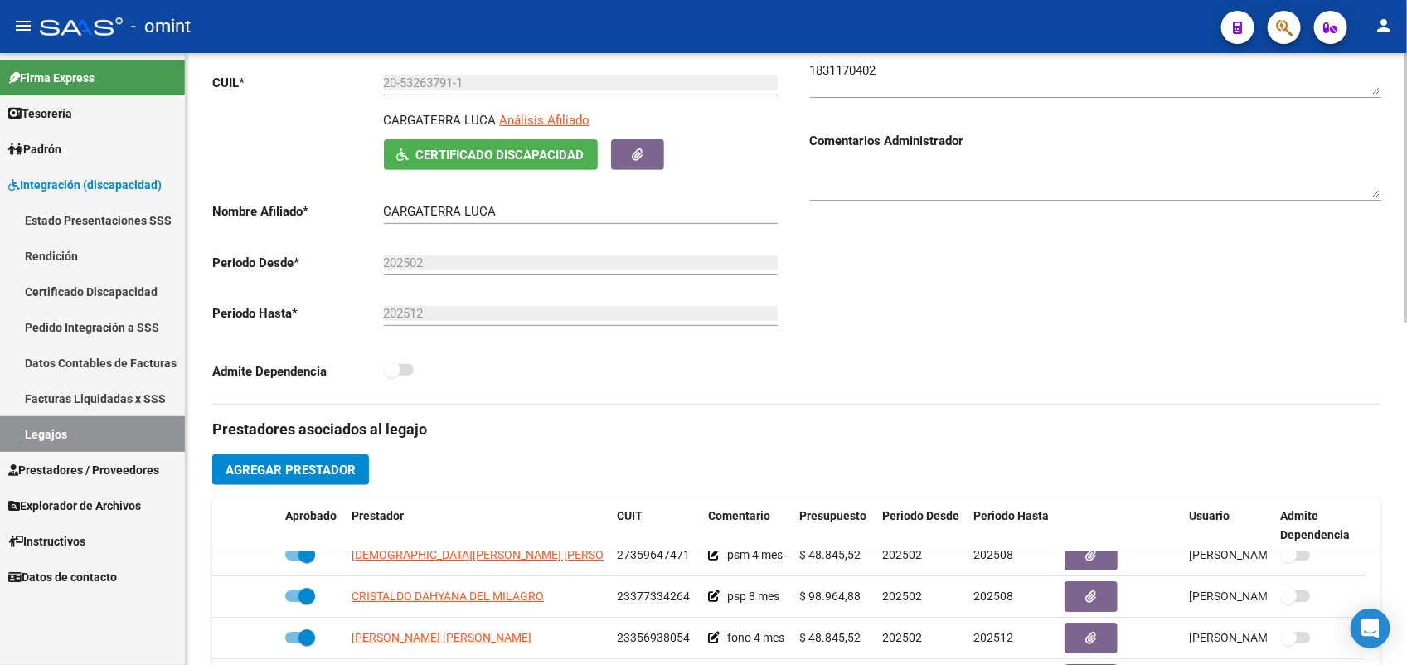
scroll to position [51, 0]
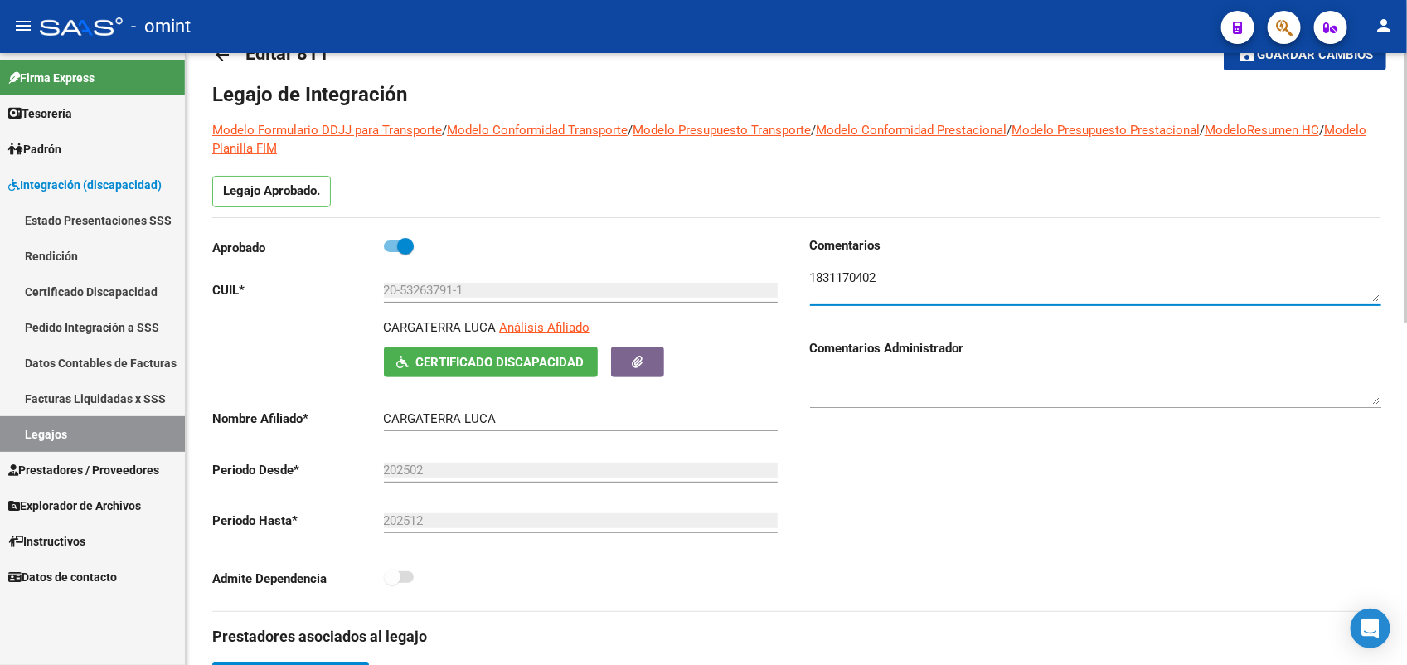
drag, startPoint x: 885, startPoint y: 272, endPoint x: 809, endPoint y: 276, distance: 75.6
click at [810, 276] on textarea at bounding box center [1095, 285] width 571 height 33
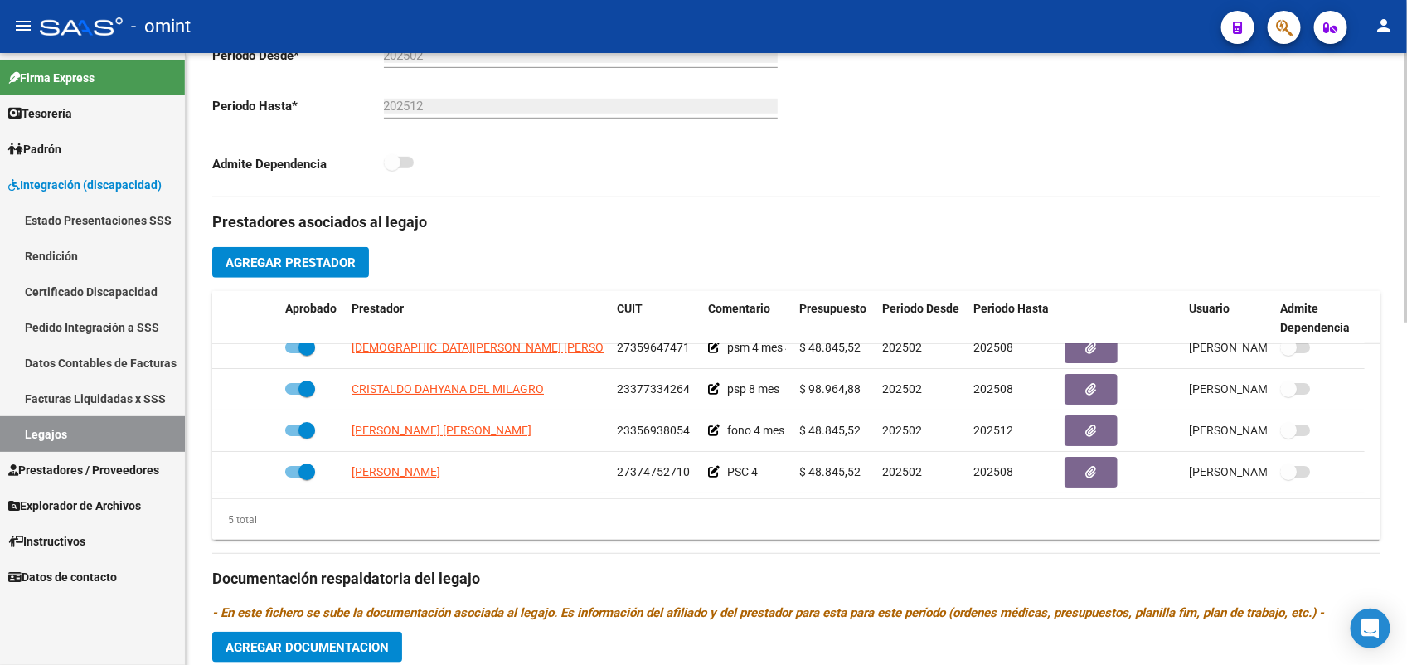
scroll to position [777, 0]
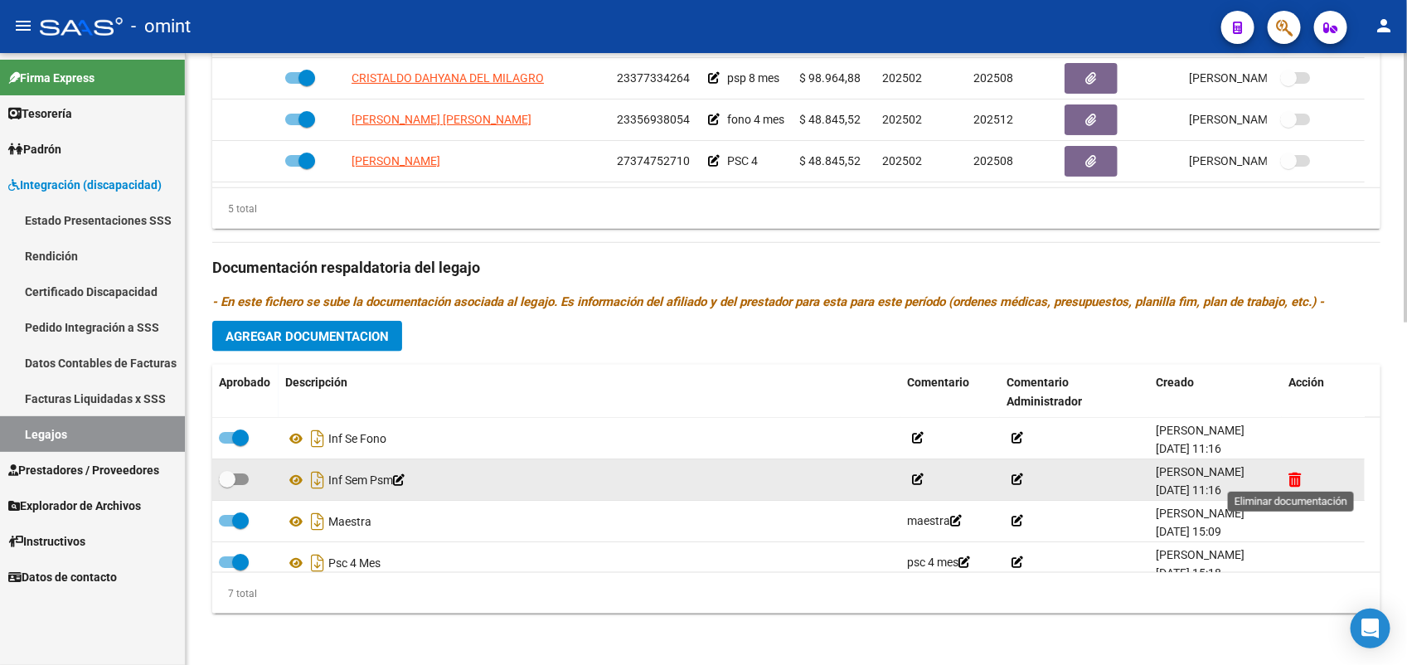
click at [1289, 473] on icon at bounding box center [1295, 480] width 12 height 16
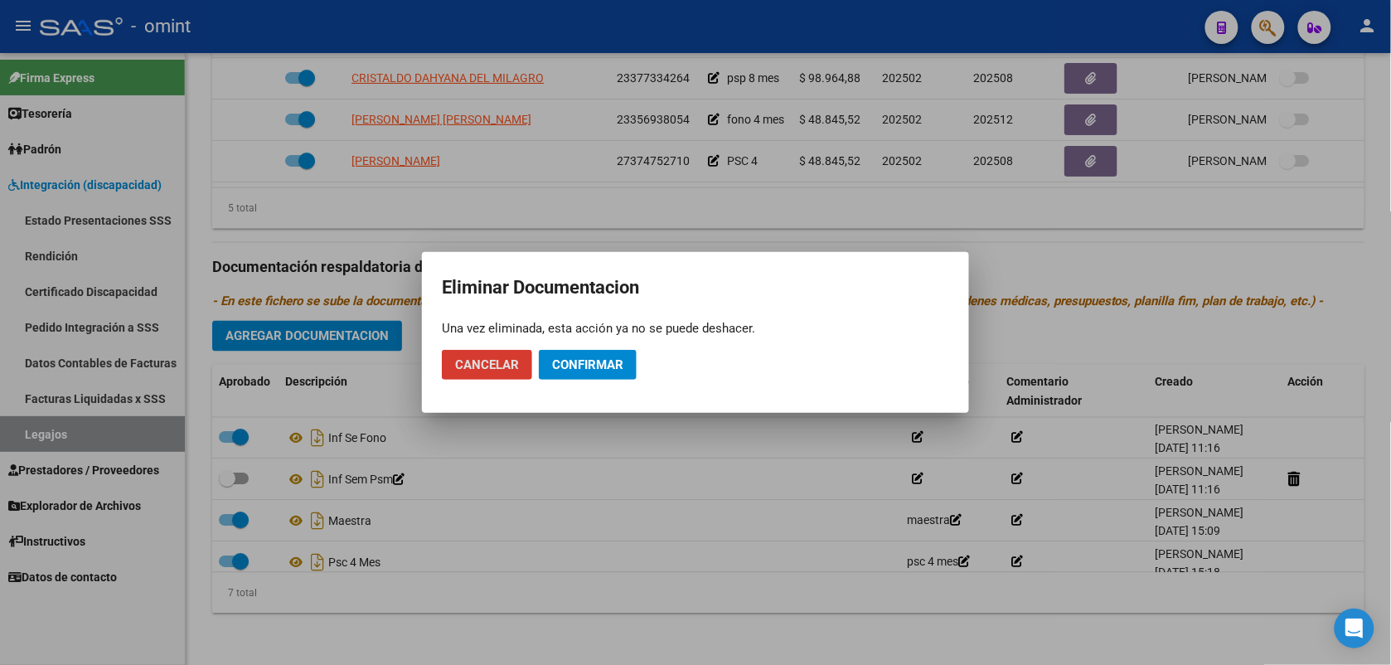
click at [579, 361] on span "Confirmar" at bounding box center [587, 364] width 71 height 15
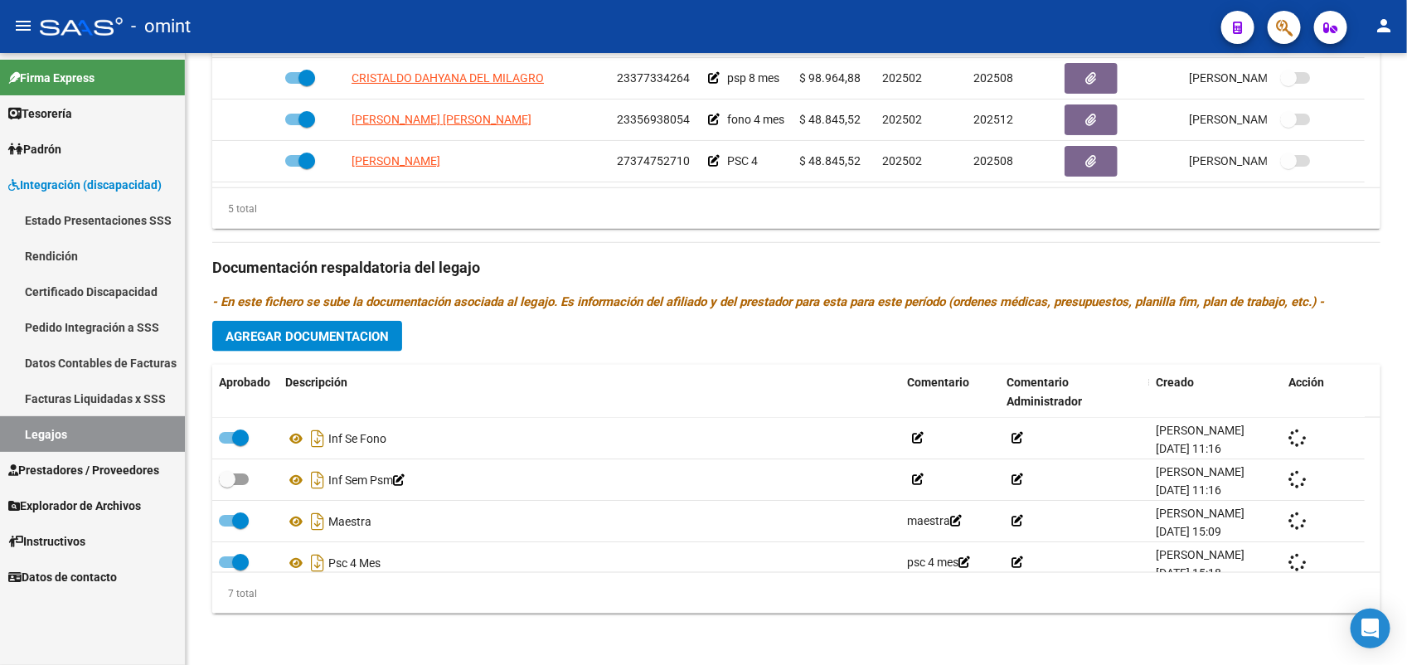
checkbox input "true"
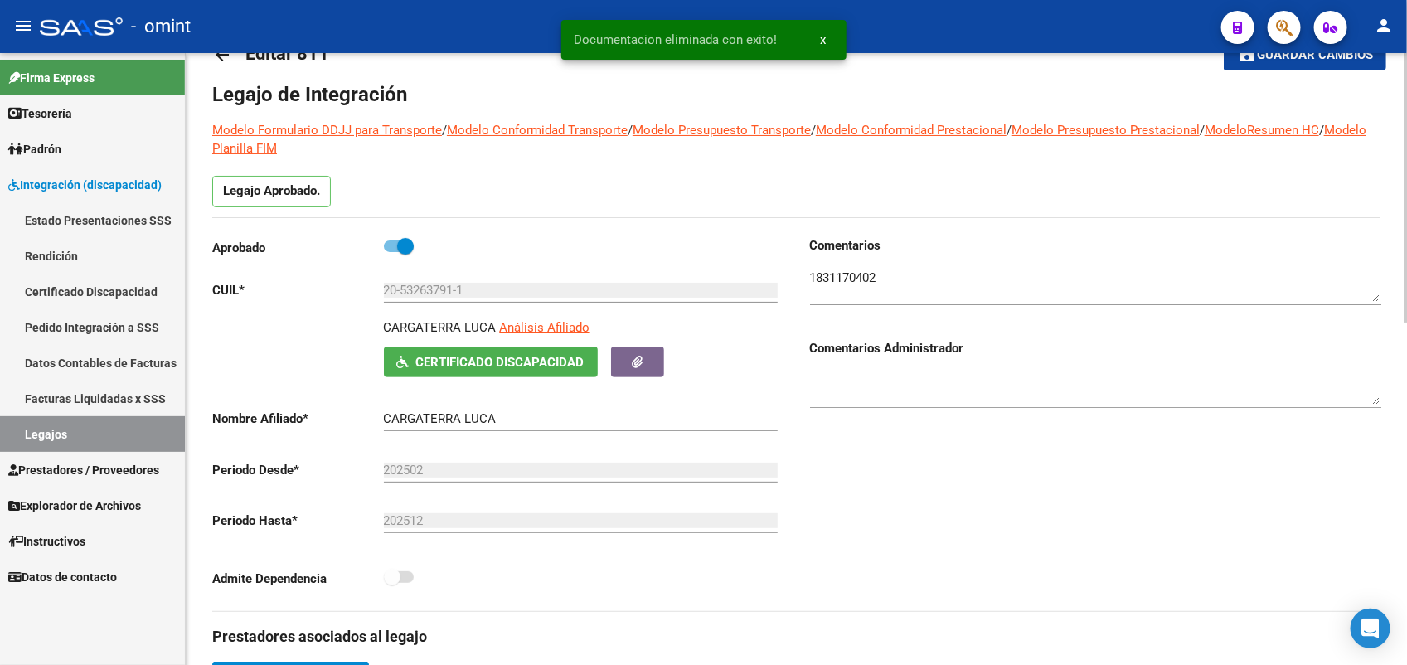
scroll to position [0, 0]
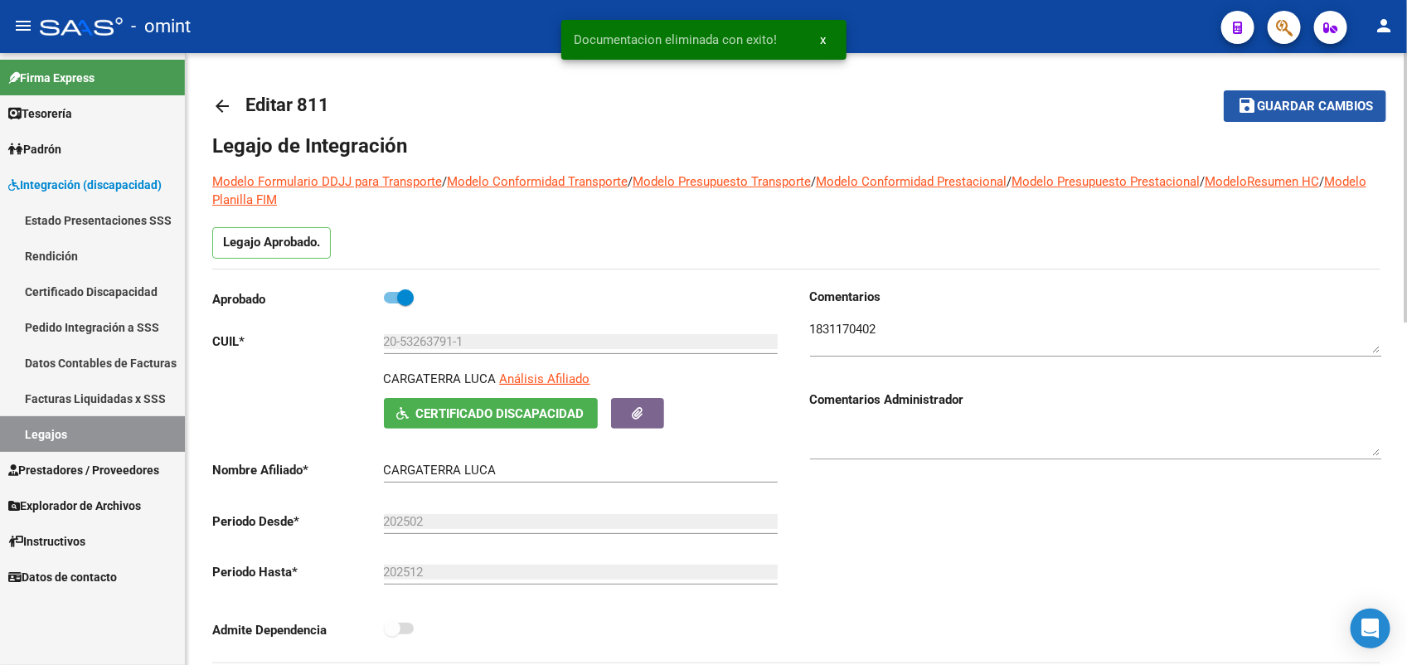
click at [1274, 102] on span "Guardar cambios" at bounding box center [1315, 107] width 116 height 15
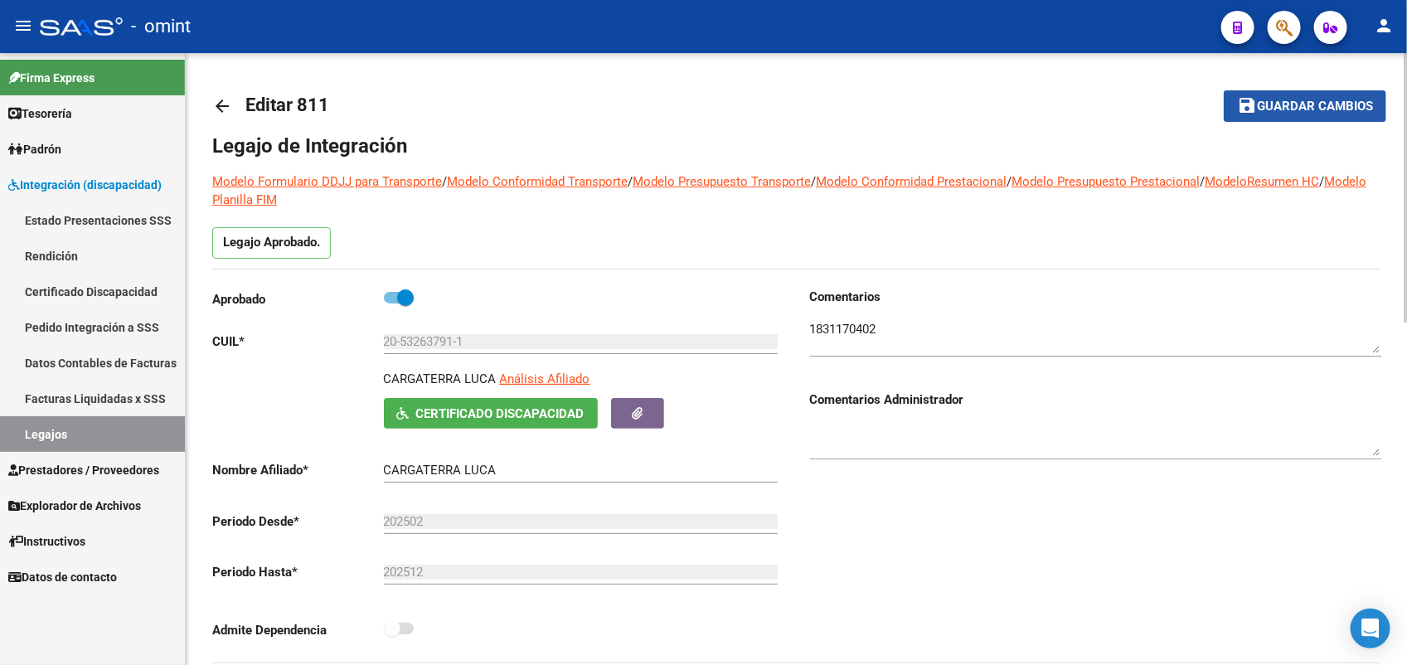
click at [1274, 102] on span "Guardar cambios" at bounding box center [1315, 107] width 116 height 15
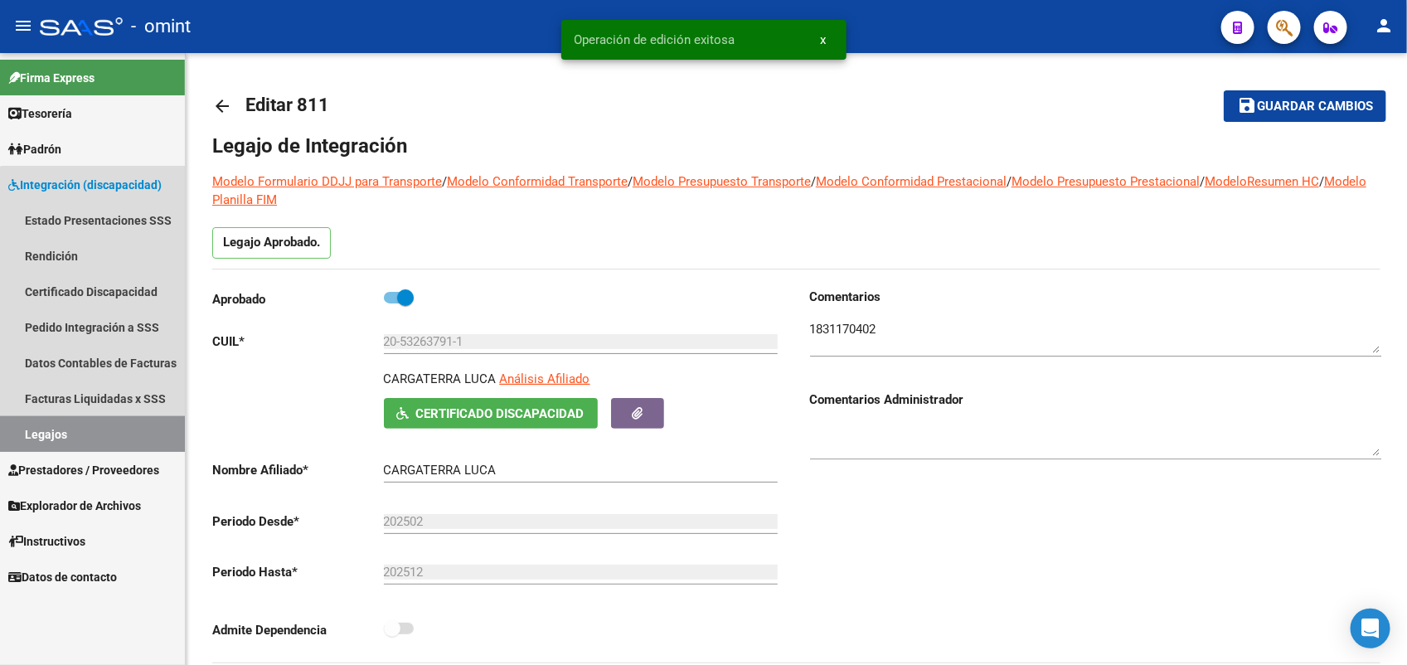
click at [133, 432] on link "Legajos" at bounding box center [92, 434] width 185 height 36
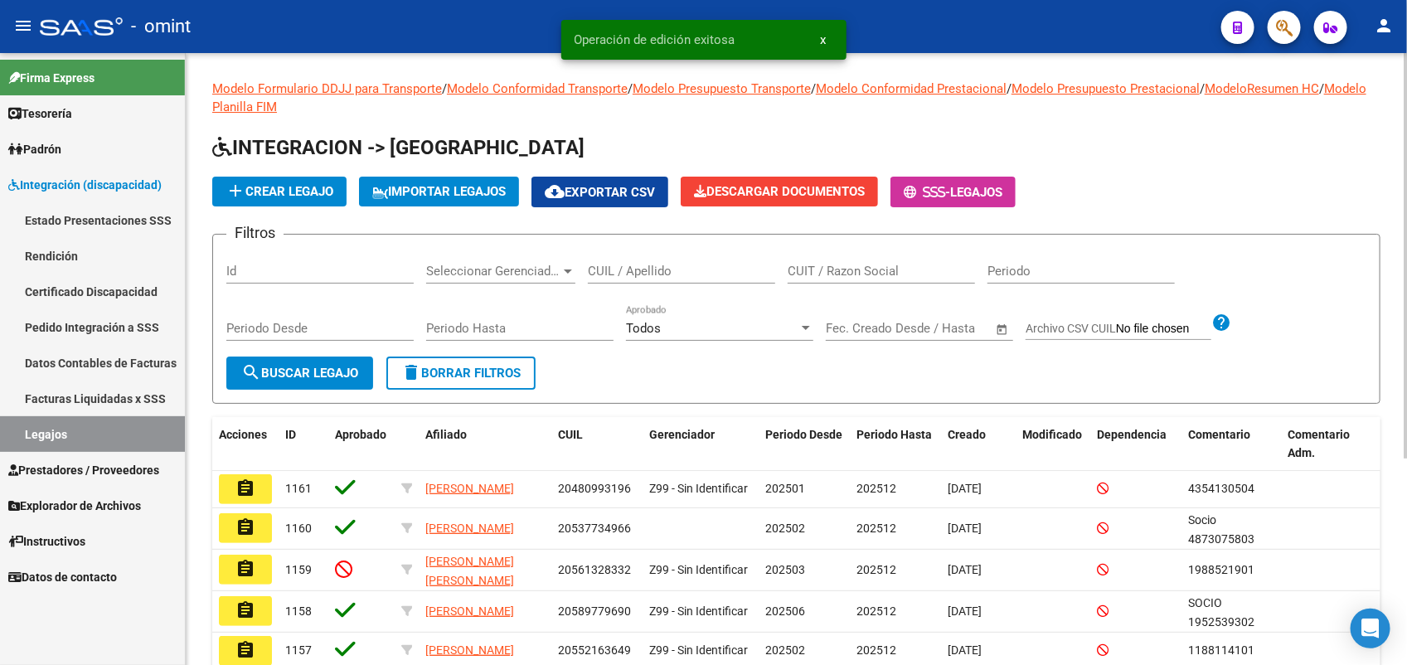
click at [636, 260] on div "CUIL / Apellido" at bounding box center [681, 266] width 187 height 36
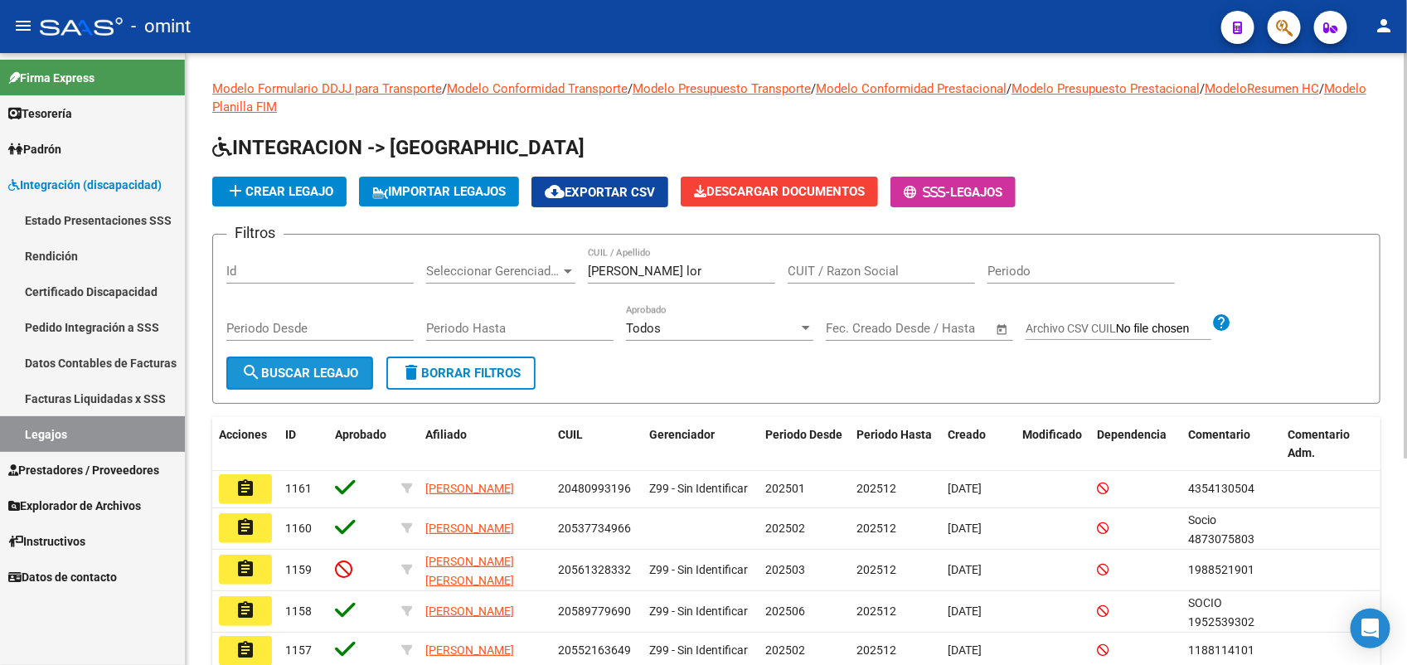
click at [260, 376] on span "search Buscar Legajo" at bounding box center [299, 373] width 117 height 15
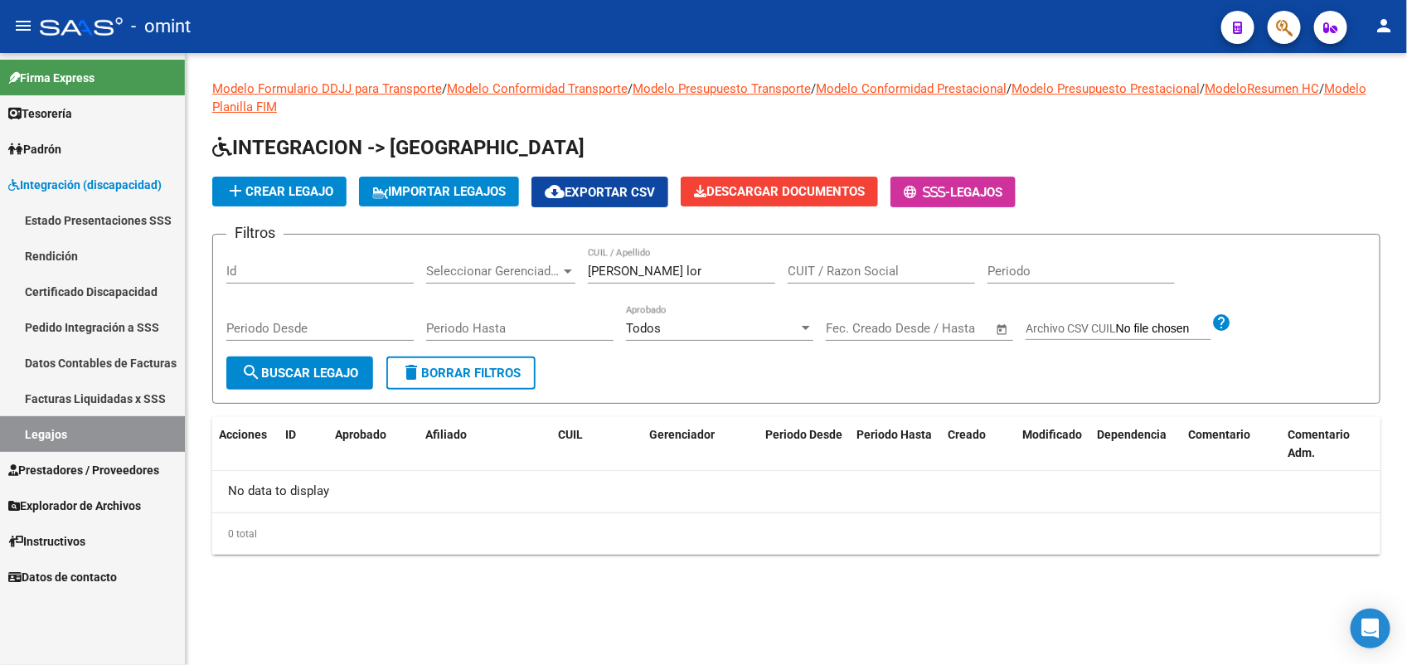
click at [666, 267] on input "[PERSON_NAME] lor" at bounding box center [681, 271] width 187 height 15
click at [257, 369] on mat-icon "search" at bounding box center [251, 372] width 20 height 20
drag, startPoint x: 631, startPoint y: 269, endPoint x: 572, endPoint y: 279, distance: 59.6
click at [572, 279] on div "Filtros Id Seleccionar Gerenciador Seleccionar Gerenciador [PERSON_NAME] CUIL /…" at bounding box center [796, 302] width 1140 height 109
type input "[PERSON_NAME]"
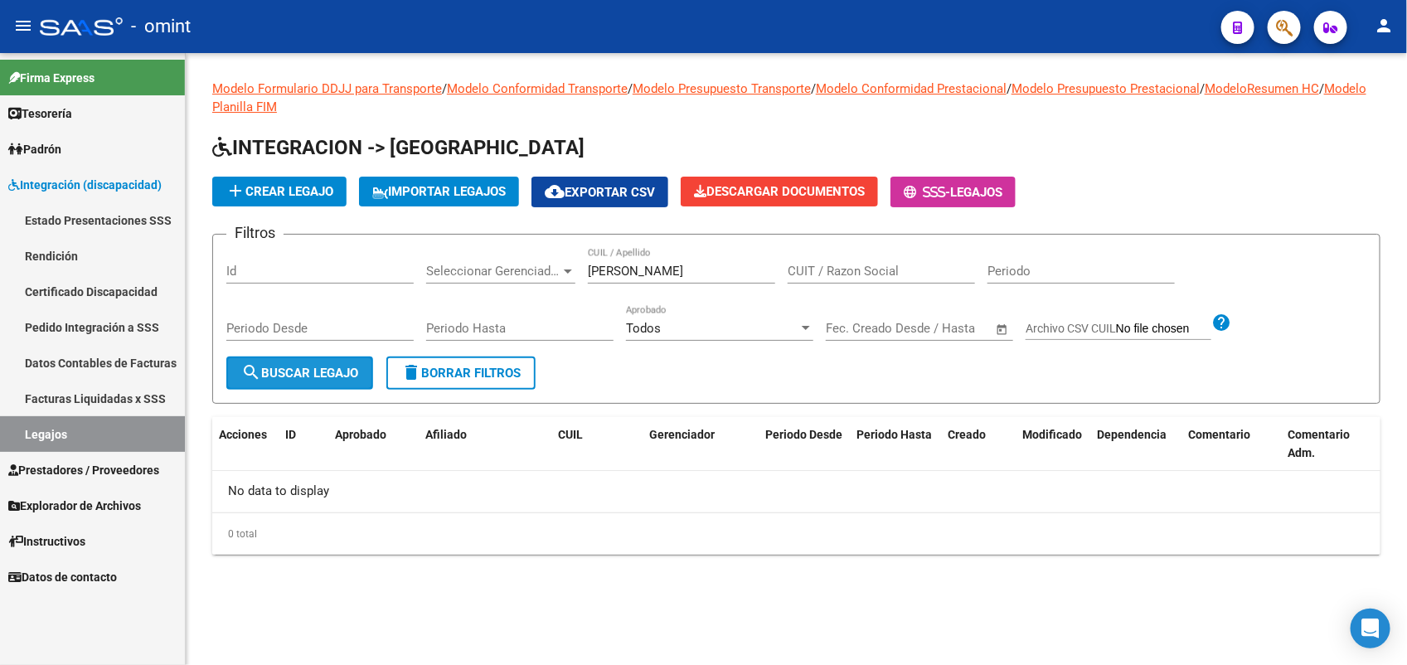
click at [330, 366] on span "search Buscar Legajo" at bounding box center [299, 373] width 117 height 15
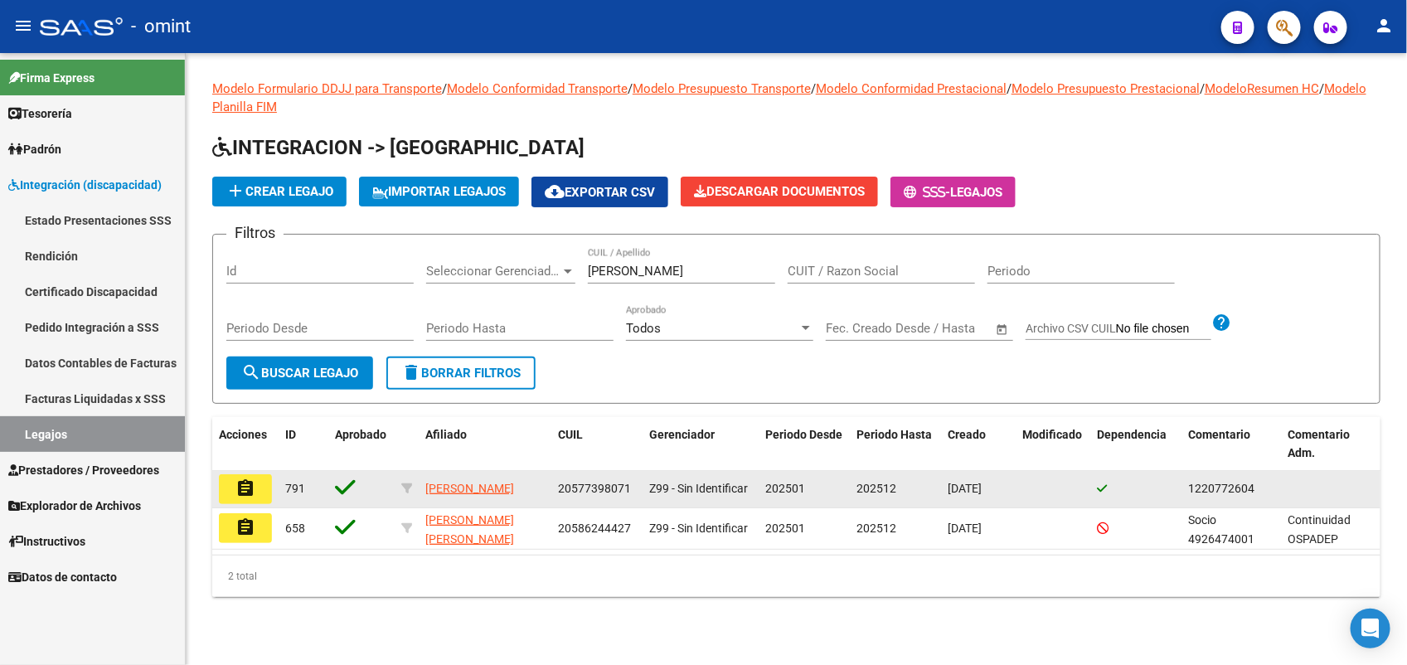
click at [250, 481] on mat-icon "assignment" at bounding box center [245, 488] width 20 height 20
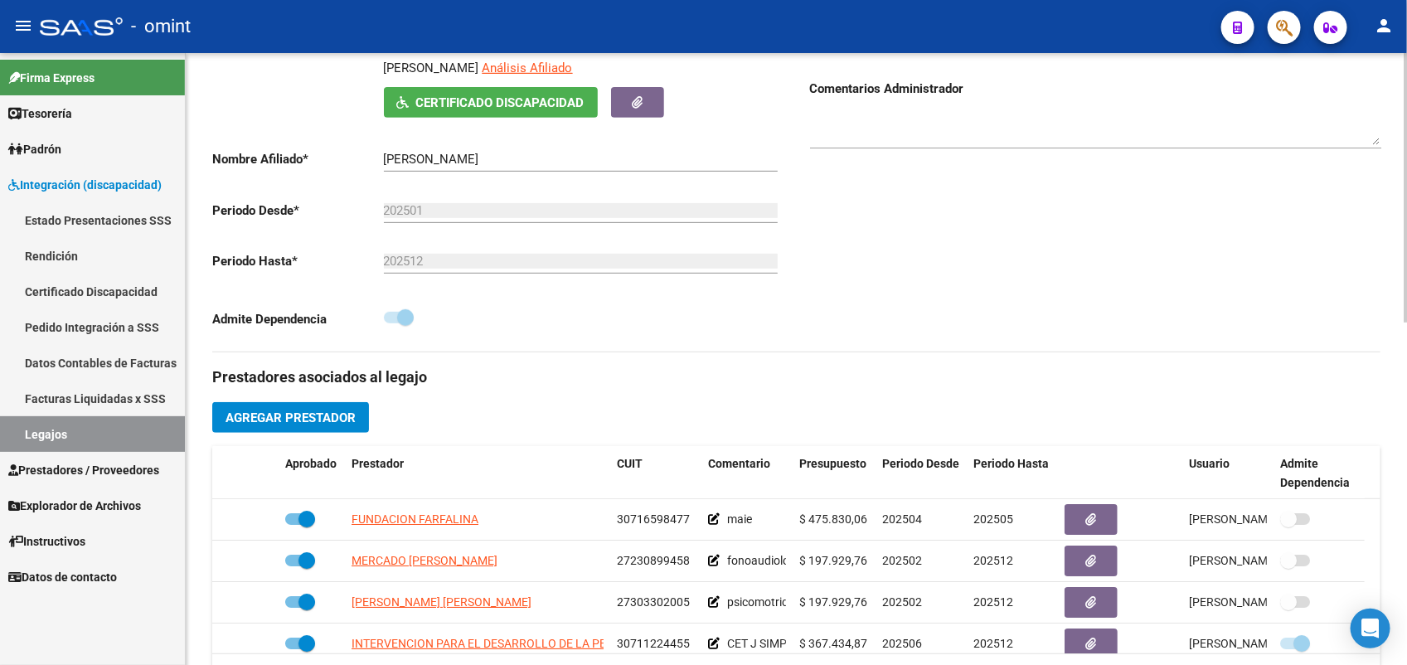
scroll to position [207, 0]
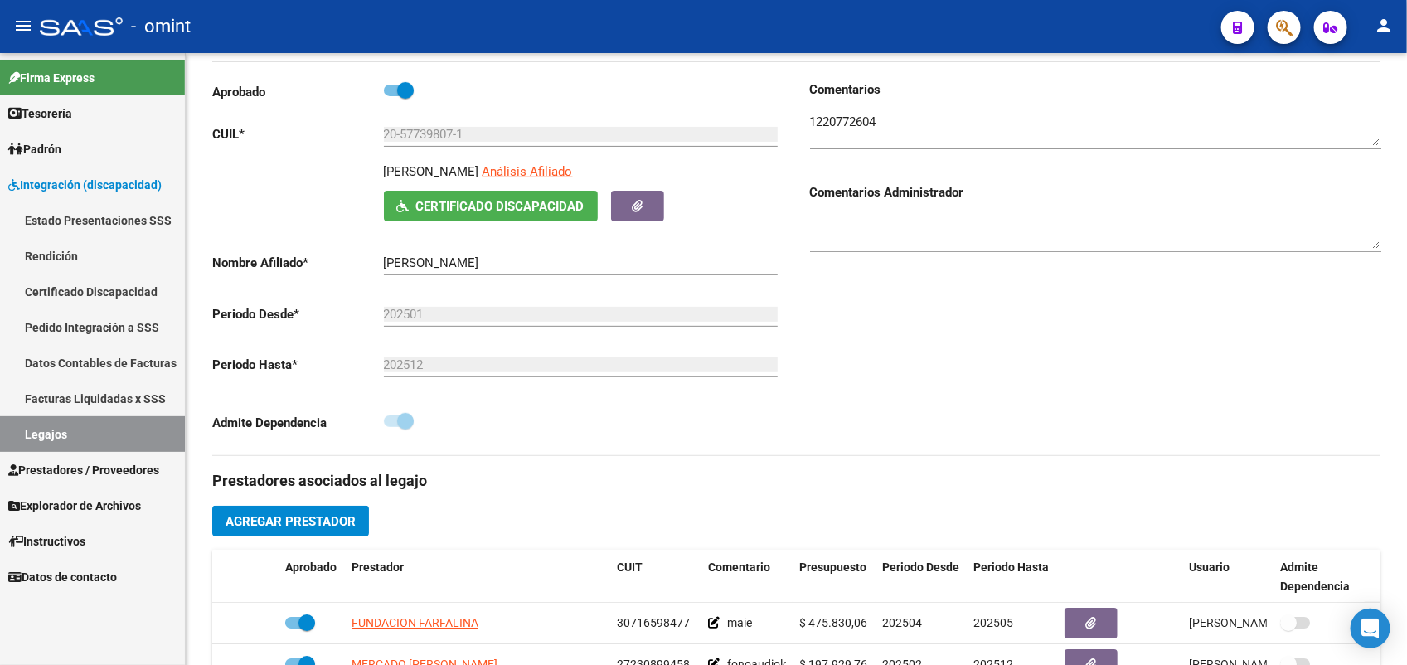
click at [125, 425] on link "Legajos" at bounding box center [92, 434] width 185 height 36
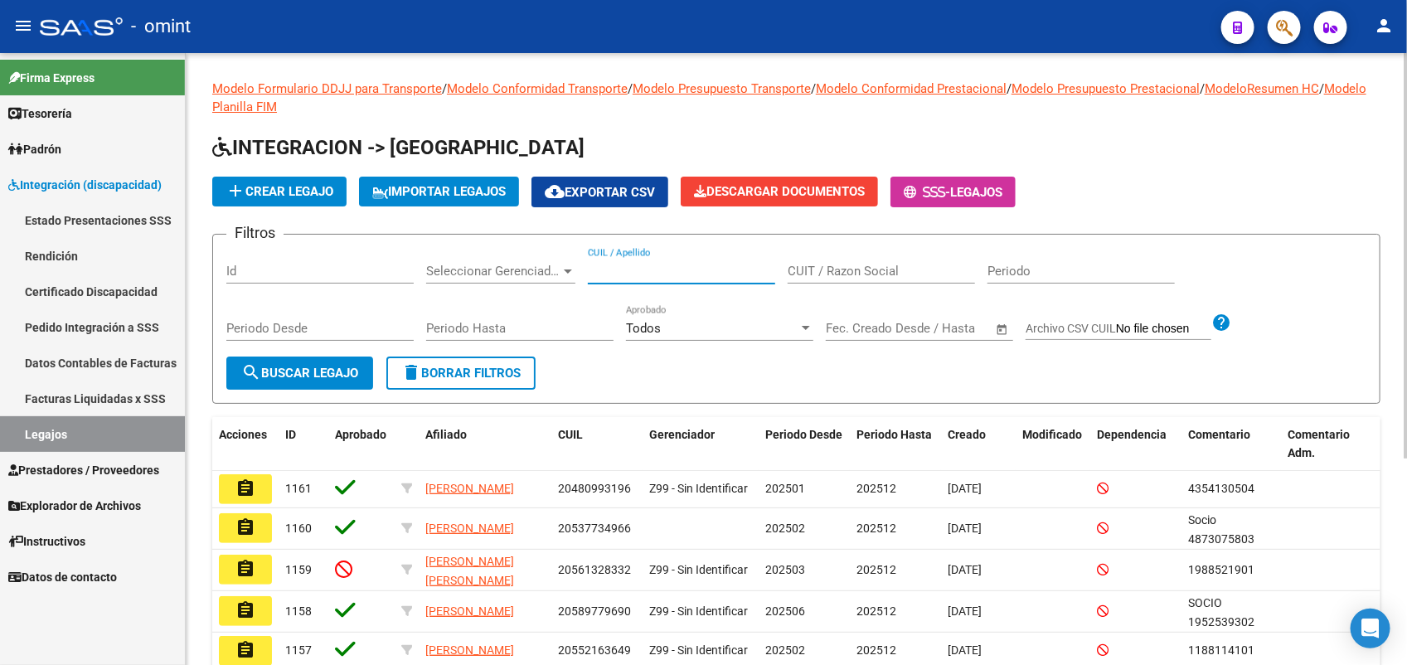
click at [627, 270] on input "CUIL / Apellido" at bounding box center [681, 271] width 187 height 15
type input "gallo d"
click at [290, 370] on span "search Buscar Legajo" at bounding box center [299, 373] width 117 height 15
